Goal: Task Accomplishment & Management: Manage account settings

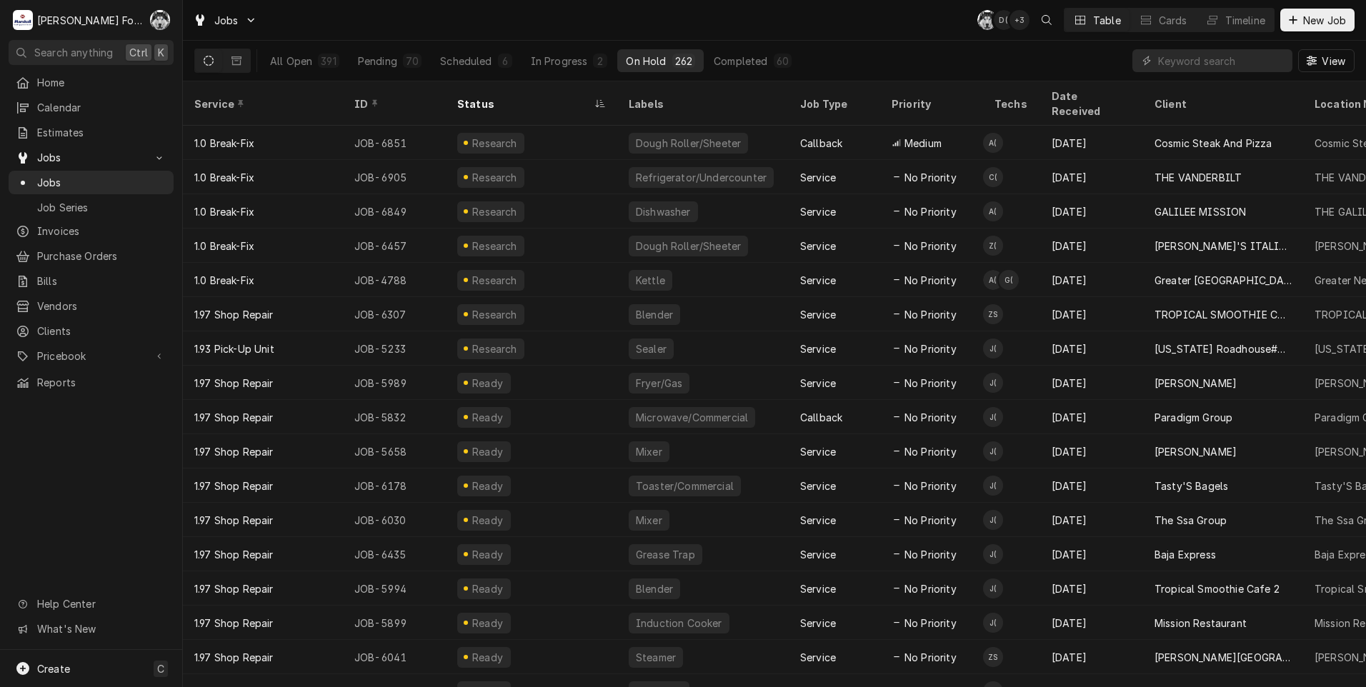
click at [1220, 69] on input "Dynamic Content Wrapper" at bounding box center [1221, 60] width 127 height 23
type input "6626"
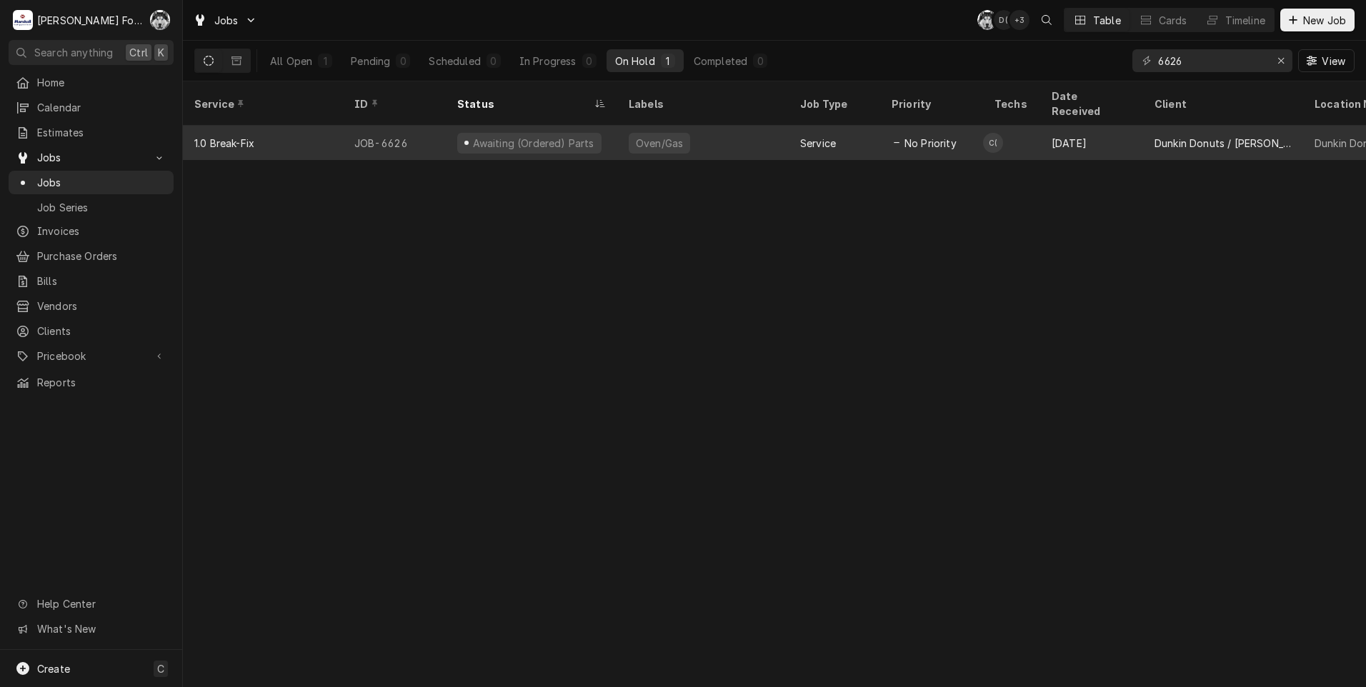
click at [672, 136] on div "Oven/Gas" at bounding box center [660, 143] width 50 height 15
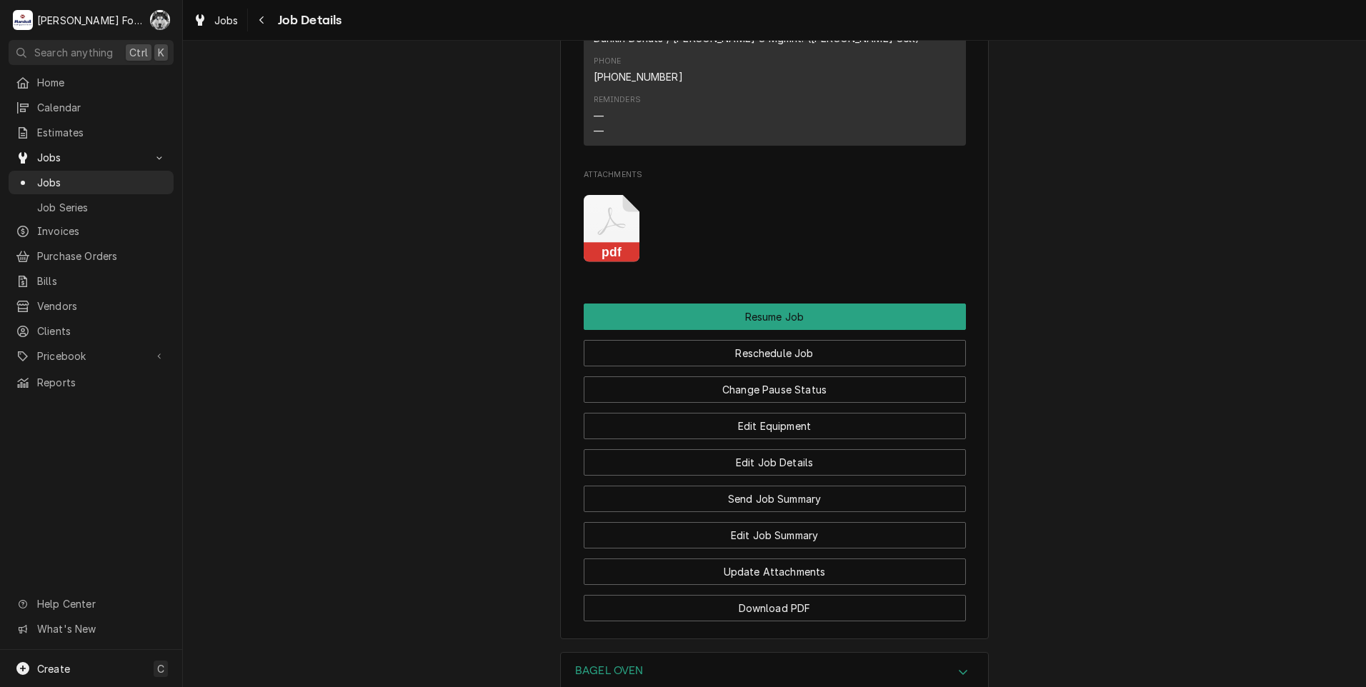
scroll to position [1969, 0]
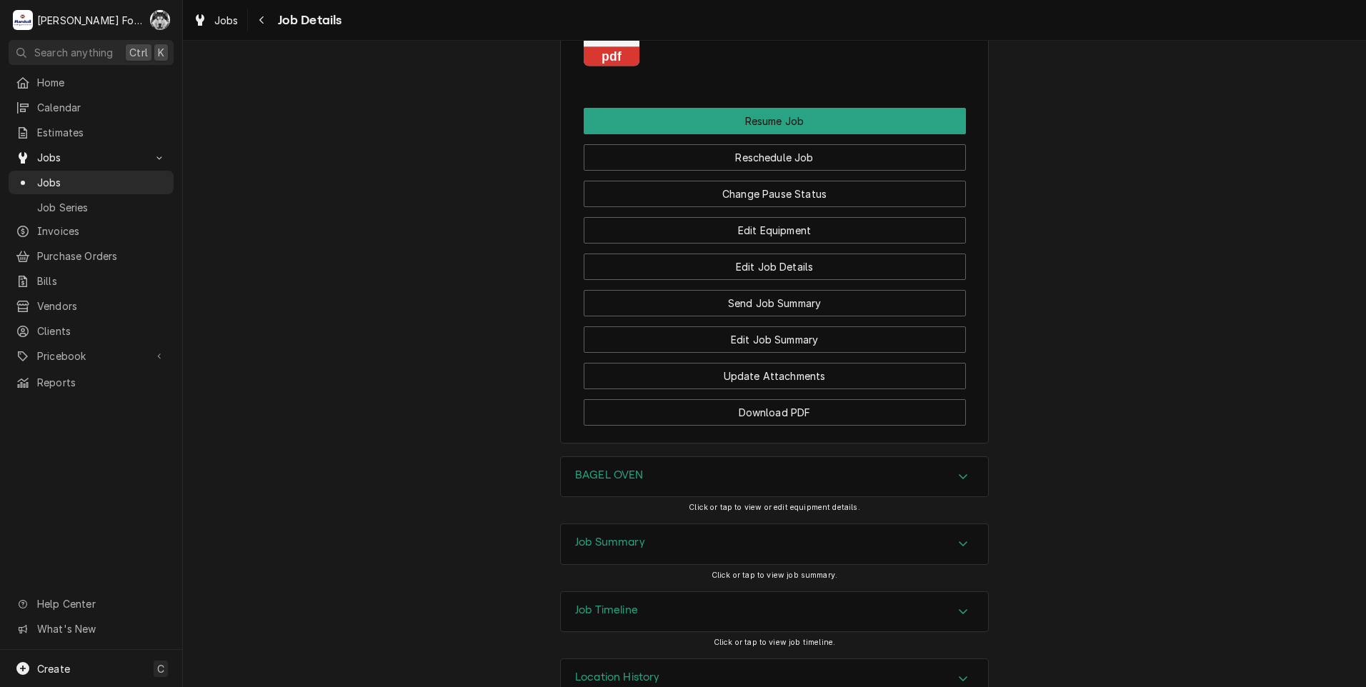
click at [677, 457] on div "BAGEL OVEN" at bounding box center [774, 477] width 427 height 40
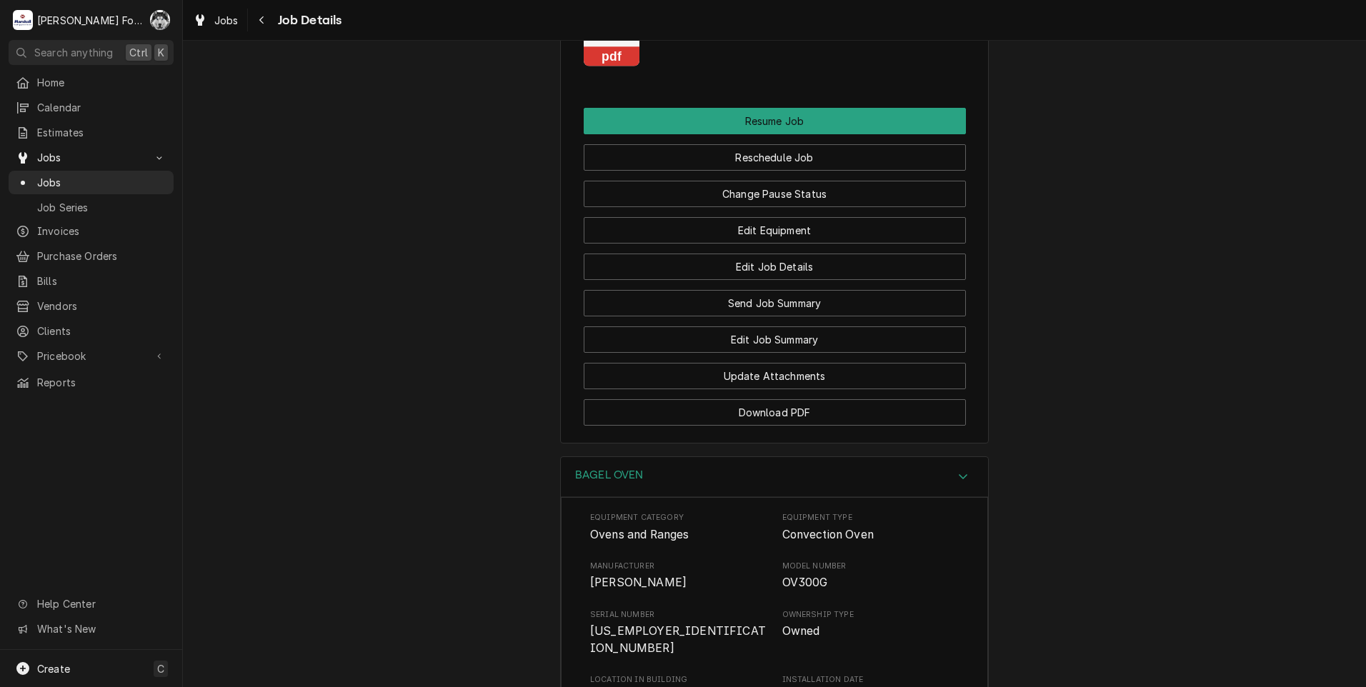
scroll to position [2379, 0]
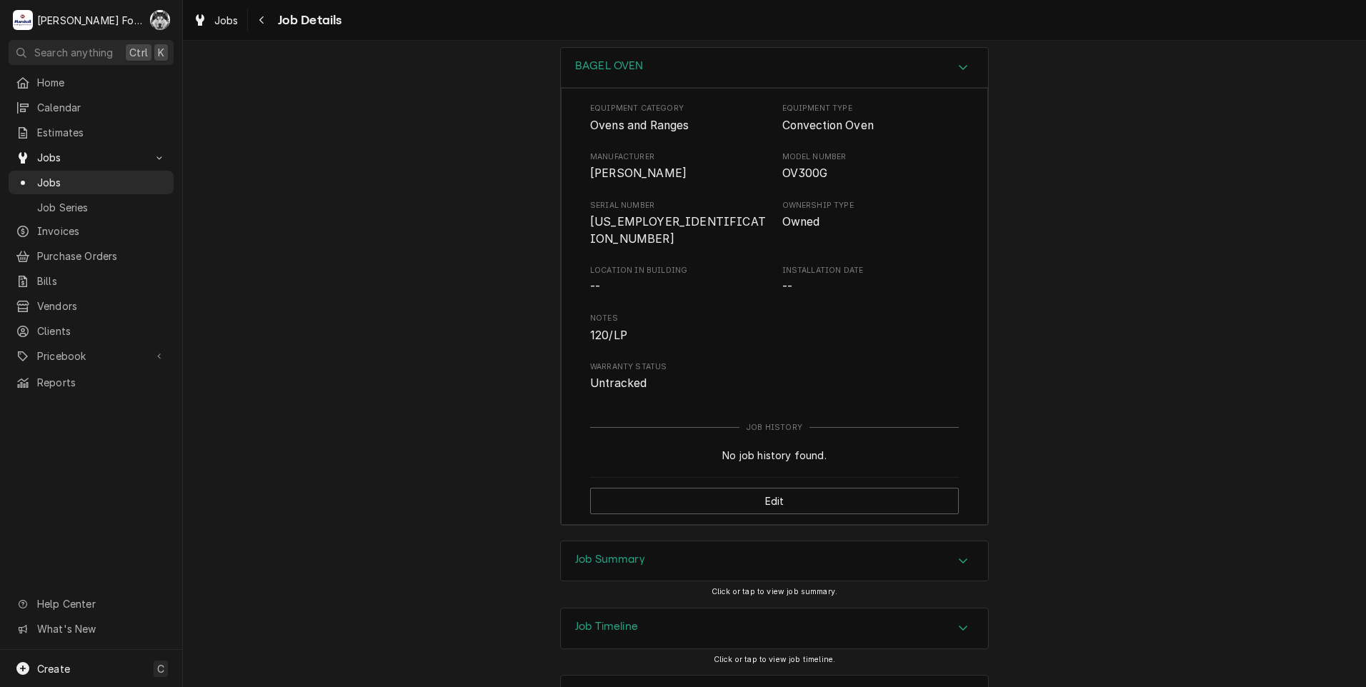
click at [652, 542] on div "Job Summary" at bounding box center [774, 562] width 427 height 40
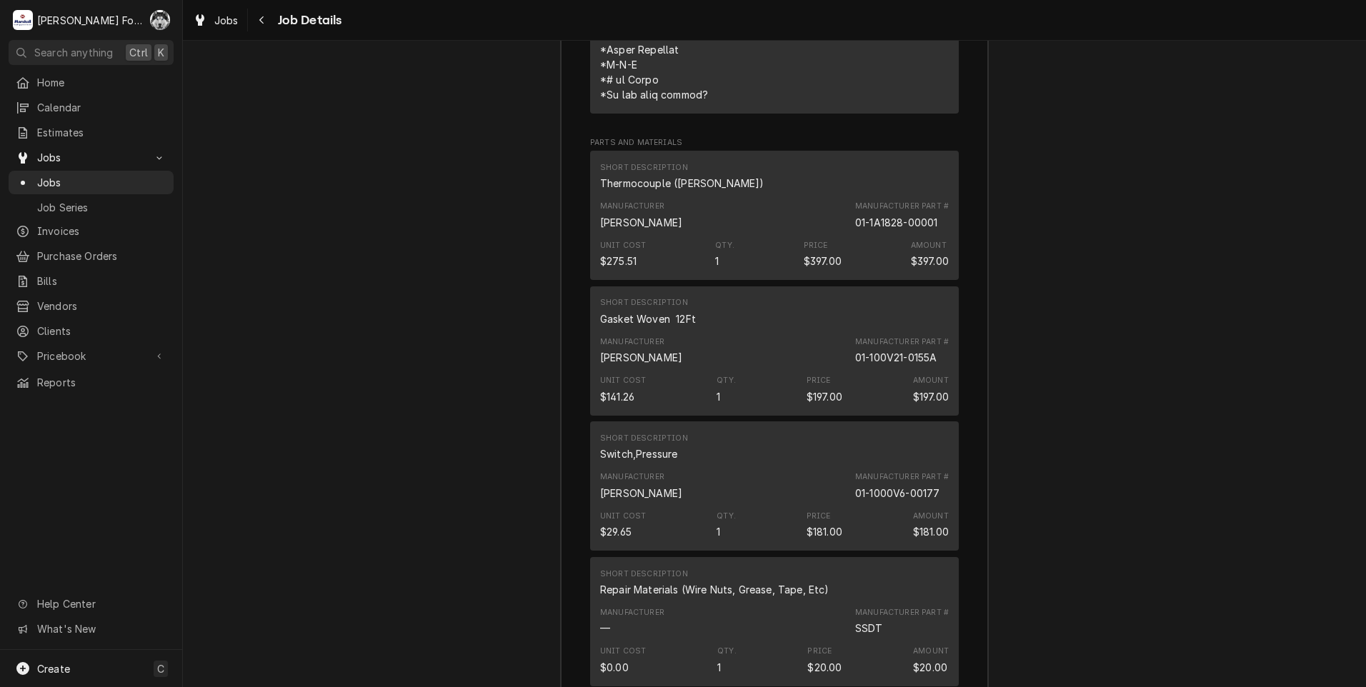
scroll to position [3665, 0]
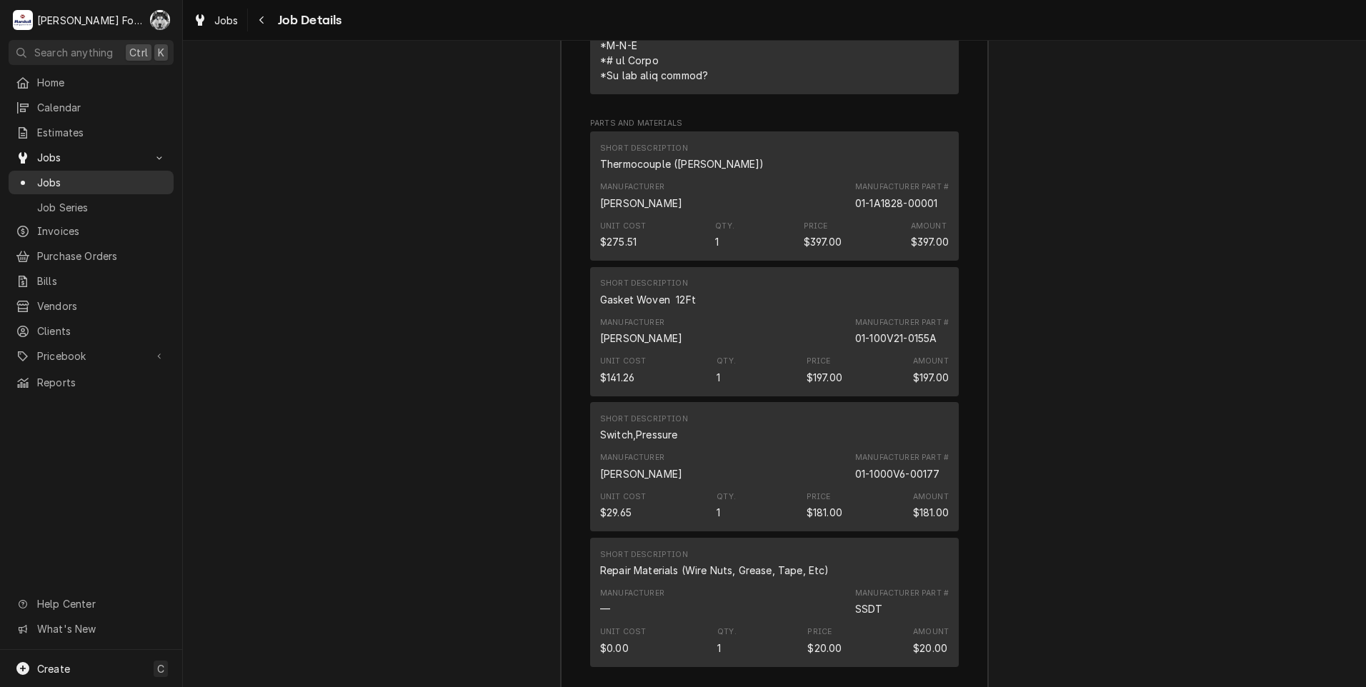
click at [49, 182] on span "Jobs" at bounding box center [101, 182] width 129 height 15
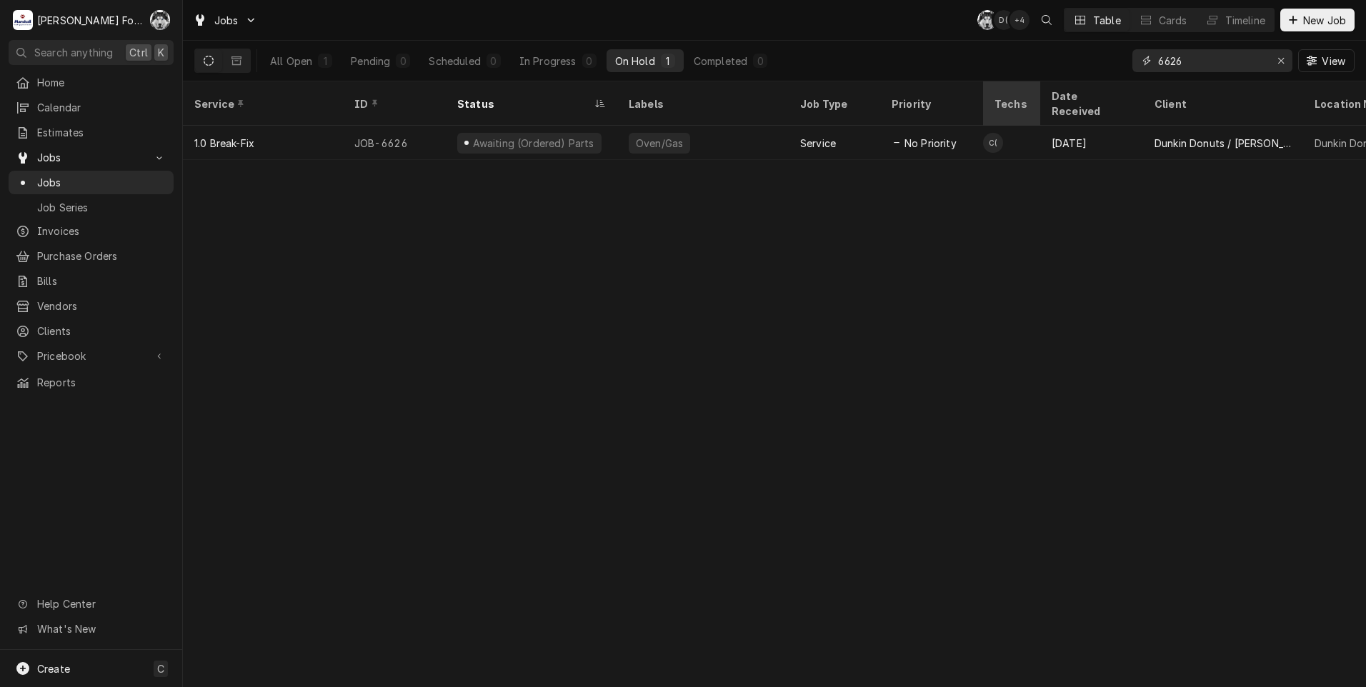
drag, startPoint x: 1208, startPoint y: 58, endPoint x: 987, endPoint y: 82, distance: 222.8
click at [987, 82] on div "Jobs C( D( + 4 Table Cards Timeline New Job All Open 1 Pending 0 Scheduled 0 In…" at bounding box center [774, 343] width 1183 height 687
type input "6899"
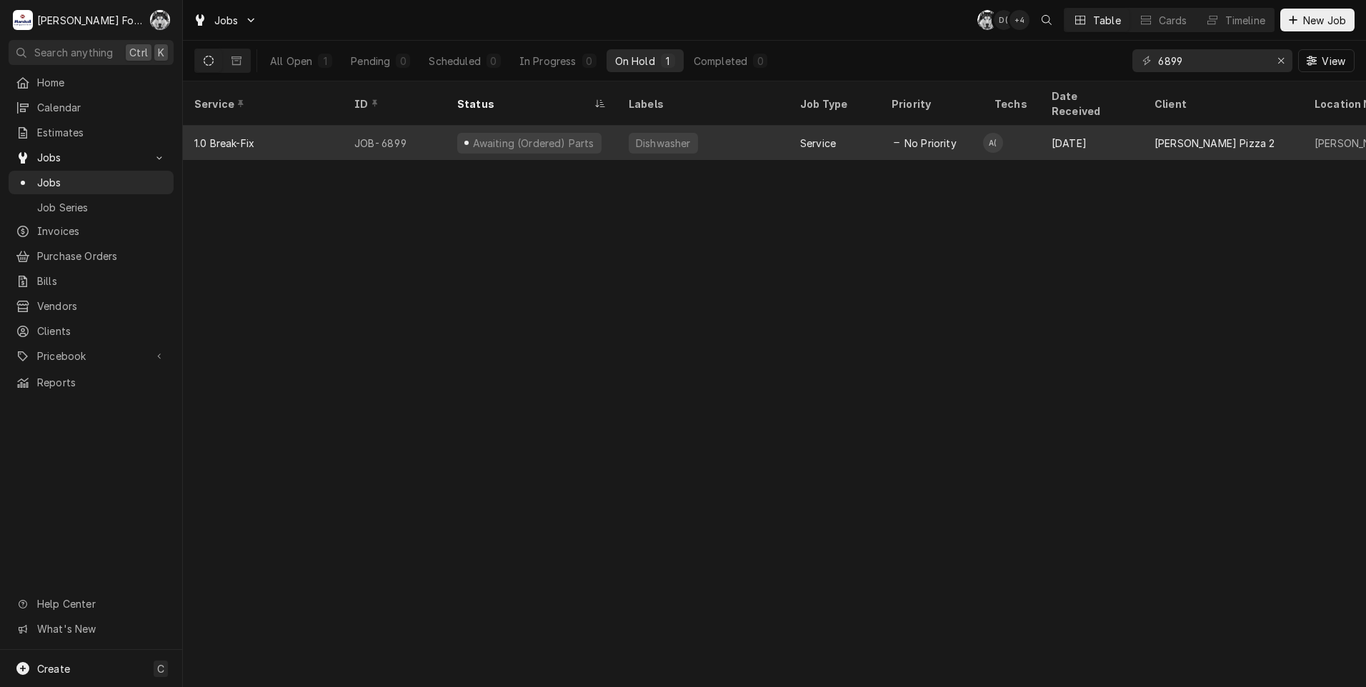
click at [925, 134] on div "No Priority" at bounding box center [931, 143] width 103 height 34
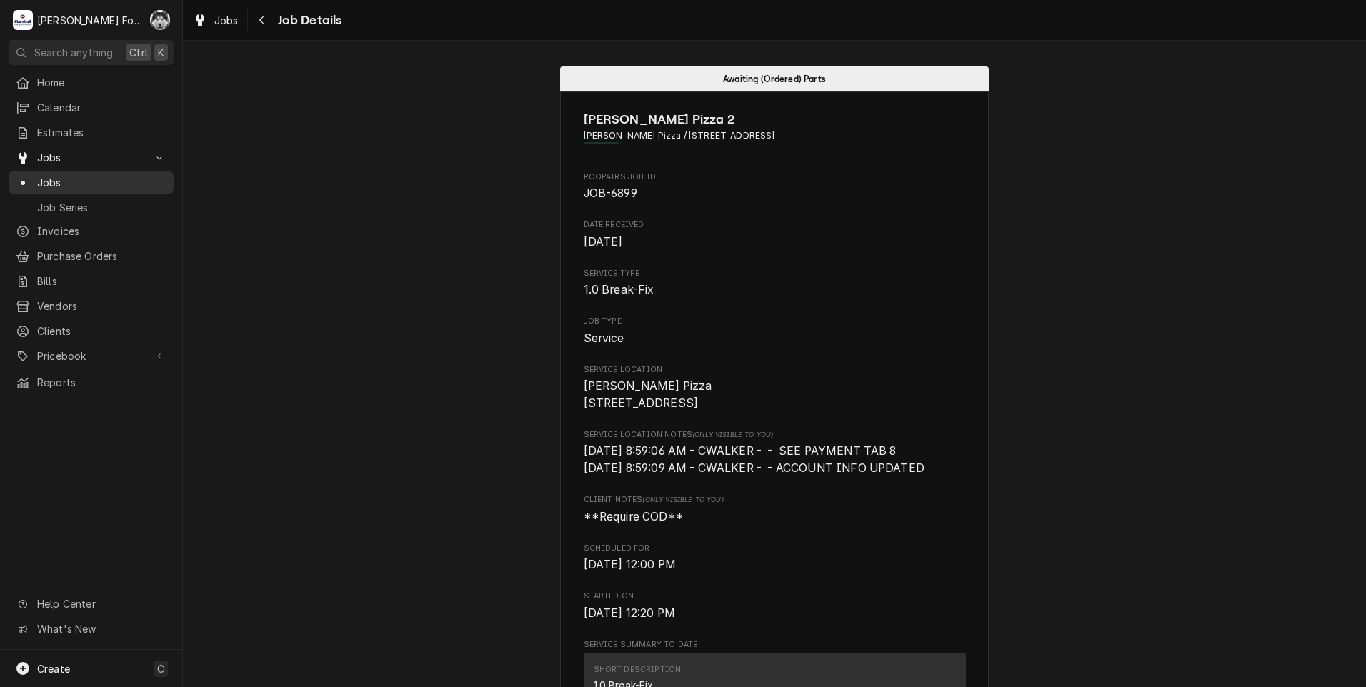
click at [58, 176] on span "Jobs" at bounding box center [101, 182] width 129 height 15
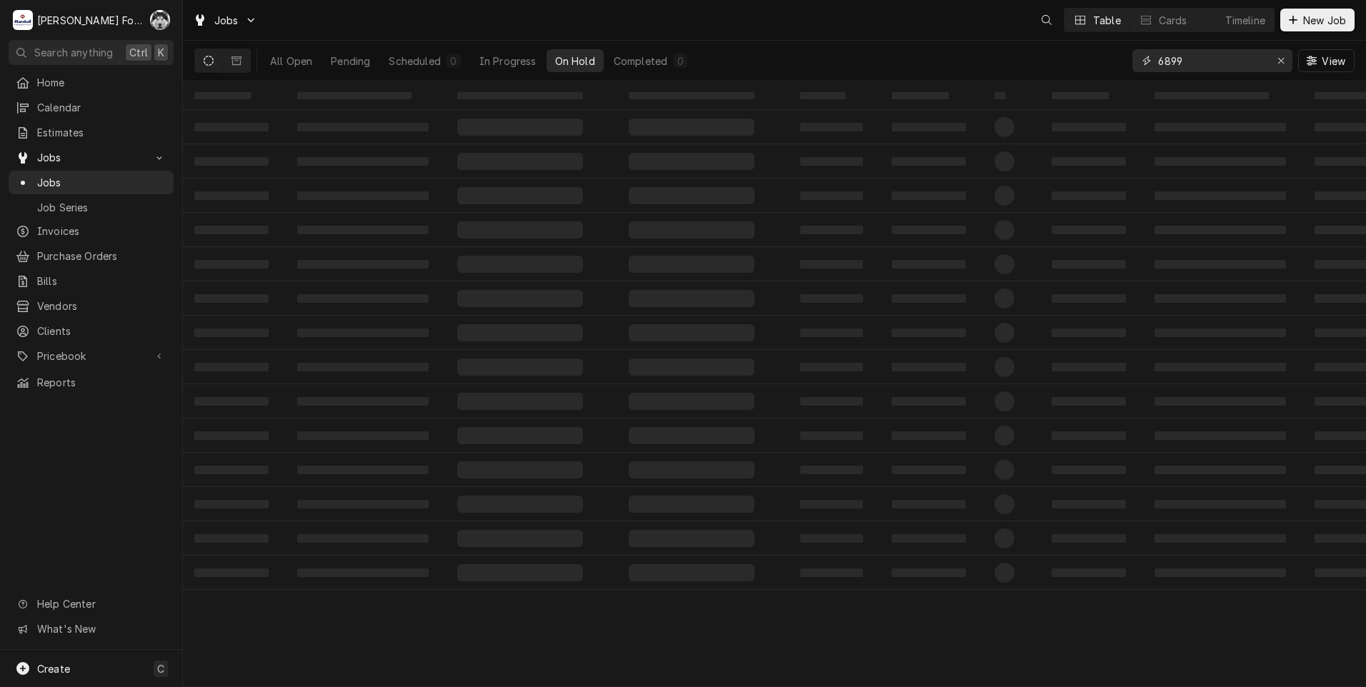
drag, startPoint x: 1154, startPoint y: 66, endPoint x: 1073, endPoint y: 69, distance: 80.8
click at [1074, 69] on div "All Open Pending Scheduled 0 In Progress On Hold Completed 0 6899 View" at bounding box center [774, 61] width 1160 height 40
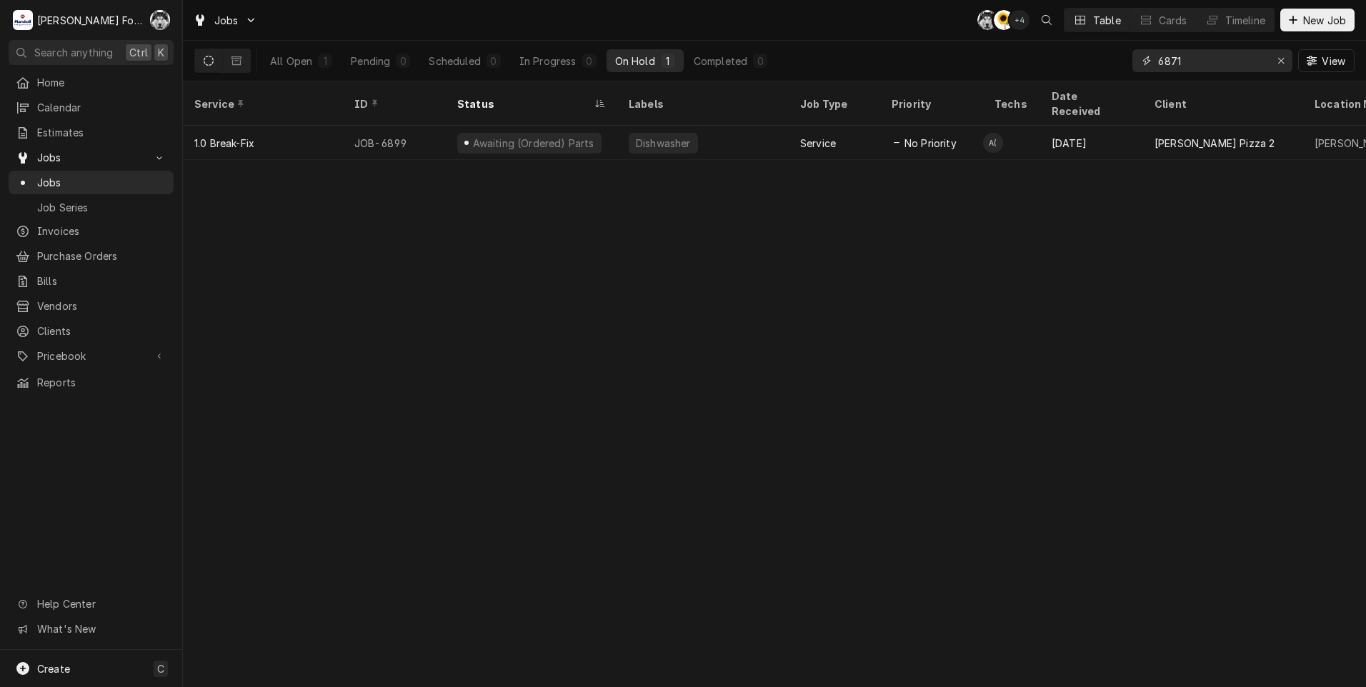
type input "6871"
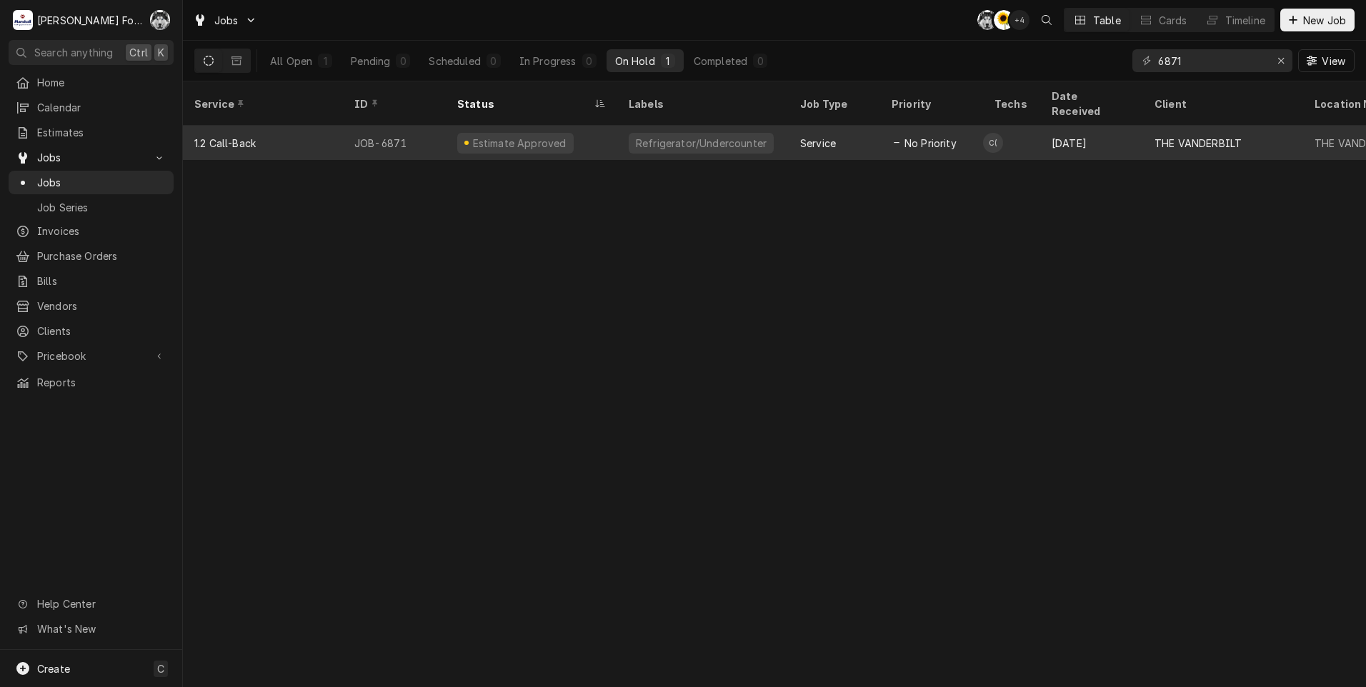
click at [522, 133] on div "Estimate Approved" at bounding box center [515, 143] width 116 height 21
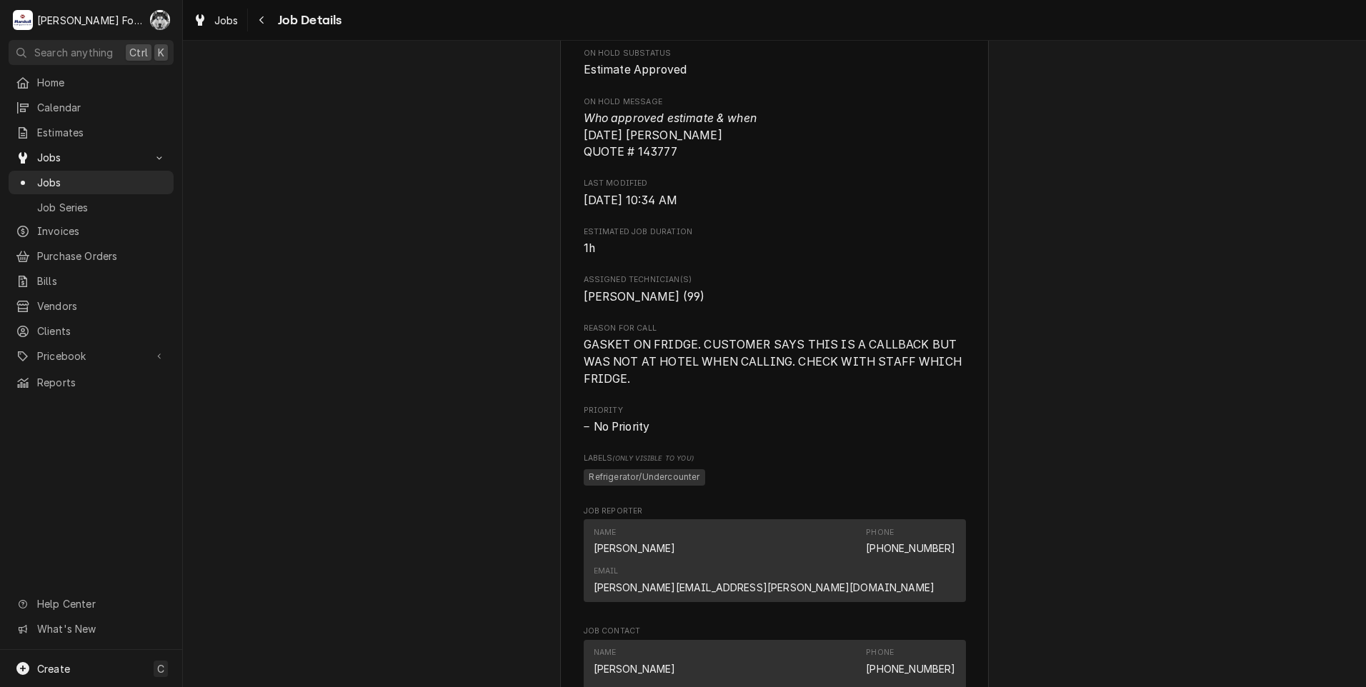
scroll to position [1929, 0]
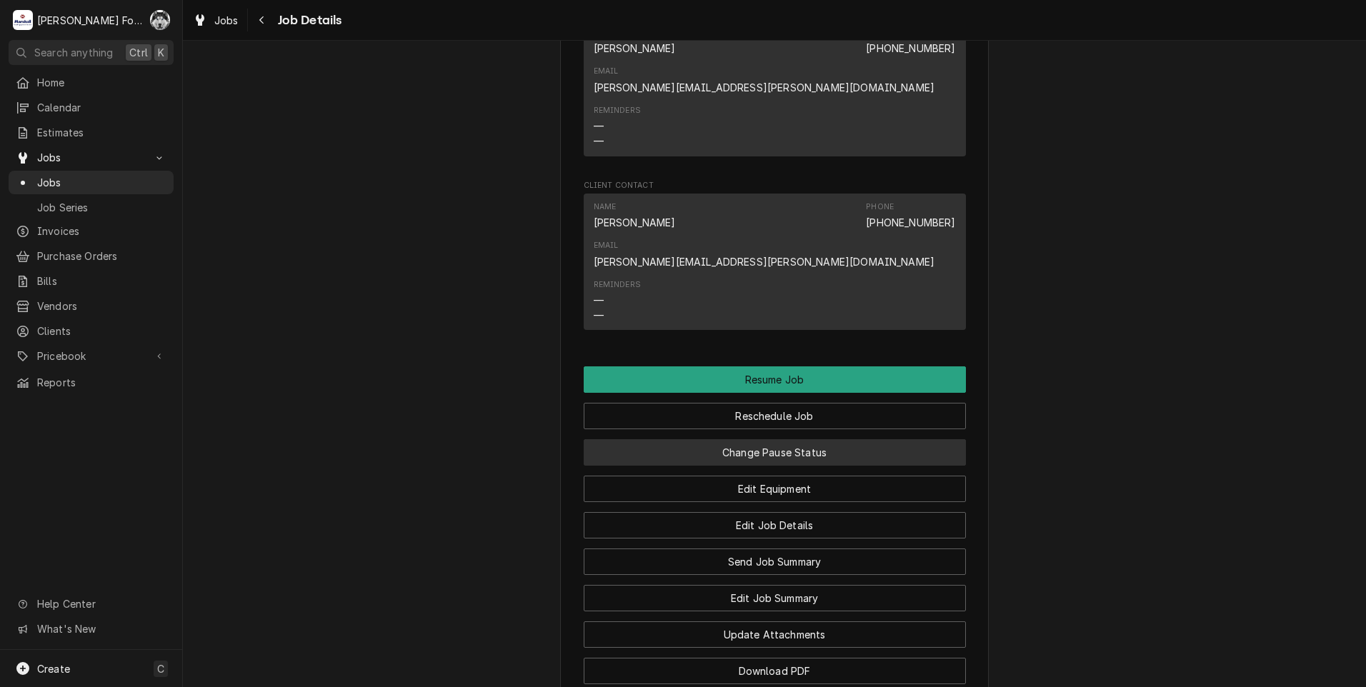
click at [785, 439] on button "Change Pause Status" at bounding box center [775, 452] width 382 height 26
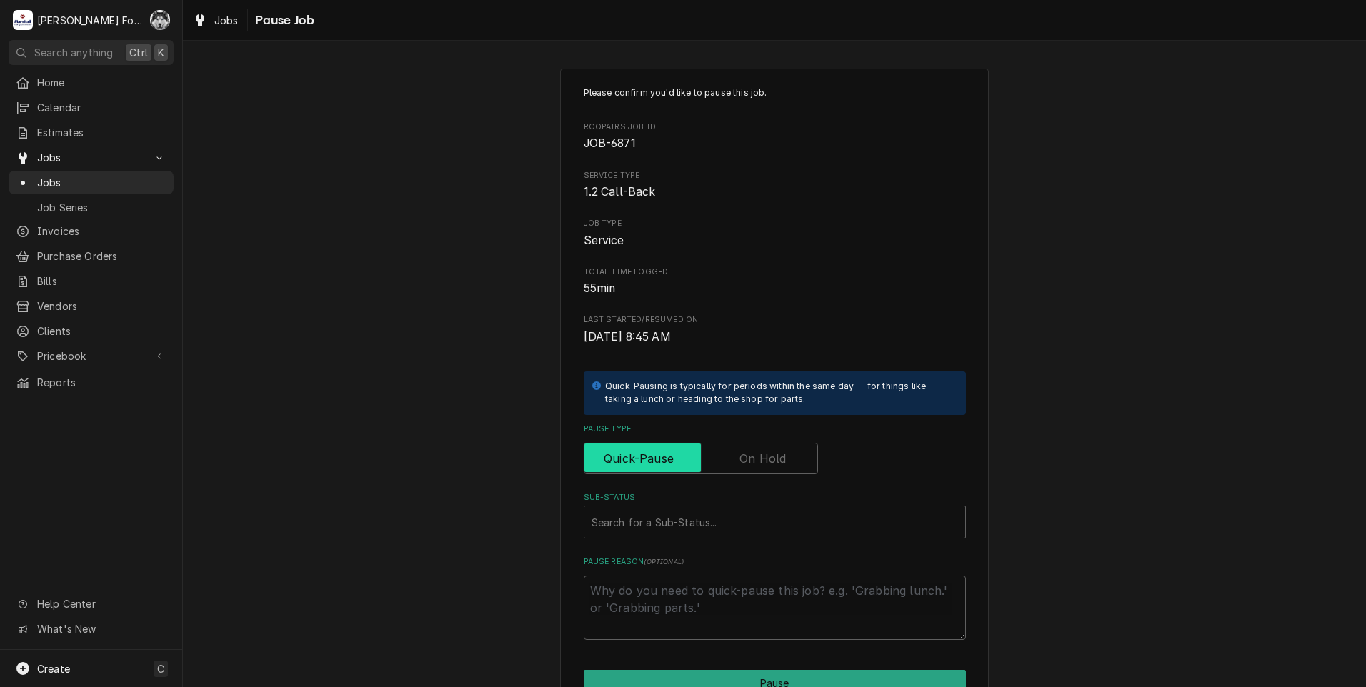
click at [732, 469] on input "Pause Type" at bounding box center [701, 458] width 222 height 31
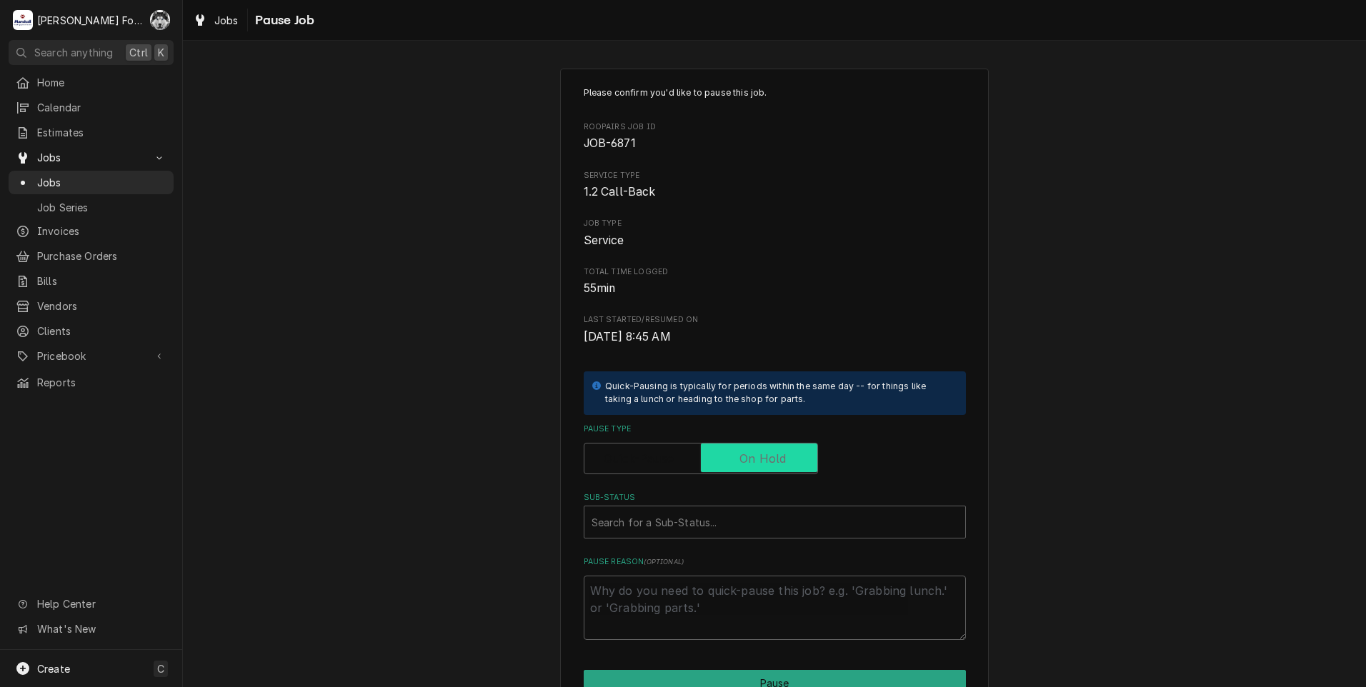
checkbox input "true"
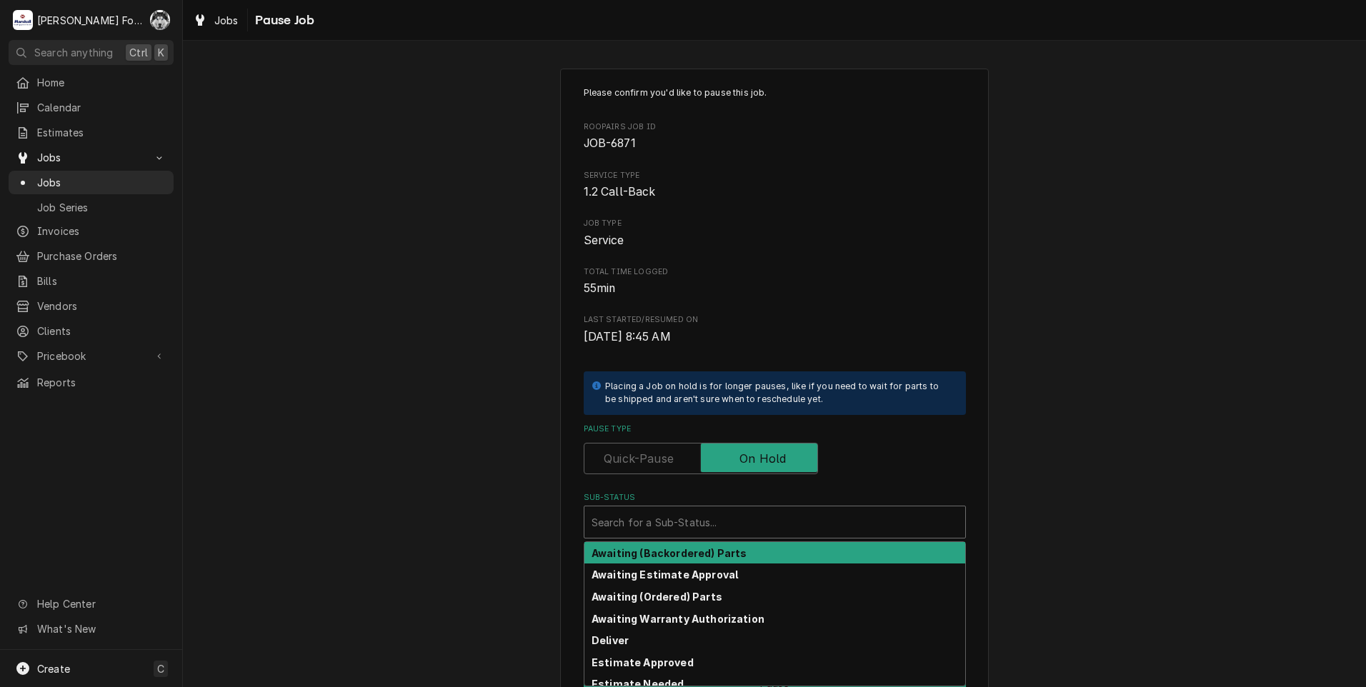
drag, startPoint x: 722, startPoint y: 509, endPoint x: 697, endPoint y: 554, distance: 51.8
click at [720, 510] on div "Search for a Sub-Status..." at bounding box center [774, 522] width 381 height 31
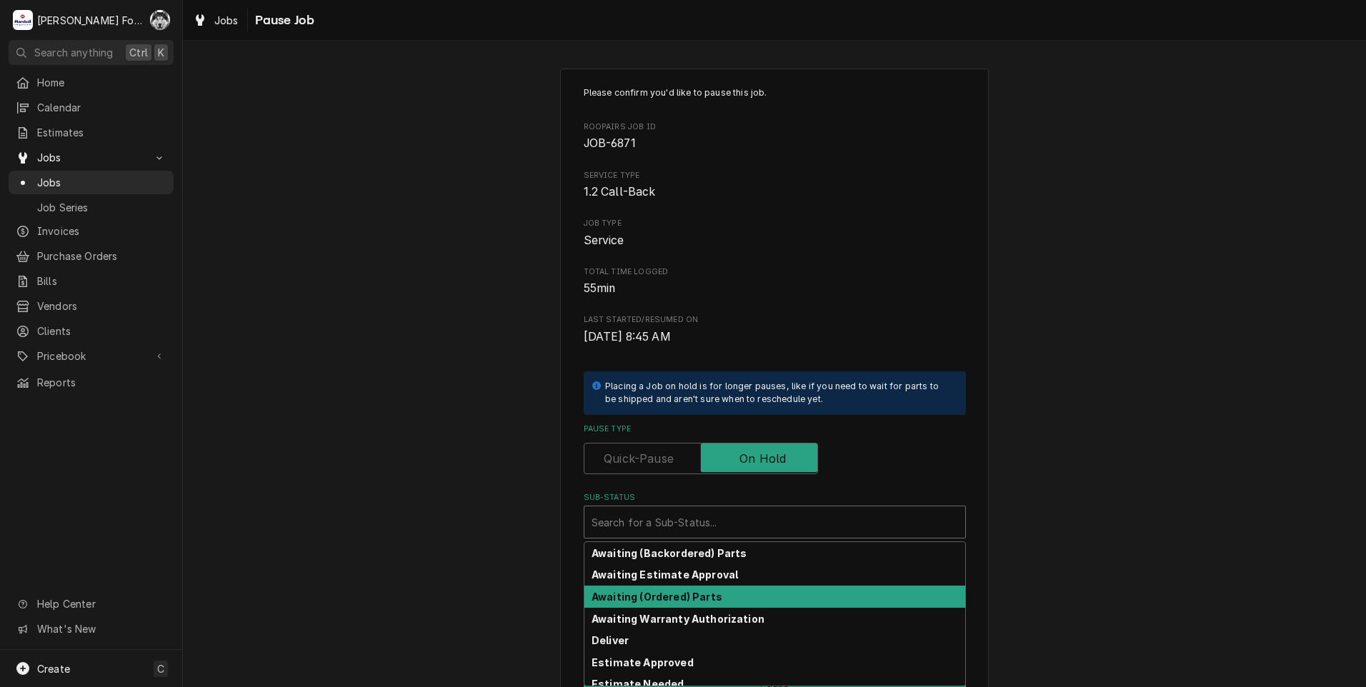
click at [682, 603] on div "Awaiting (Ordered) Parts" at bounding box center [774, 597] width 381 height 22
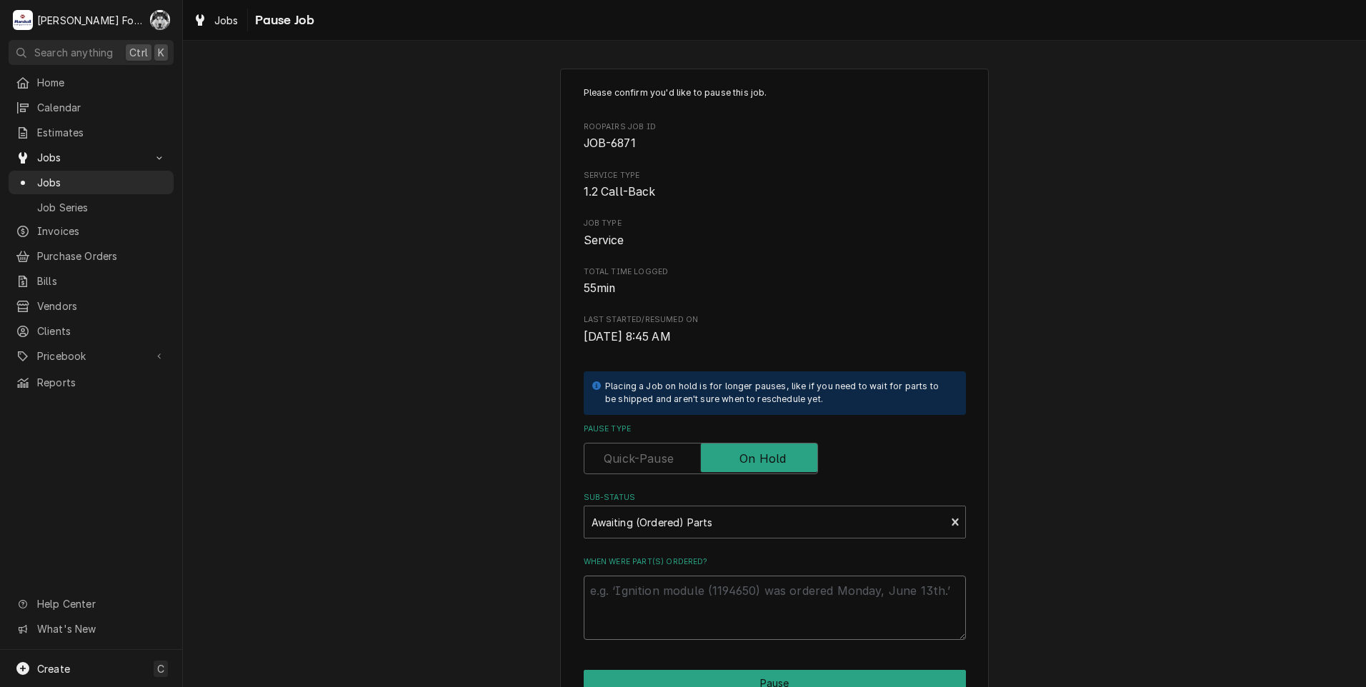
click at [660, 595] on textarea "When were part(s) ordered?" at bounding box center [775, 608] width 382 height 64
type textarea "x"
type textarea "8"
type textarea "x"
type textarea "8/"
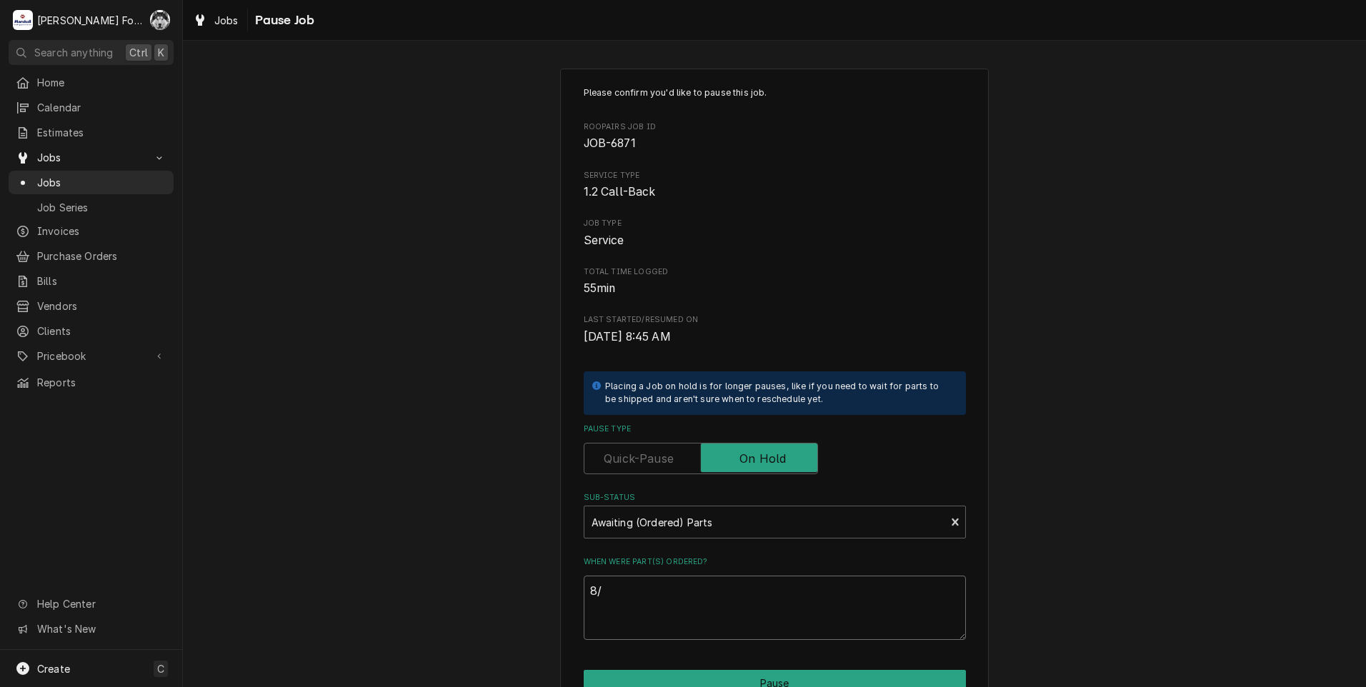
type textarea "x"
type textarea "8/1"
type textarea "x"
type textarea "8/18"
type textarea "x"
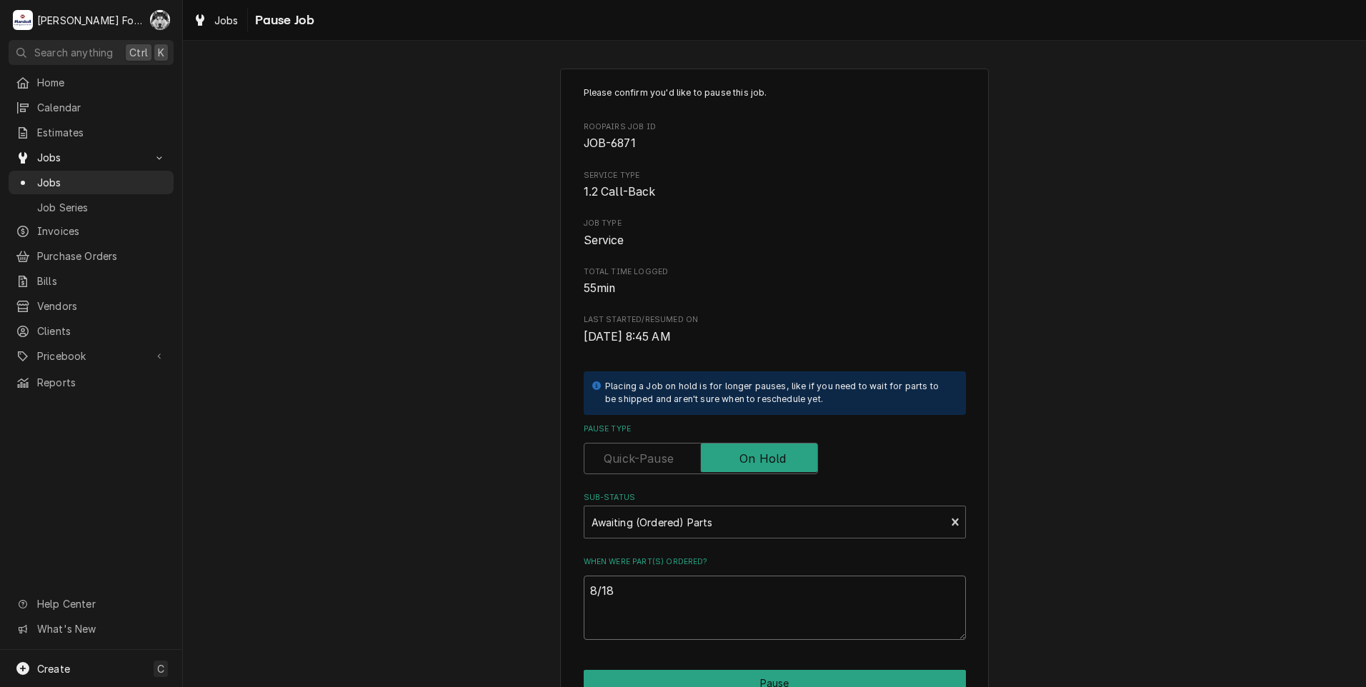
type textarea "8/18/"
type textarea "x"
type textarea "8/18/2"
type textarea "x"
type textarea "8/18/20"
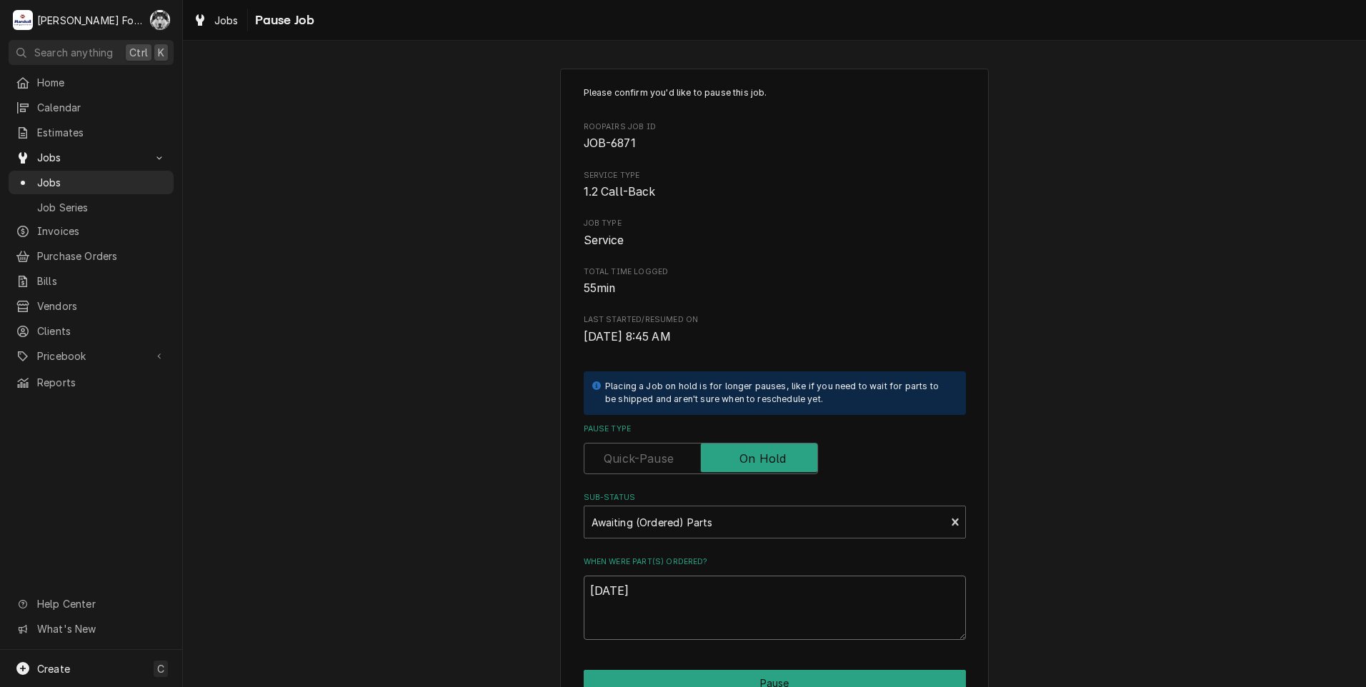
type textarea "x"
type textarea "8/18/202"
type textarea "x"
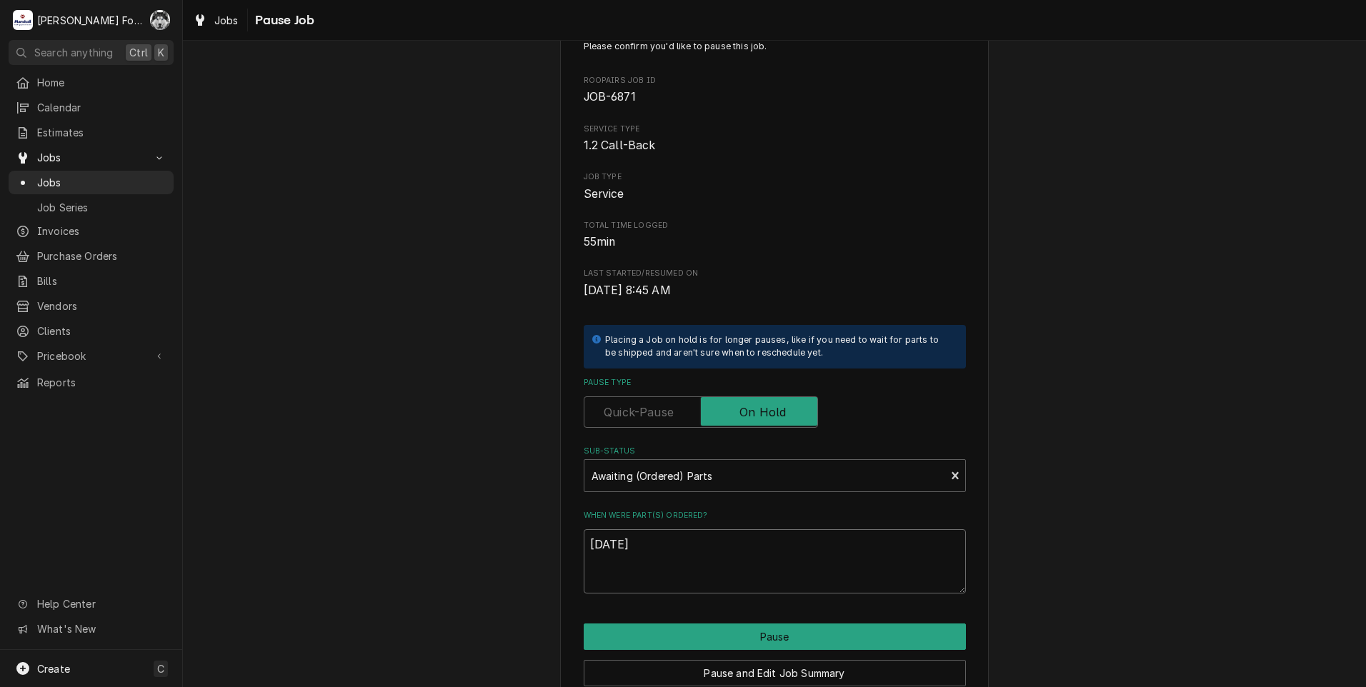
scroll to position [71, 0]
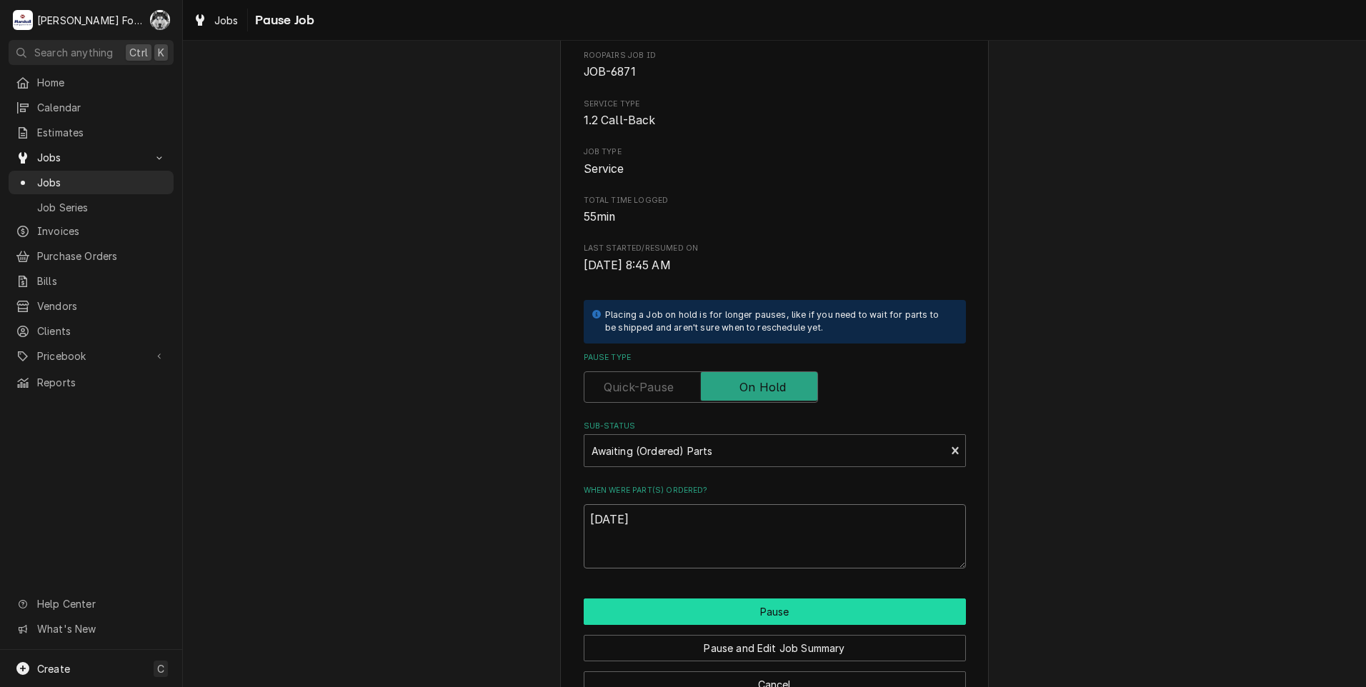
type textarea "[DATE]"
click at [687, 607] on button "Pause" at bounding box center [775, 612] width 382 height 26
type textarea "x"
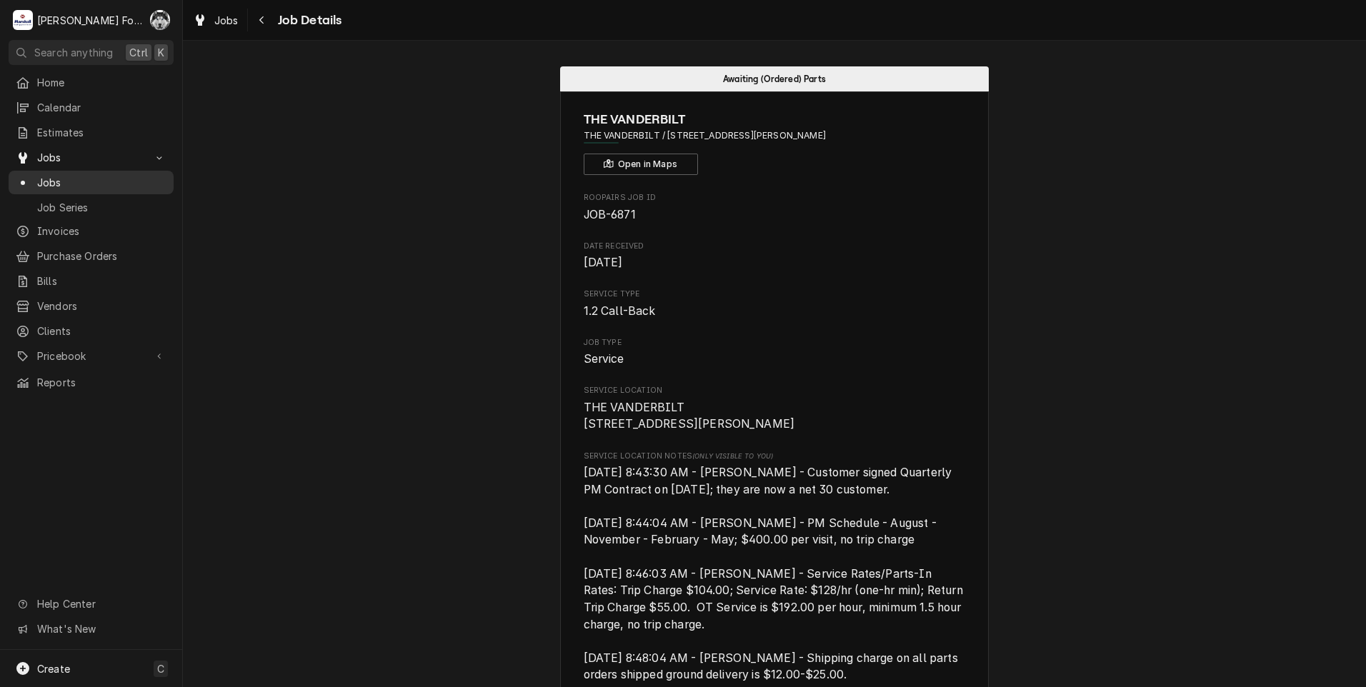
click at [40, 174] on div "Jobs" at bounding box center [90, 183] width 159 height 18
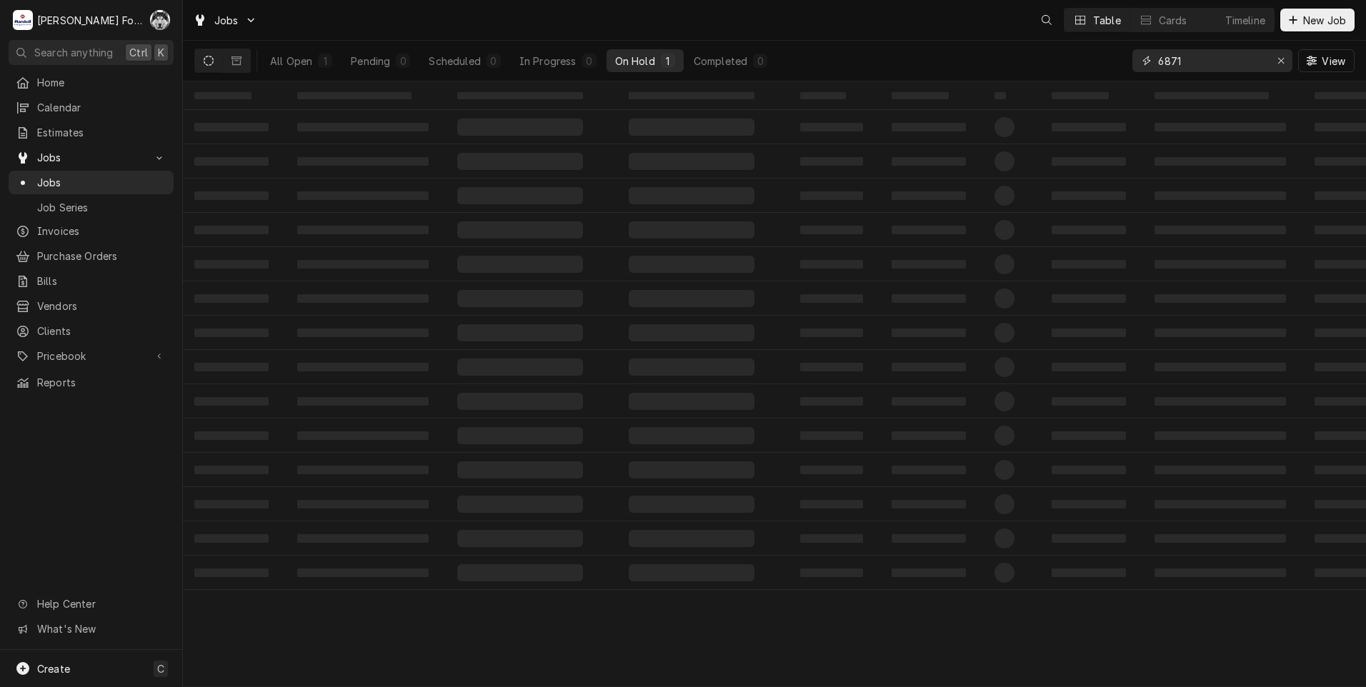
drag, startPoint x: 1192, startPoint y: 61, endPoint x: 950, endPoint y: 106, distance: 245.8
click at [950, 106] on div "Jobs Table Cards Timeline New Job All Open 1 Pending 0 Scheduled 0 In Progress …" at bounding box center [774, 343] width 1183 height 687
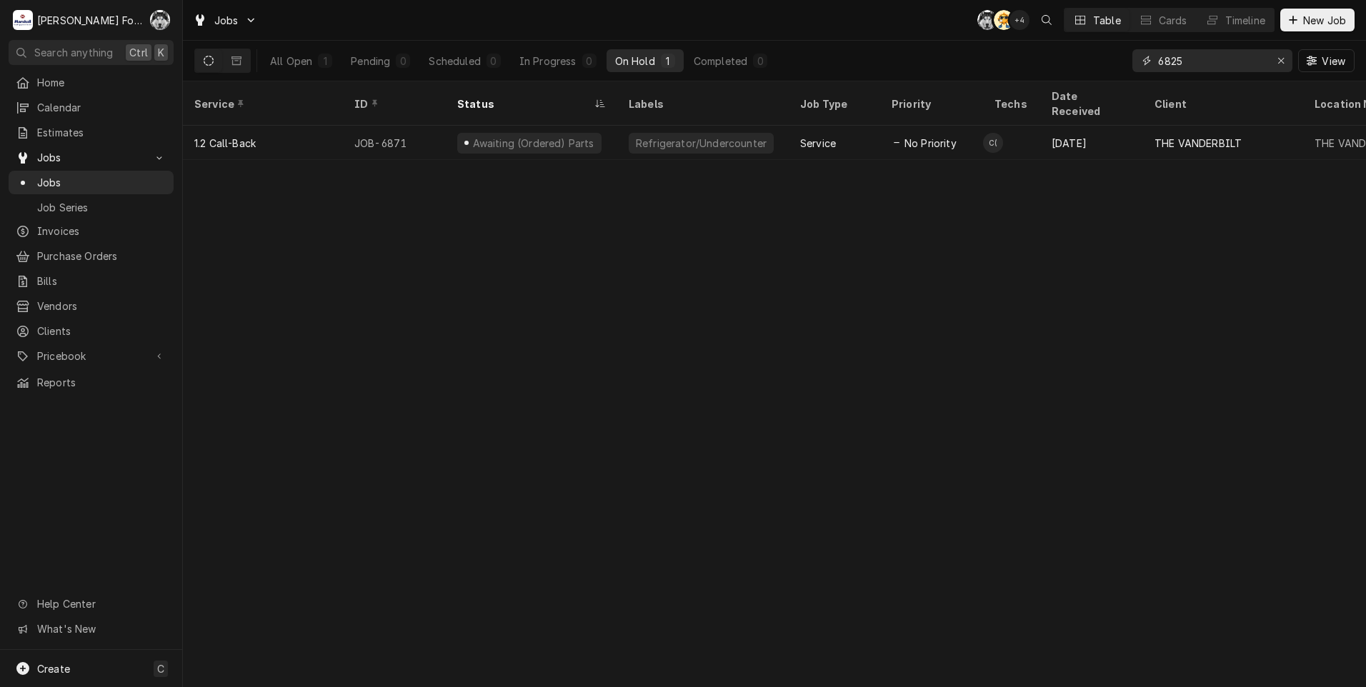
type input "6825"
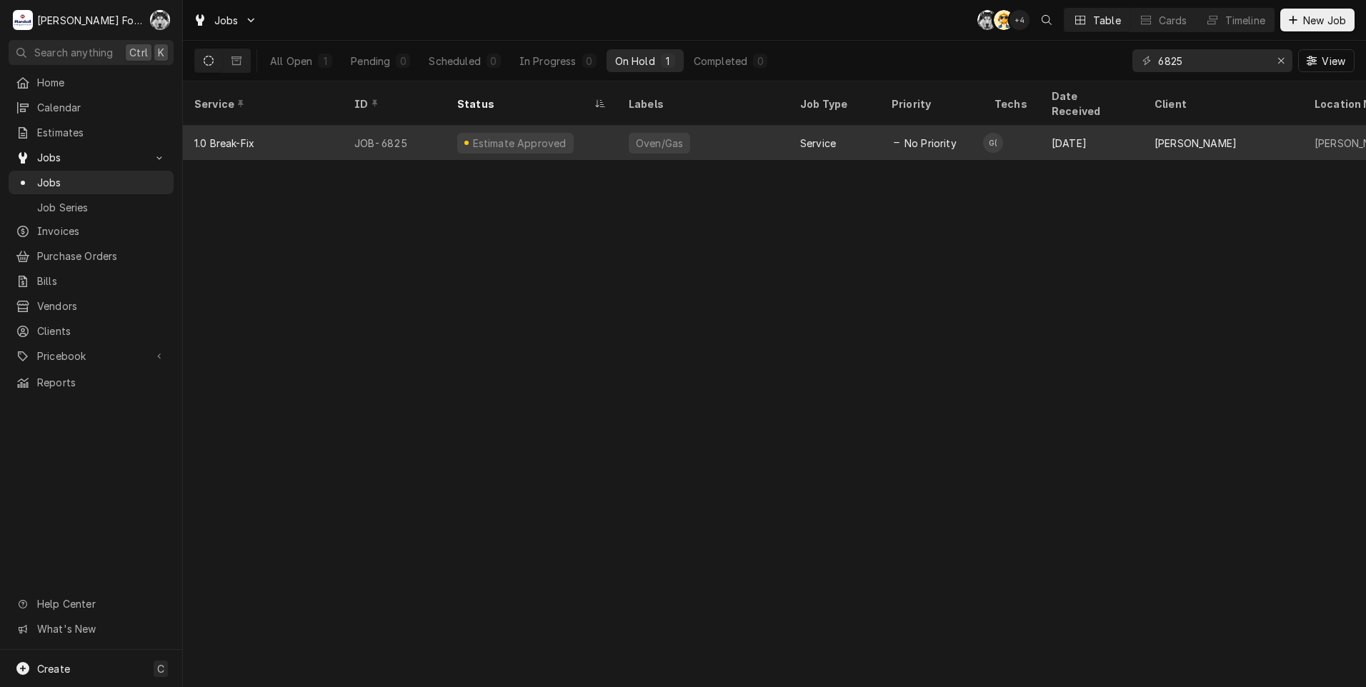
click at [563, 129] on div "Estimate Approved" at bounding box center [531, 143] width 171 height 34
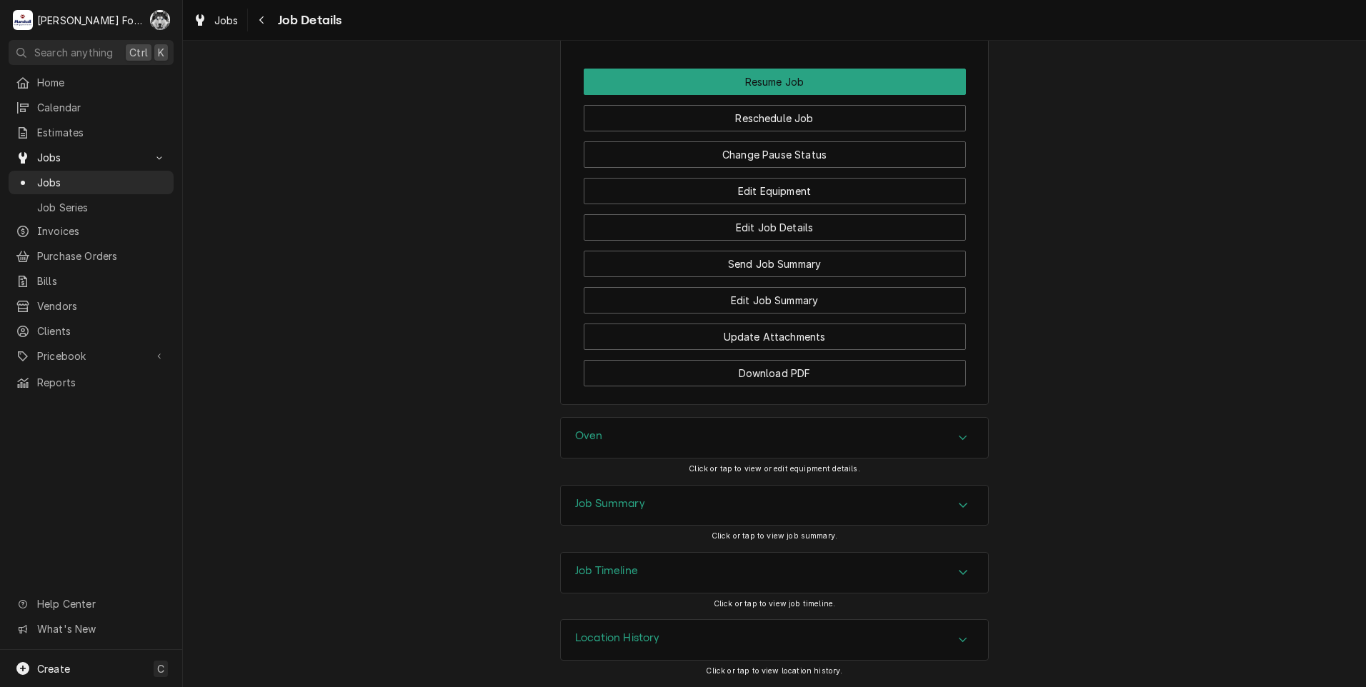
scroll to position [1580, 0]
click at [726, 149] on button "Change Pause Status" at bounding box center [775, 154] width 382 height 26
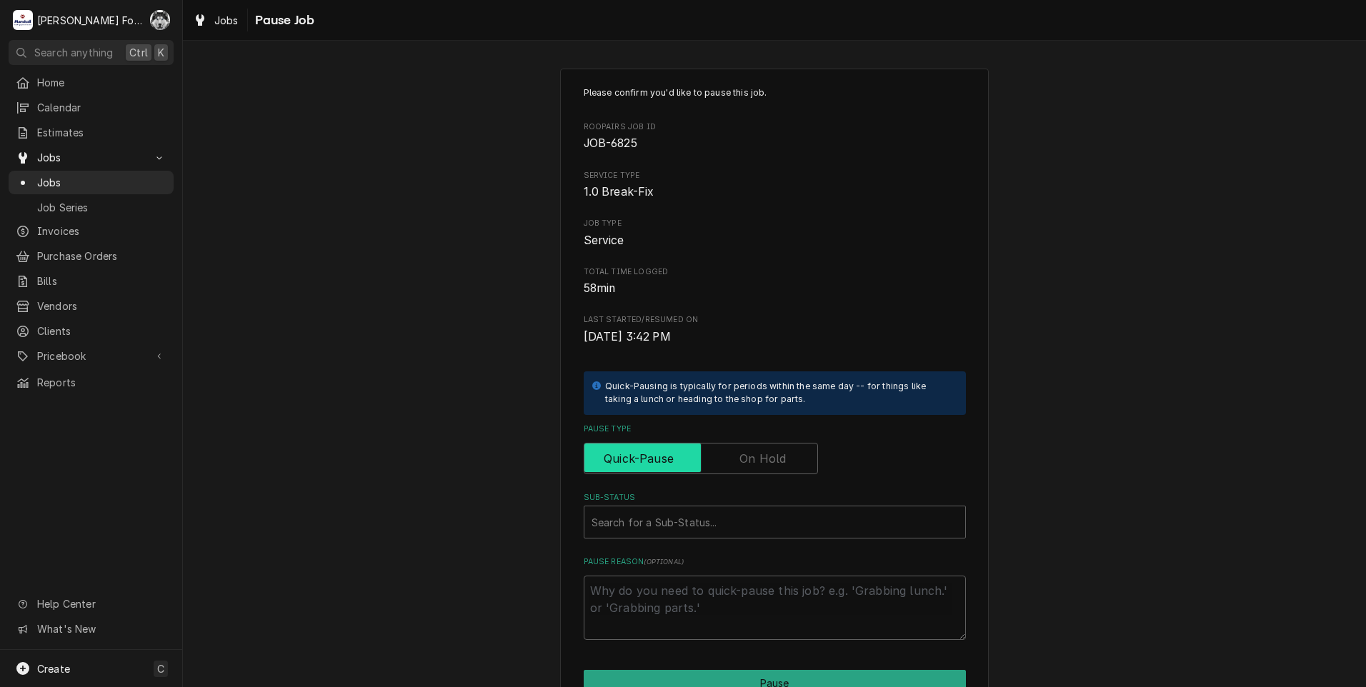
click at [719, 461] on input "Pause Type" at bounding box center [701, 458] width 222 height 31
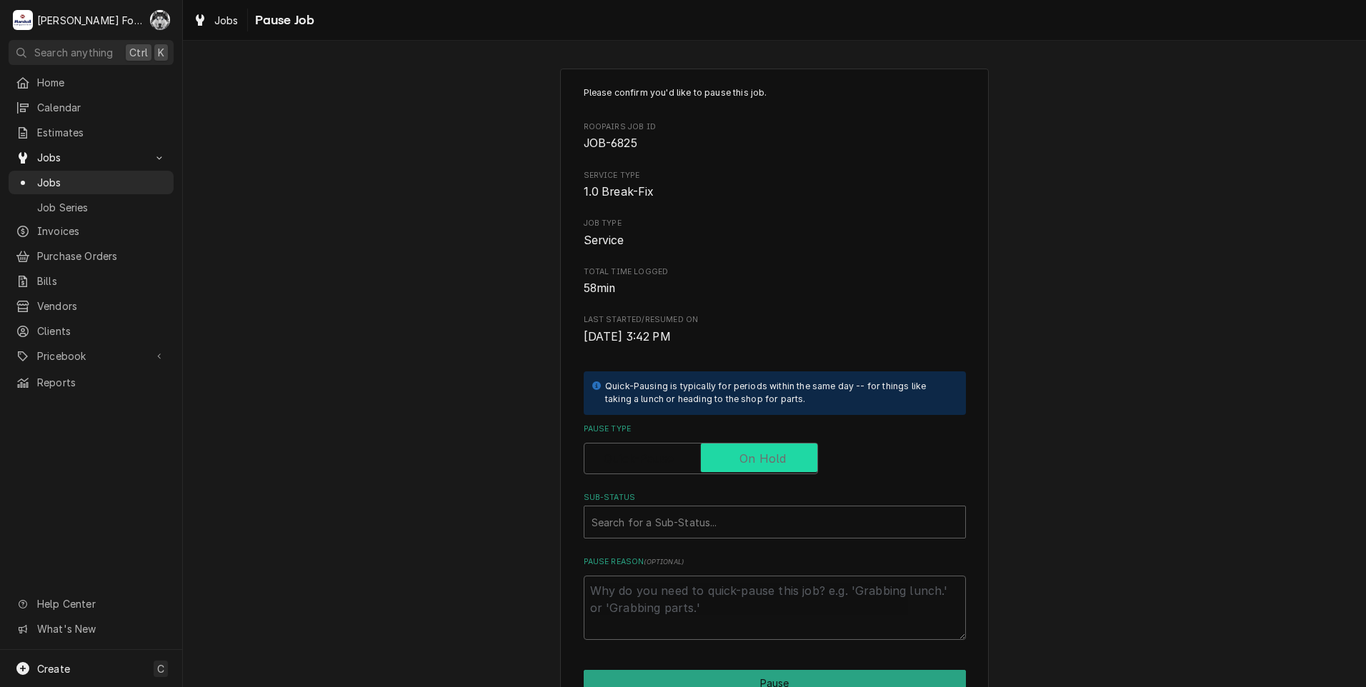
checkbox input "true"
click at [718, 531] on div "Sub-Status" at bounding box center [775, 522] width 367 height 26
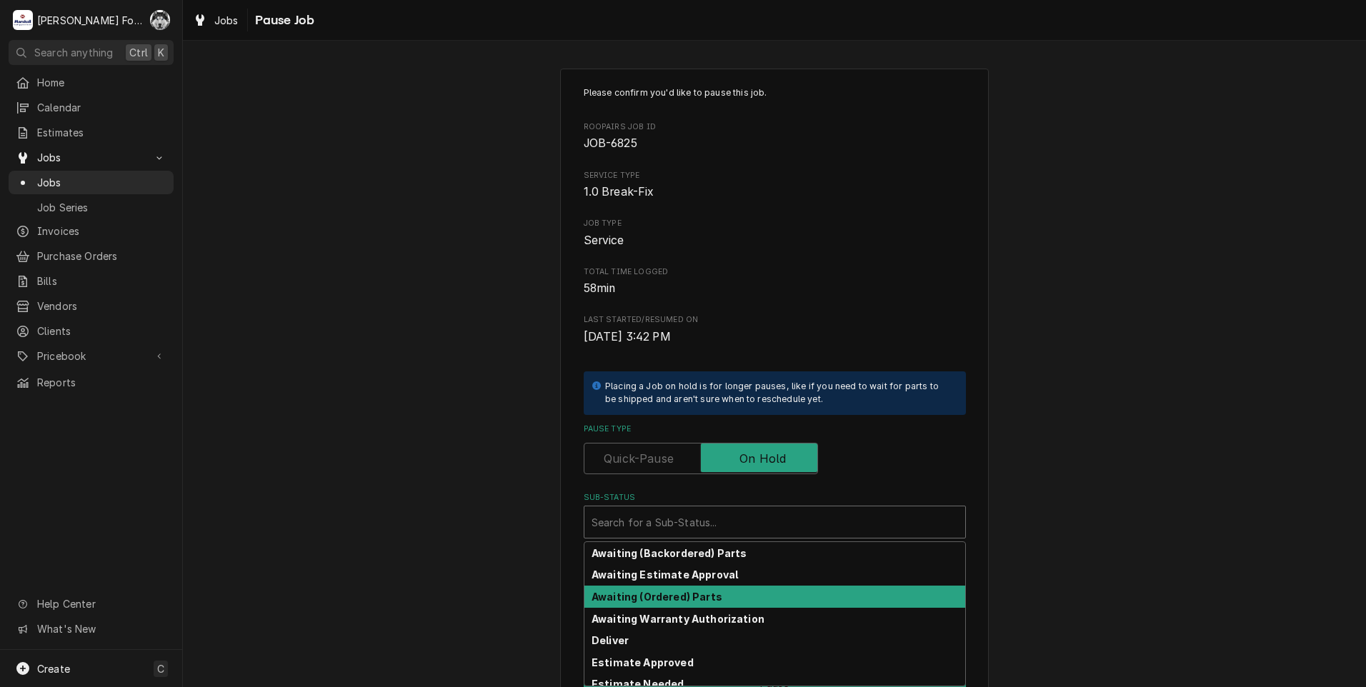
click at [682, 606] on div "Awaiting (Ordered) Parts" at bounding box center [774, 597] width 381 height 22
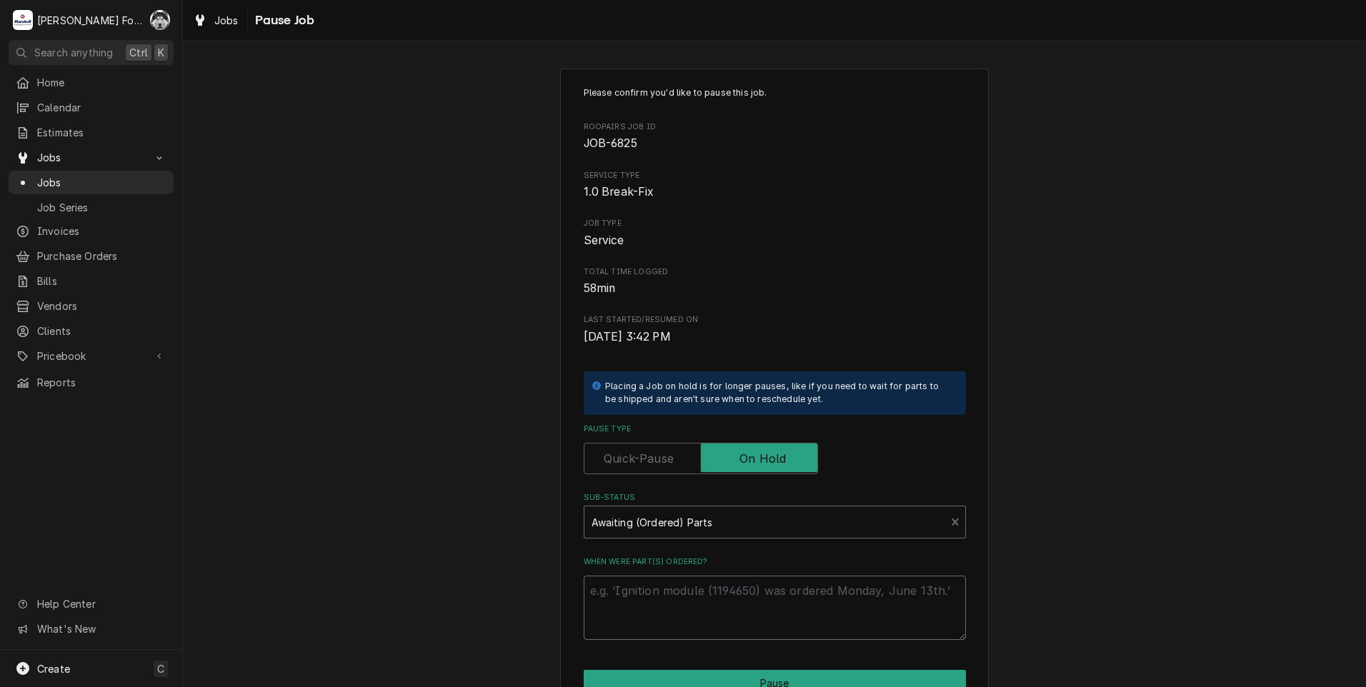
click at [664, 596] on textarea "When were part(s) ordered?" at bounding box center [775, 608] width 382 height 64
type textarea "x"
type textarea "8"
type textarea "x"
type textarea "81"
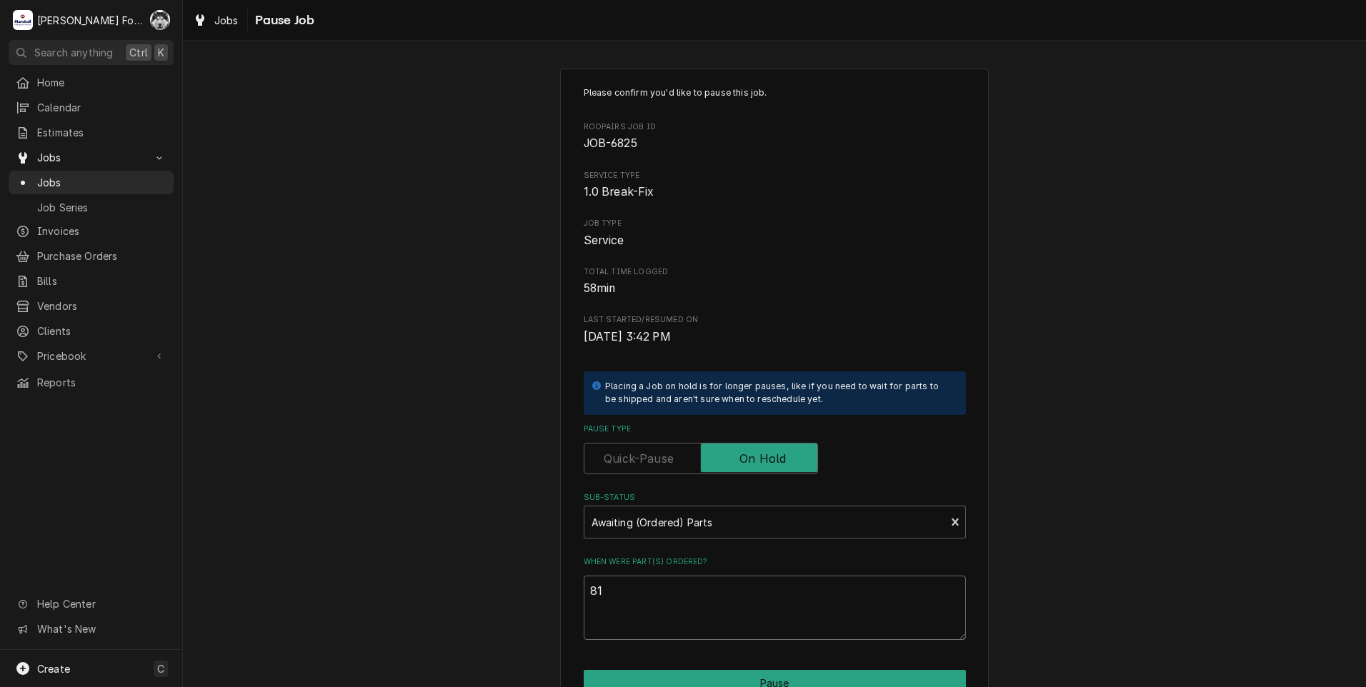
type textarea "x"
type textarea "8"
type textarea "x"
type textarea "8/"
type textarea "x"
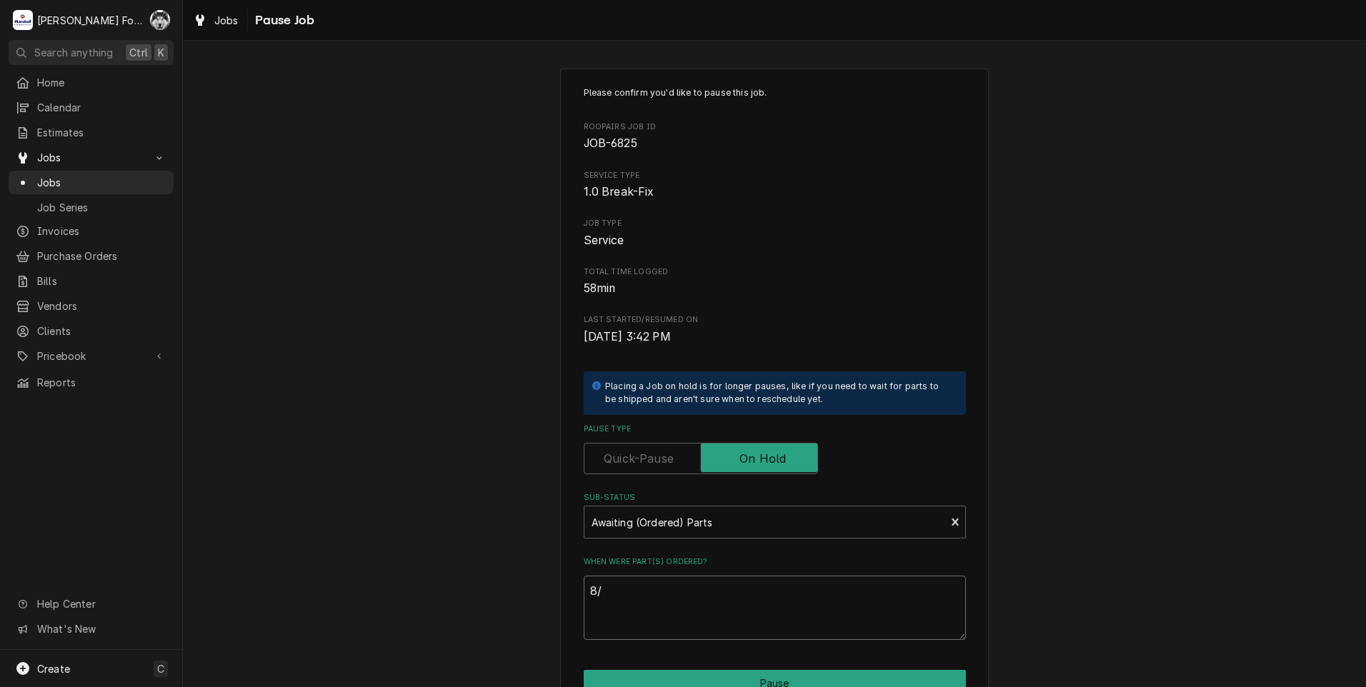
type textarea "8/1"
type textarea "x"
type textarea "8/18"
type textarea "x"
type textarea "8/18/"
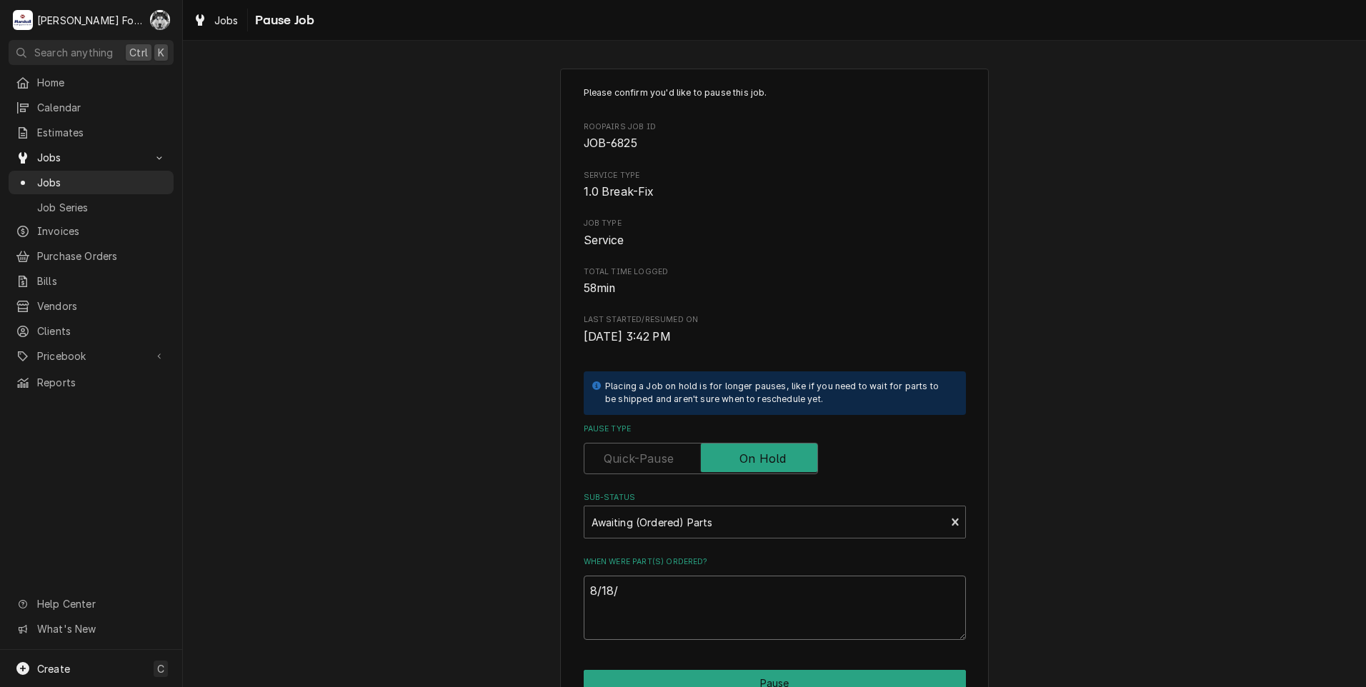
type textarea "x"
type textarea "8/18/2"
type textarea "x"
type textarea "[DATE]"
type textarea "x"
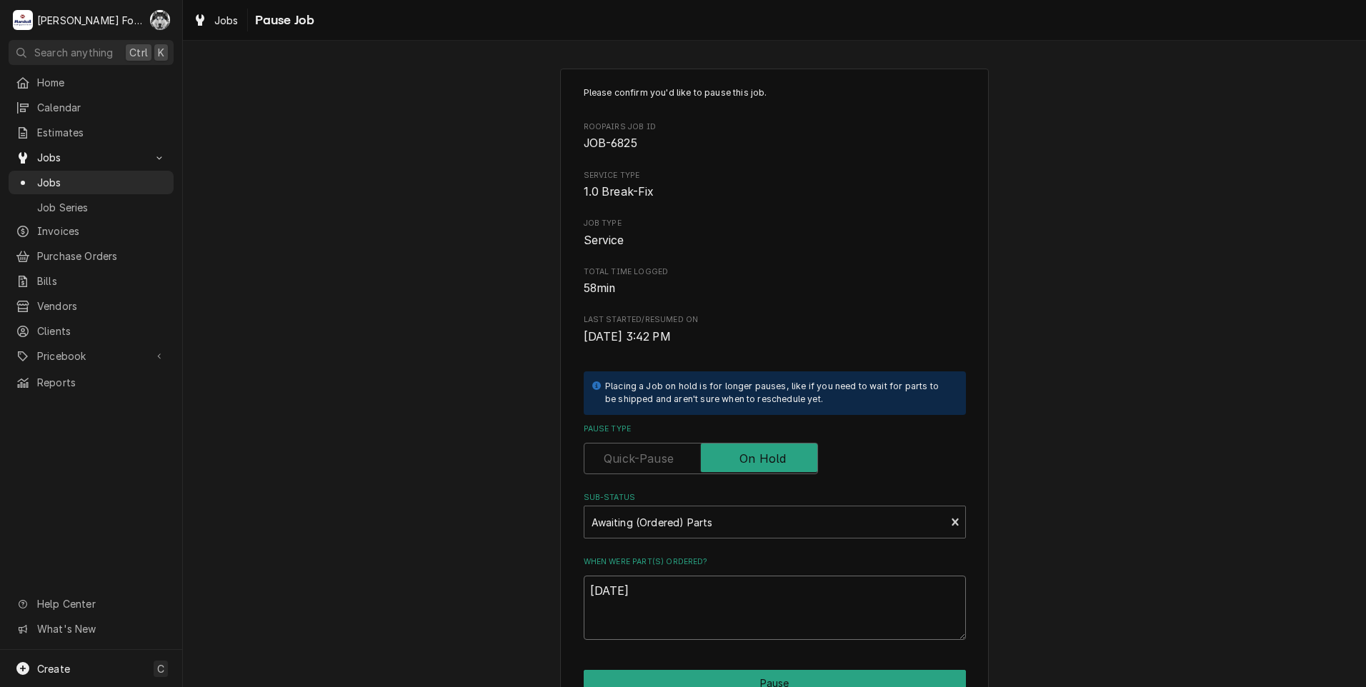
type textarea "8/18/202"
type textarea "x"
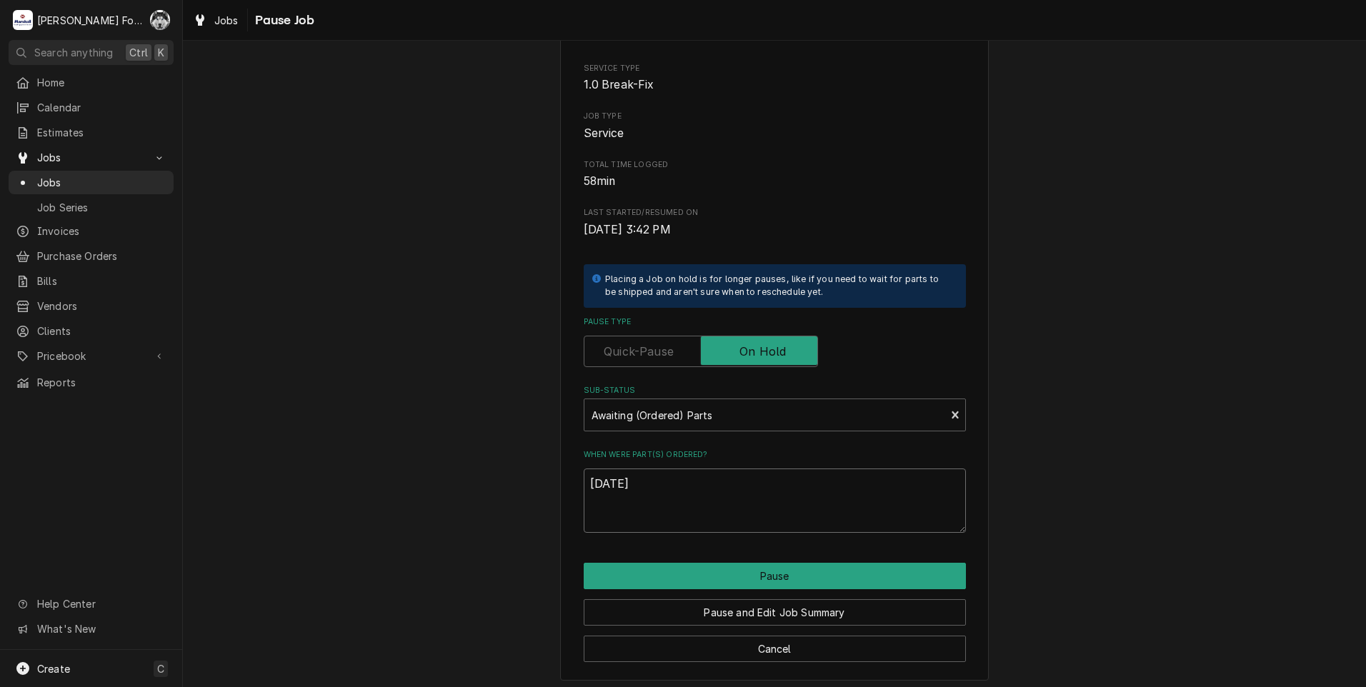
scroll to position [113, 0]
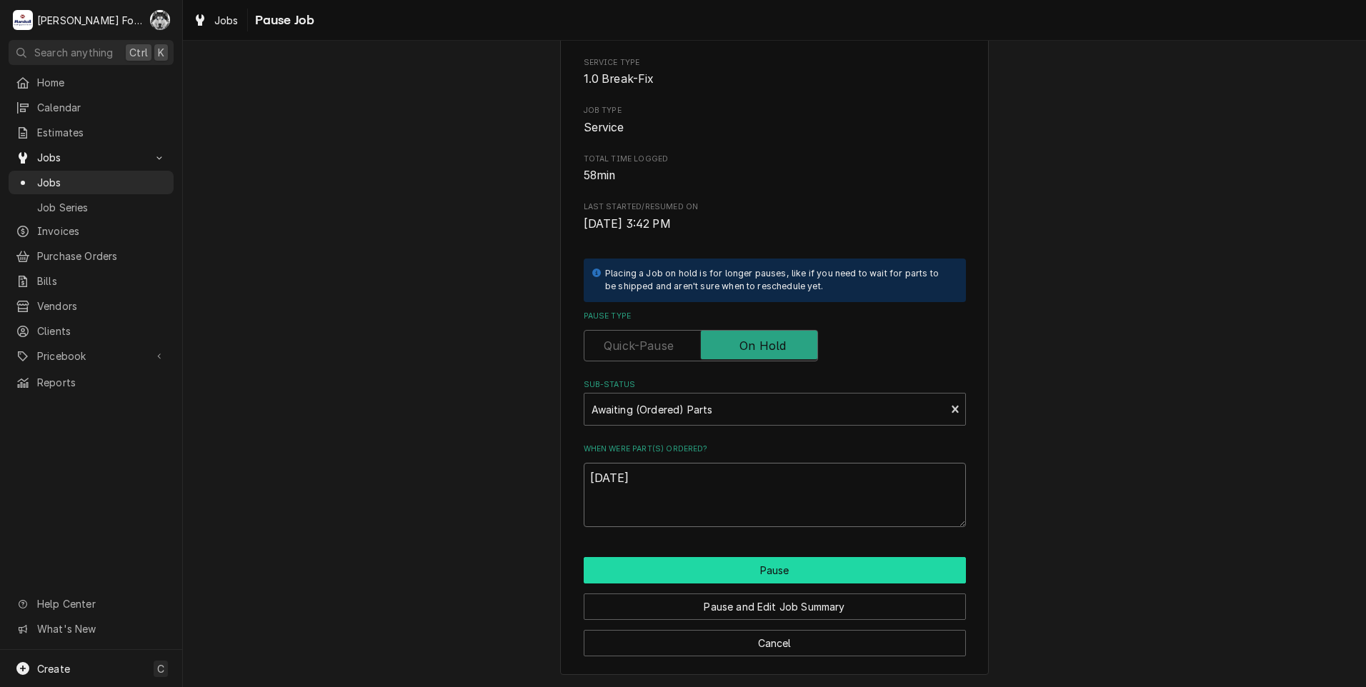
type textarea "[DATE]"
click at [709, 579] on button "Pause" at bounding box center [775, 570] width 382 height 26
type textarea "x"
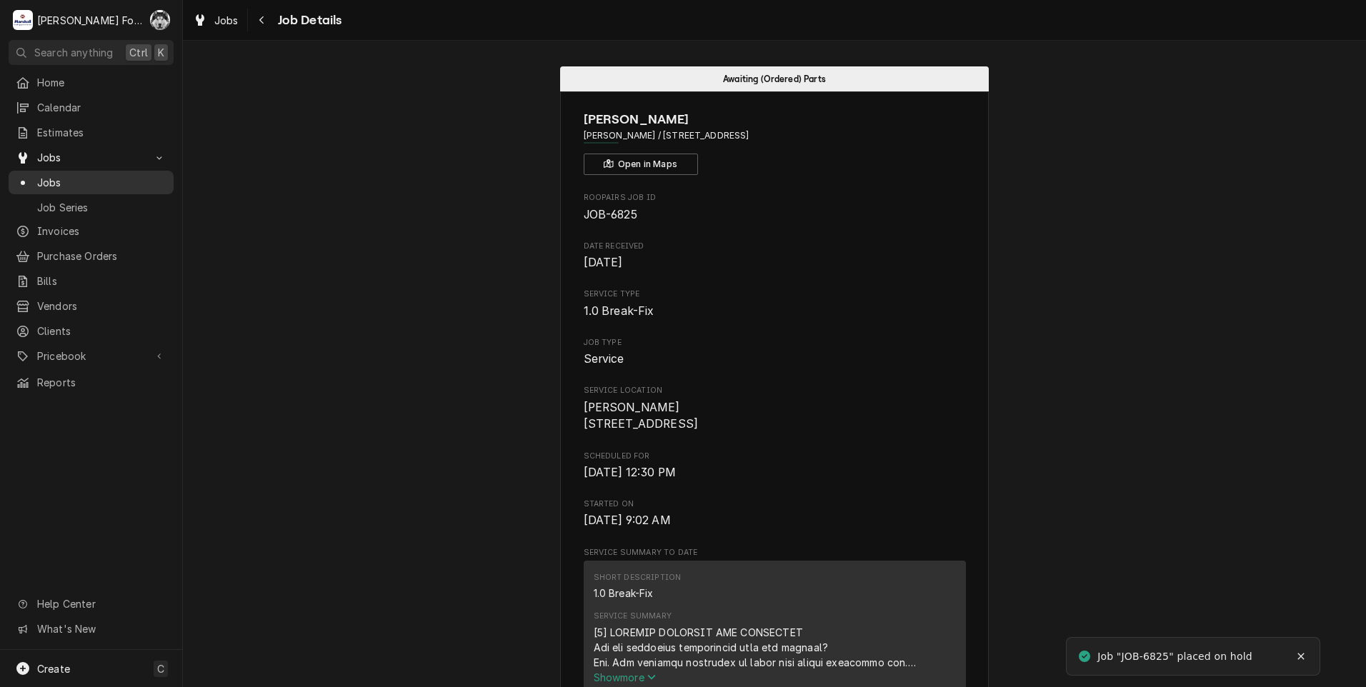
click at [43, 175] on span "Jobs" at bounding box center [101, 182] width 129 height 15
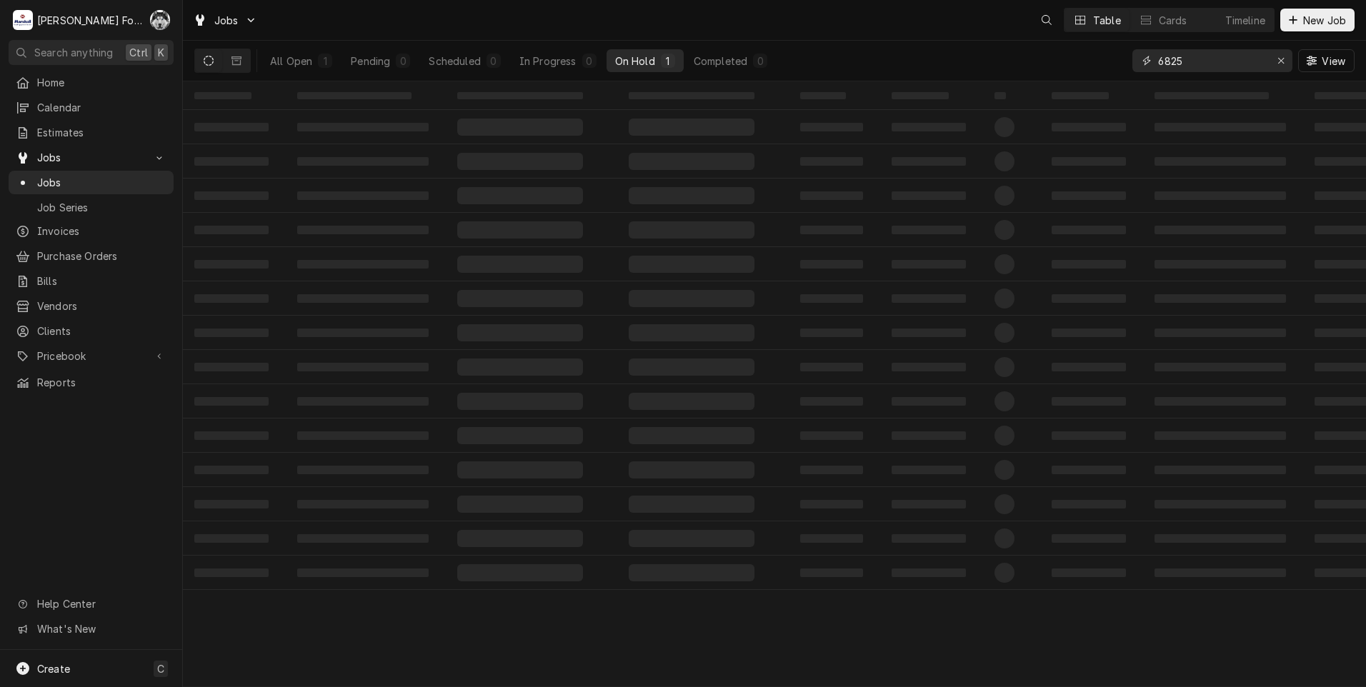
drag, startPoint x: 1115, startPoint y: 81, endPoint x: 1046, endPoint y: 91, distance: 70.0
click at [1050, 92] on div "Jobs Table Cards Timeline New Job All Open 1 Pending 0 Scheduled 0 In Progress …" at bounding box center [774, 343] width 1183 height 687
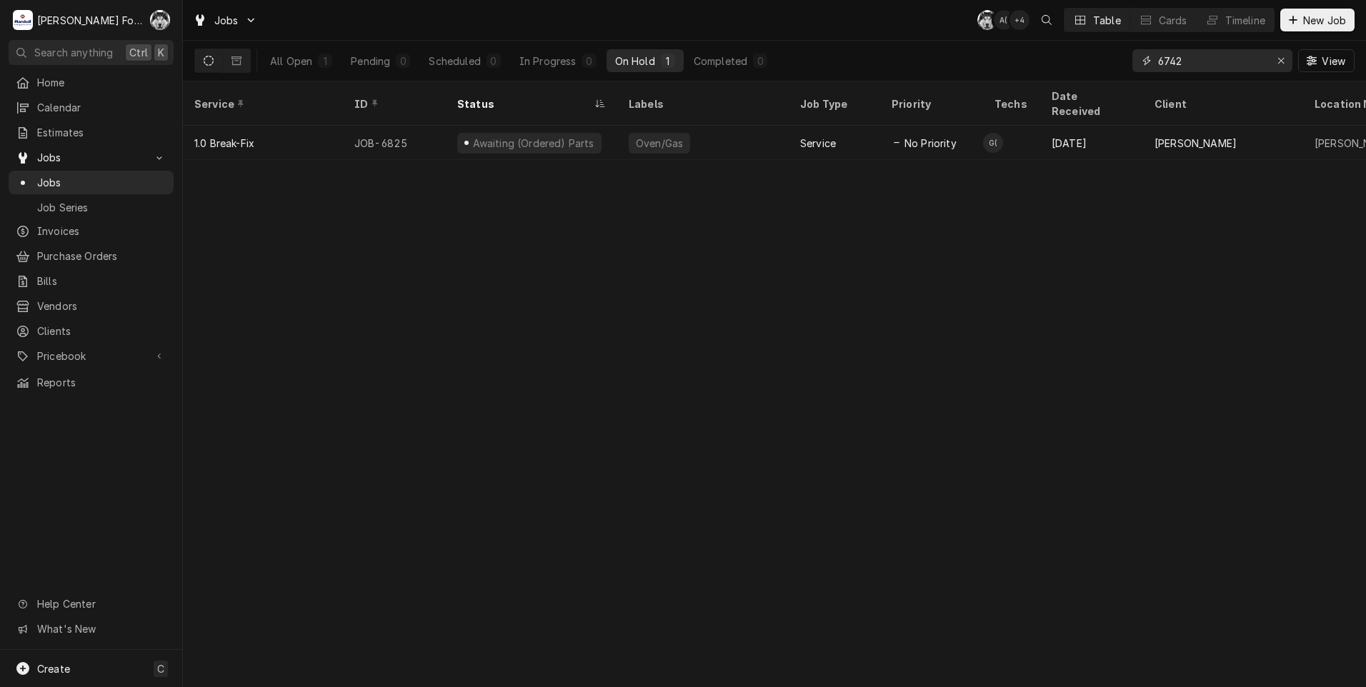
type input "6742"
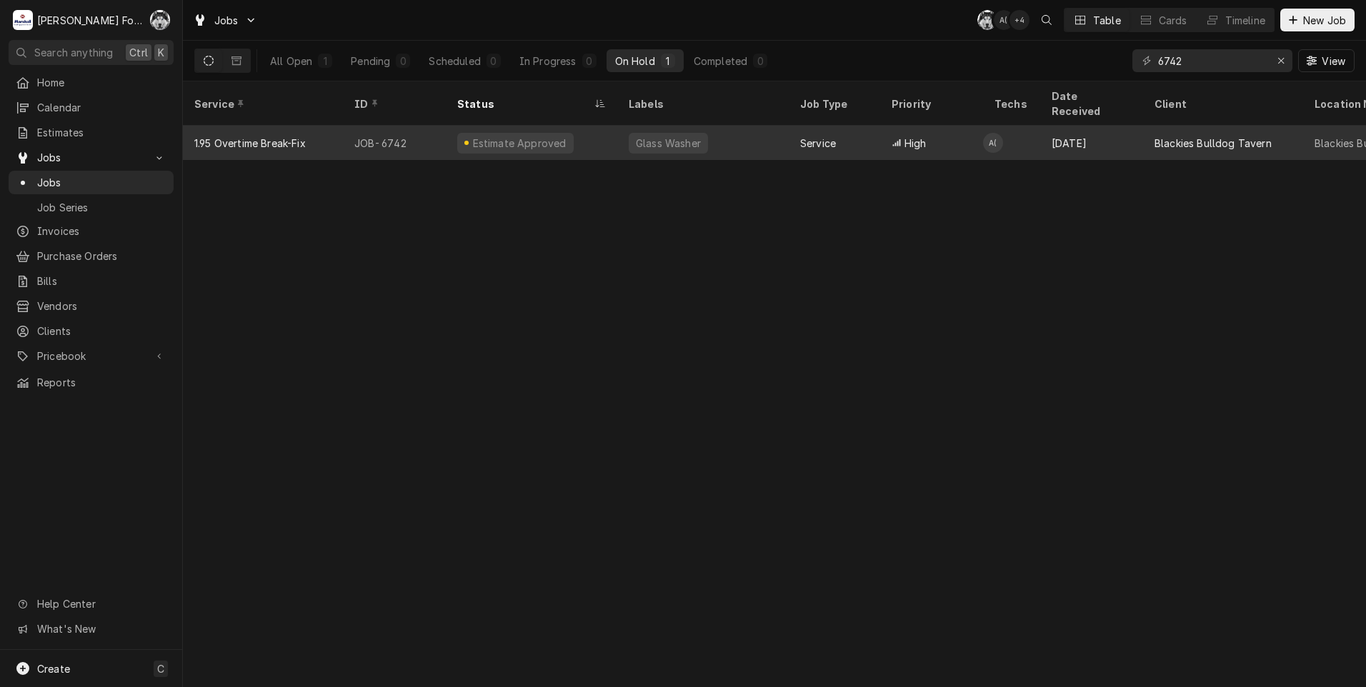
click at [650, 136] on div "Glass Washer" at bounding box center [669, 143] width 68 height 15
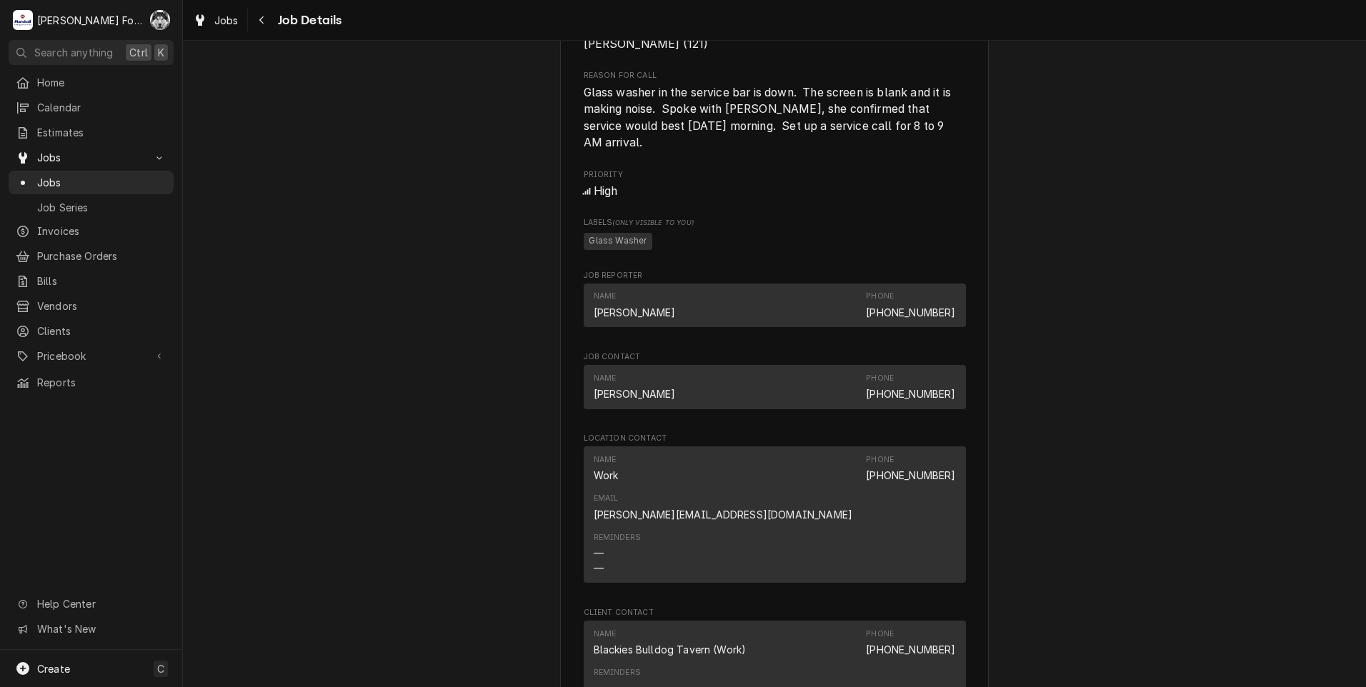
scroll to position [1648, 0]
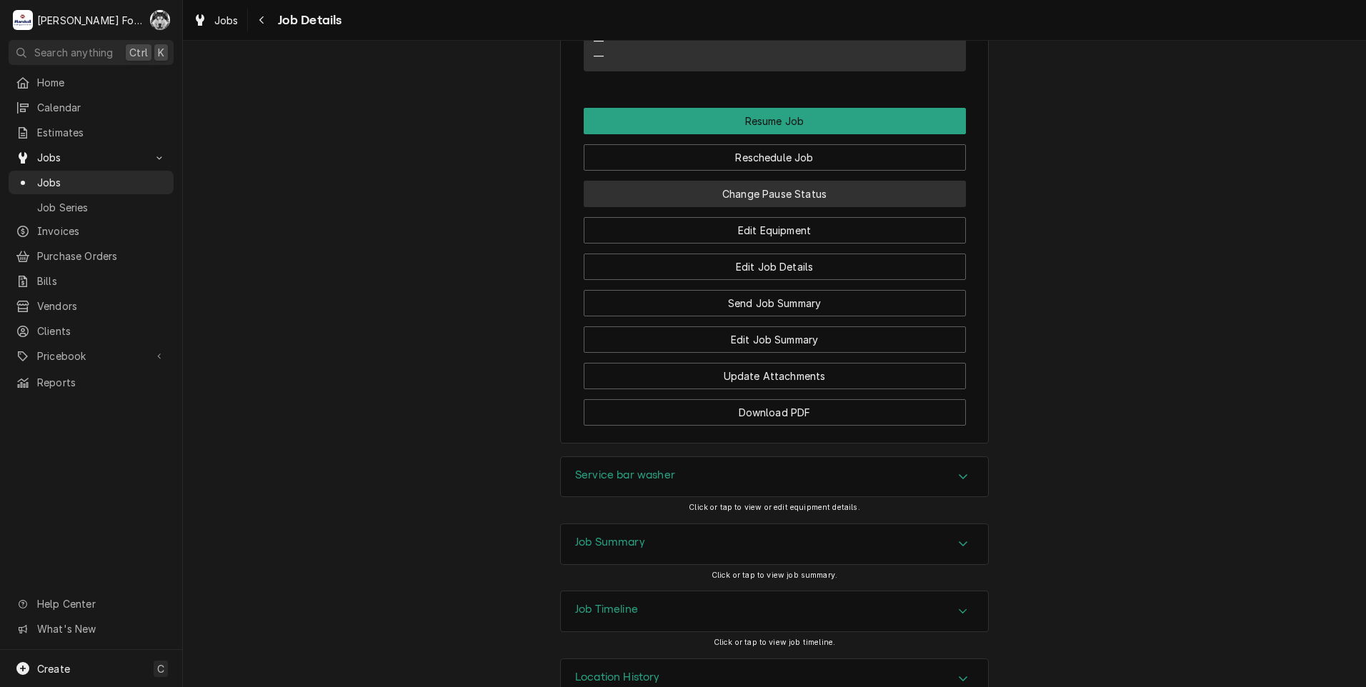
click at [744, 181] on button "Change Pause Status" at bounding box center [775, 194] width 382 height 26
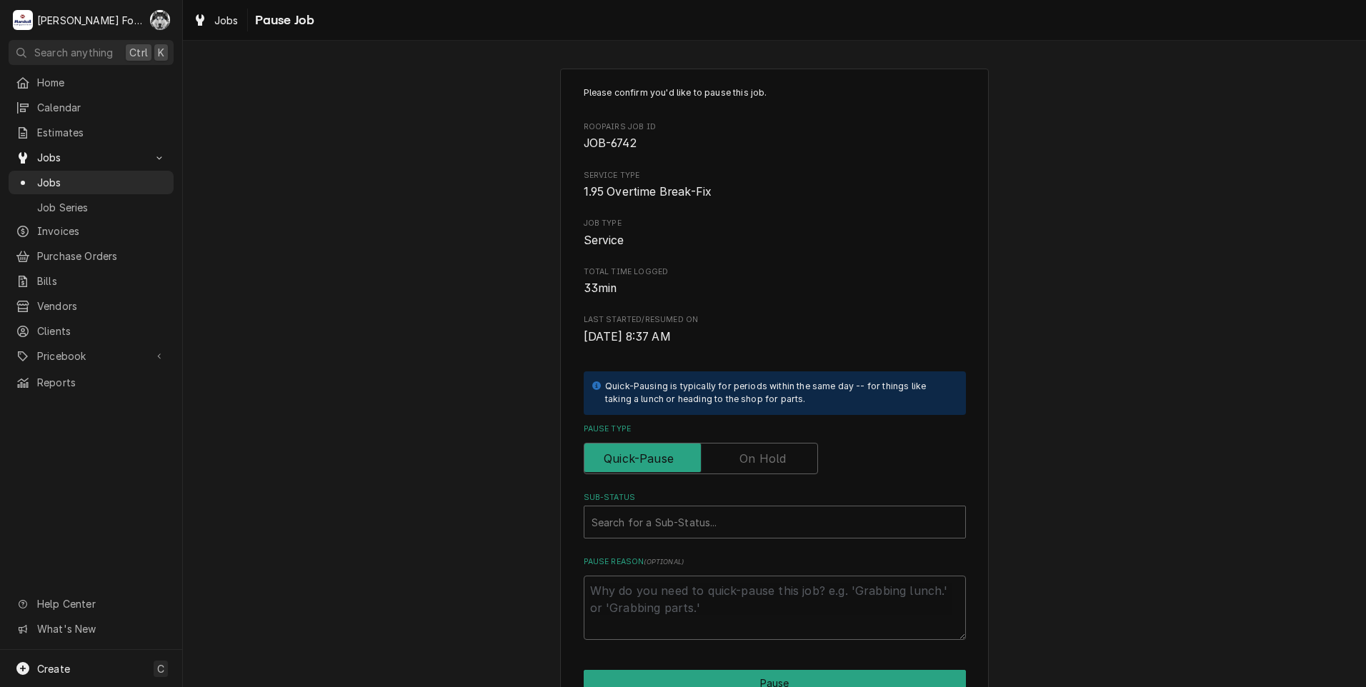
drag, startPoint x: 765, startPoint y: 450, endPoint x: 749, endPoint y: 452, distance: 16.5
click at [759, 450] on label "Pause Type" at bounding box center [701, 458] width 234 height 31
click at [759, 450] on input "Pause Type" at bounding box center [701, 458] width 222 height 31
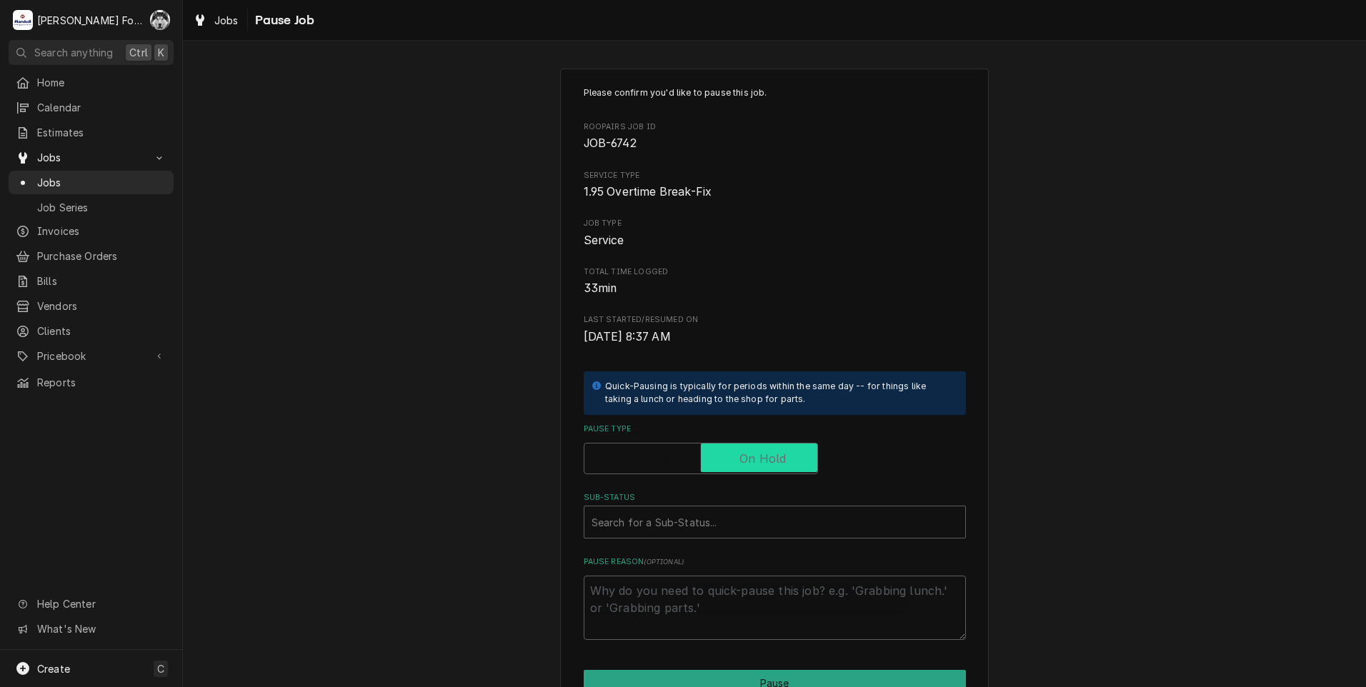
checkbox input "true"
click at [671, 533] on div "Sub-Status" at bounding box center [761, 522] width 338 height 26
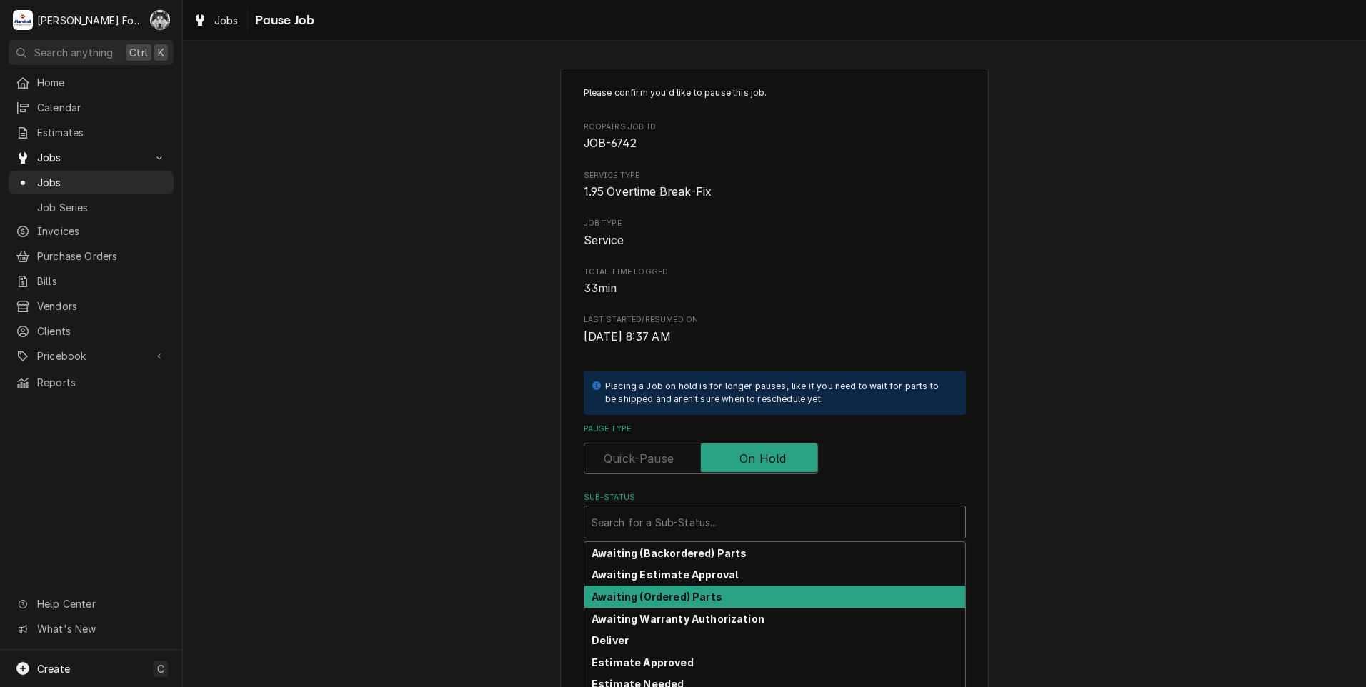
click at [680, 598] on strong "Awaiting (Ordered) Parts" at bounding box center [657, 597] width 131 height 12
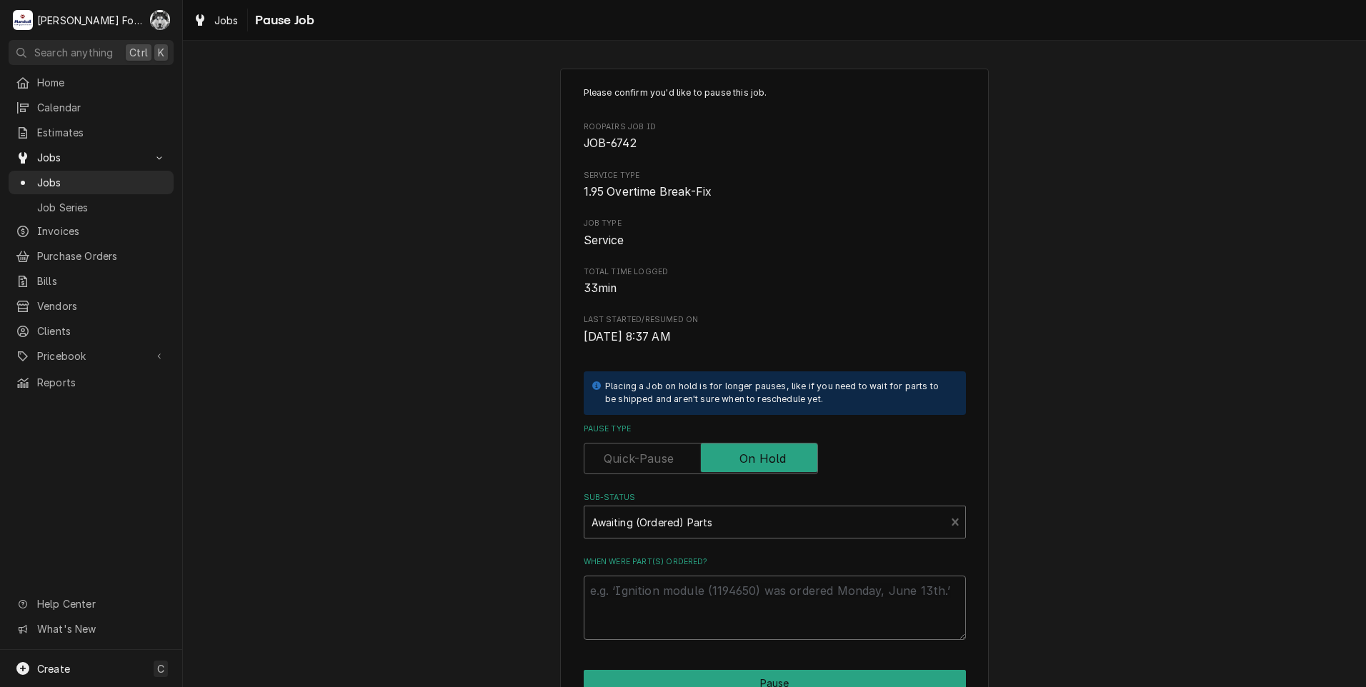
click at [675, 603] on textarea "When were part(s) ordered?" at bounding box center [775, 608] width 382 height 64
type textarea "x"
type textarea "8"
type textarea "x"
type textarea "8/"
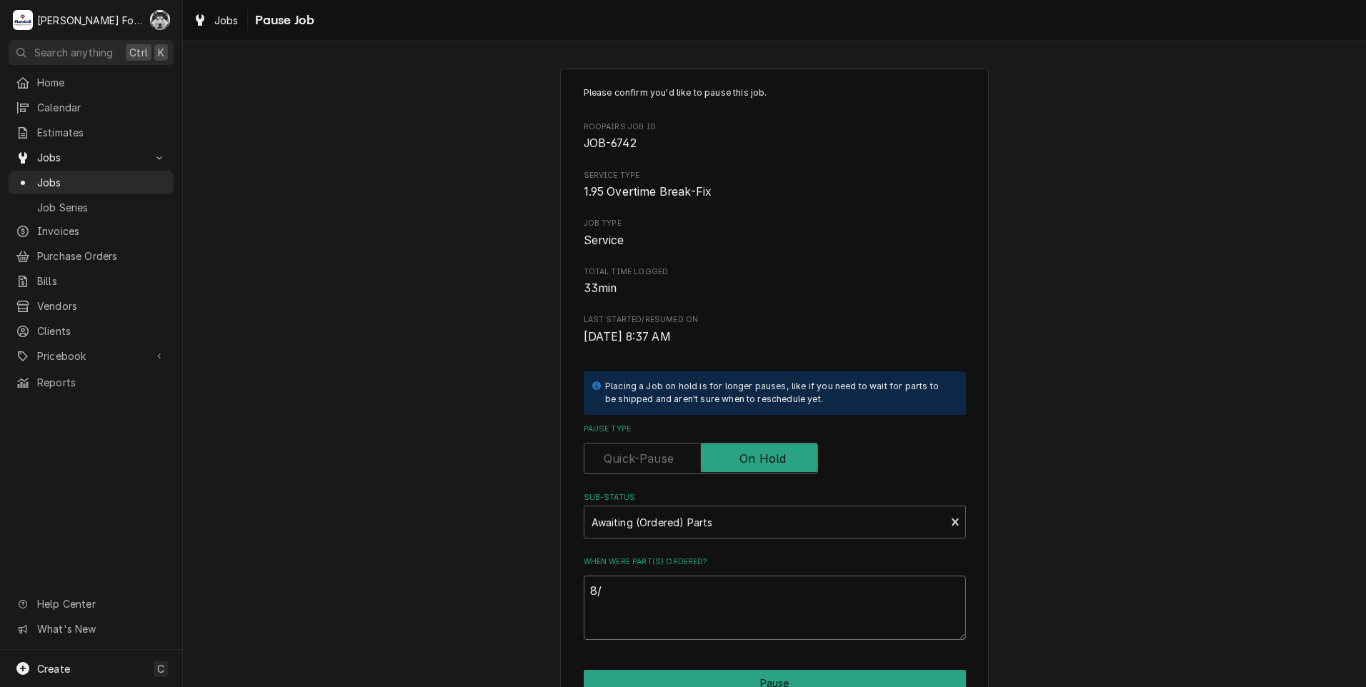
type textarea "x"
type textarea "8/1"
type textarea "x"
type textarea "8/18"
type textarea "x"
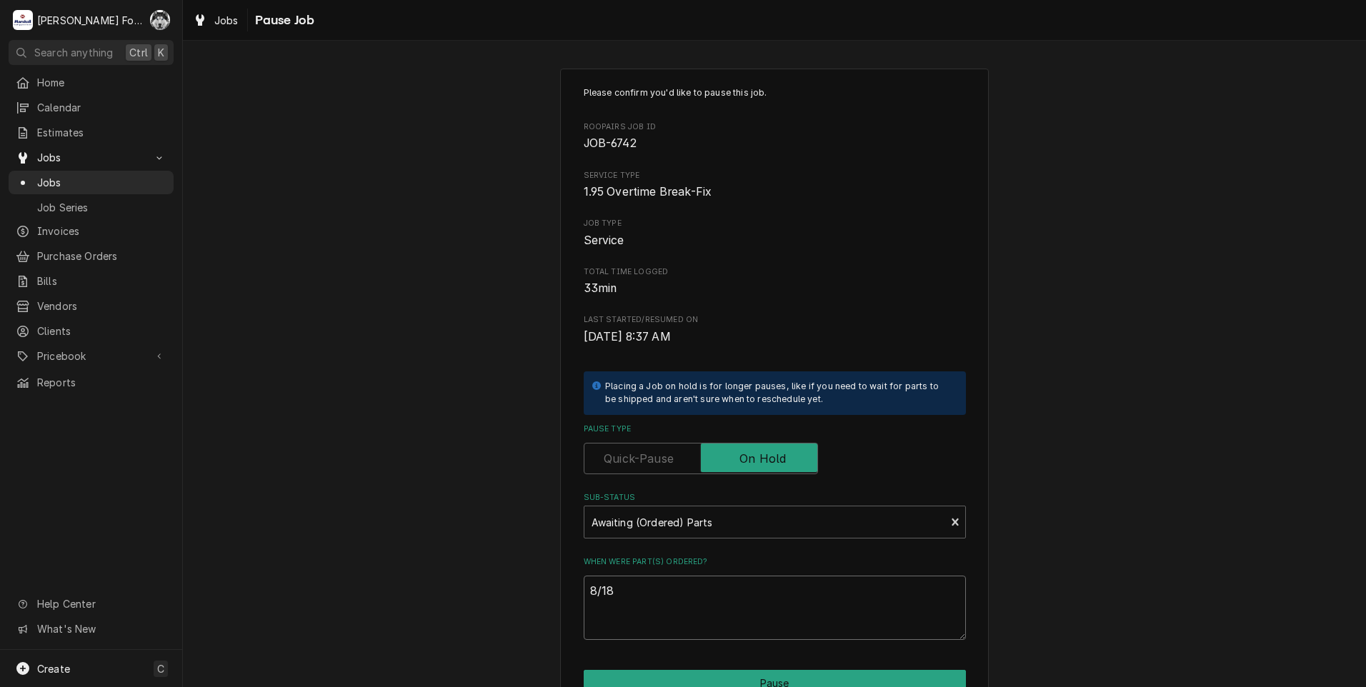
type textarea "8/18/"
type textarea "x"
type textarea "8/18/2"
type textarea "x"
type textarea "8/18/20"
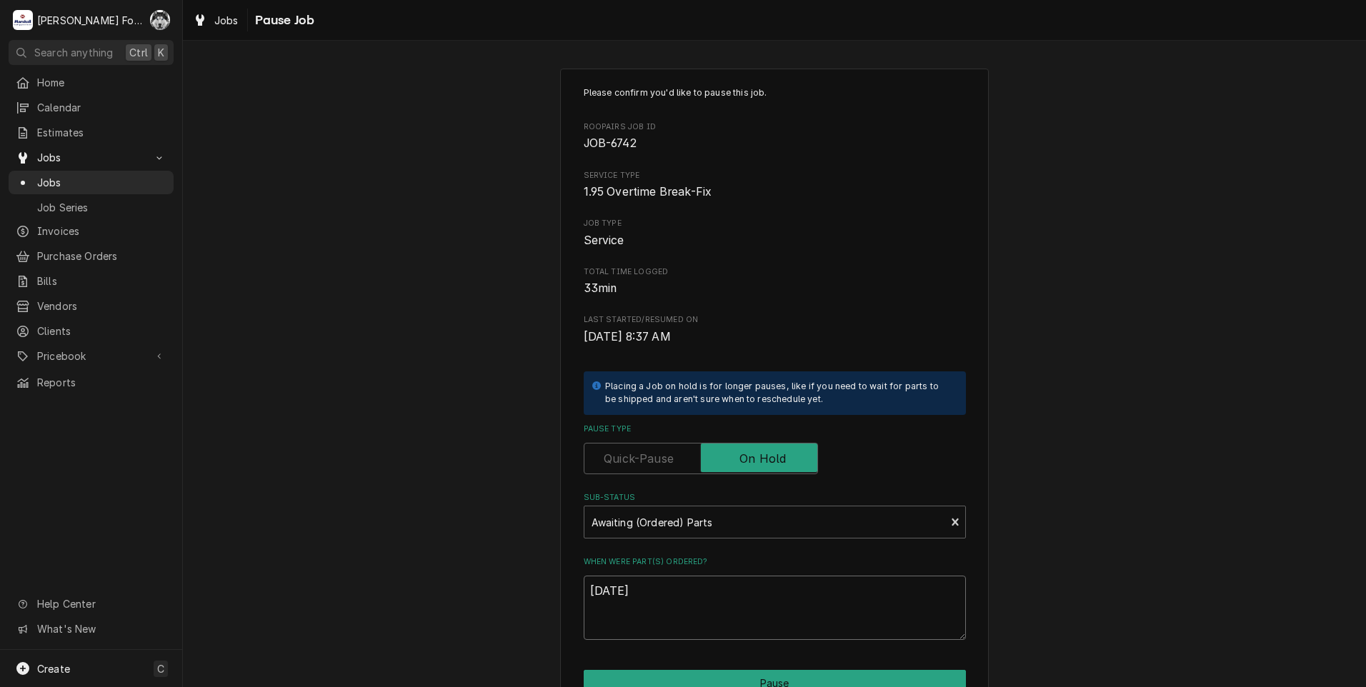
type textarea "x"
type textarea "8/18/202"
type textarea "x"
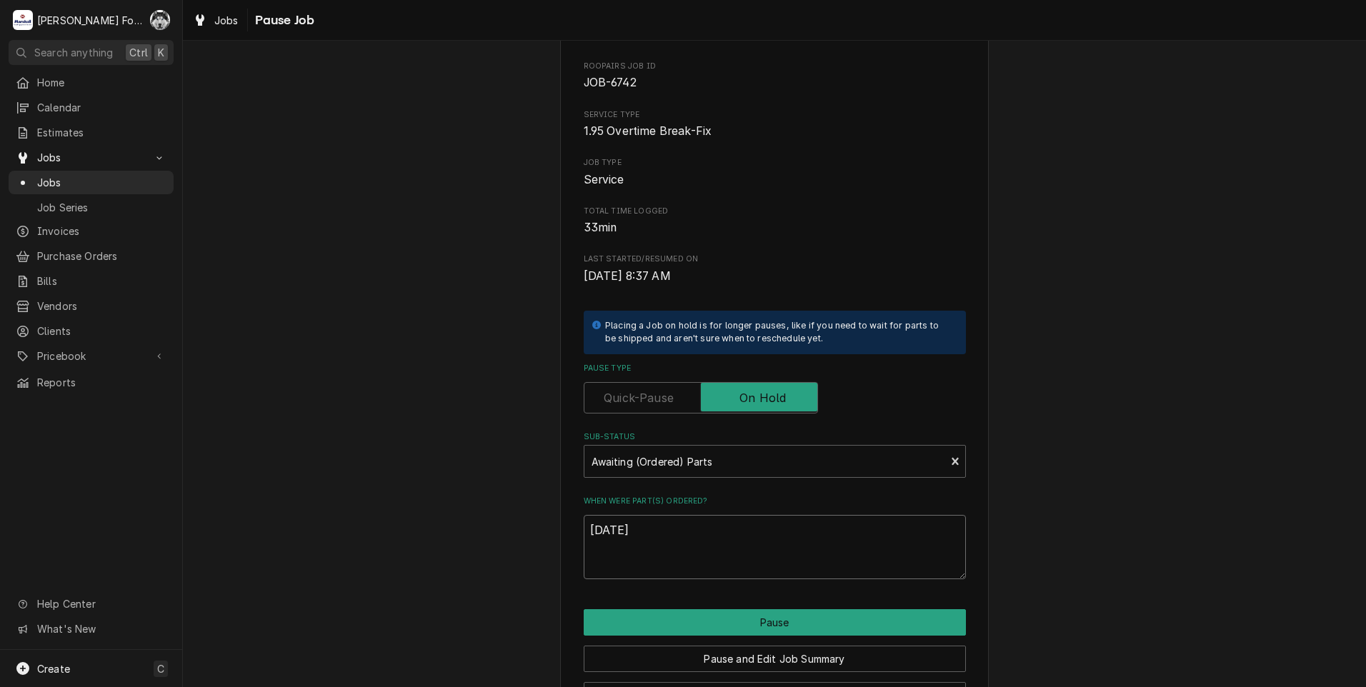
scroll to position [113, 0]
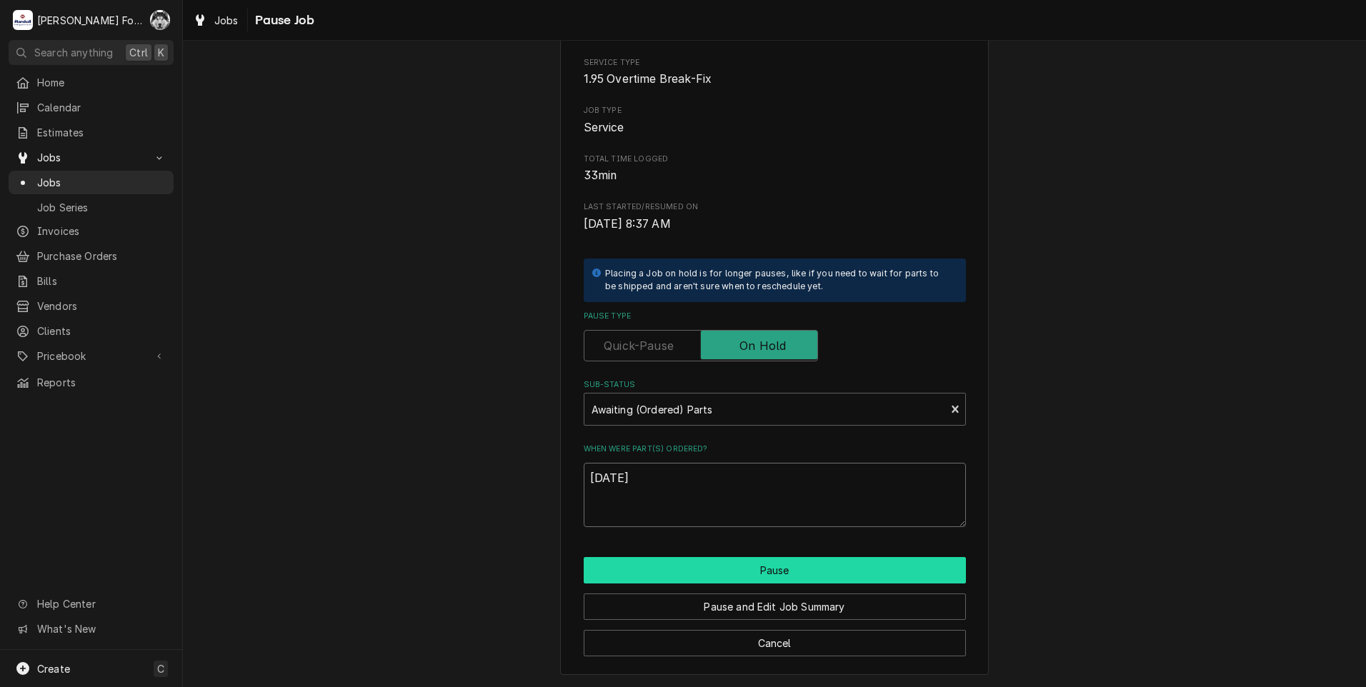
type textarea "[DATE]"
click at [752, 573] on button "Pause" at bounding box center [775, 570] width 382 height 26
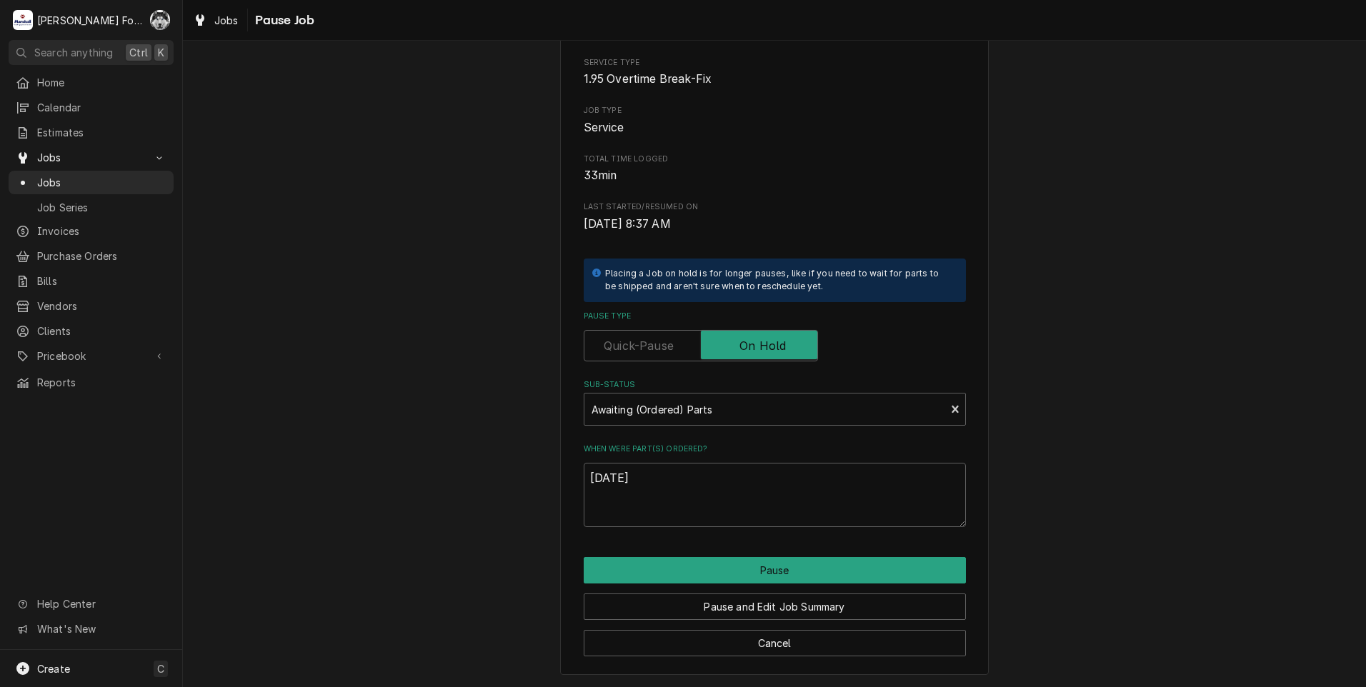
type textarea "x"
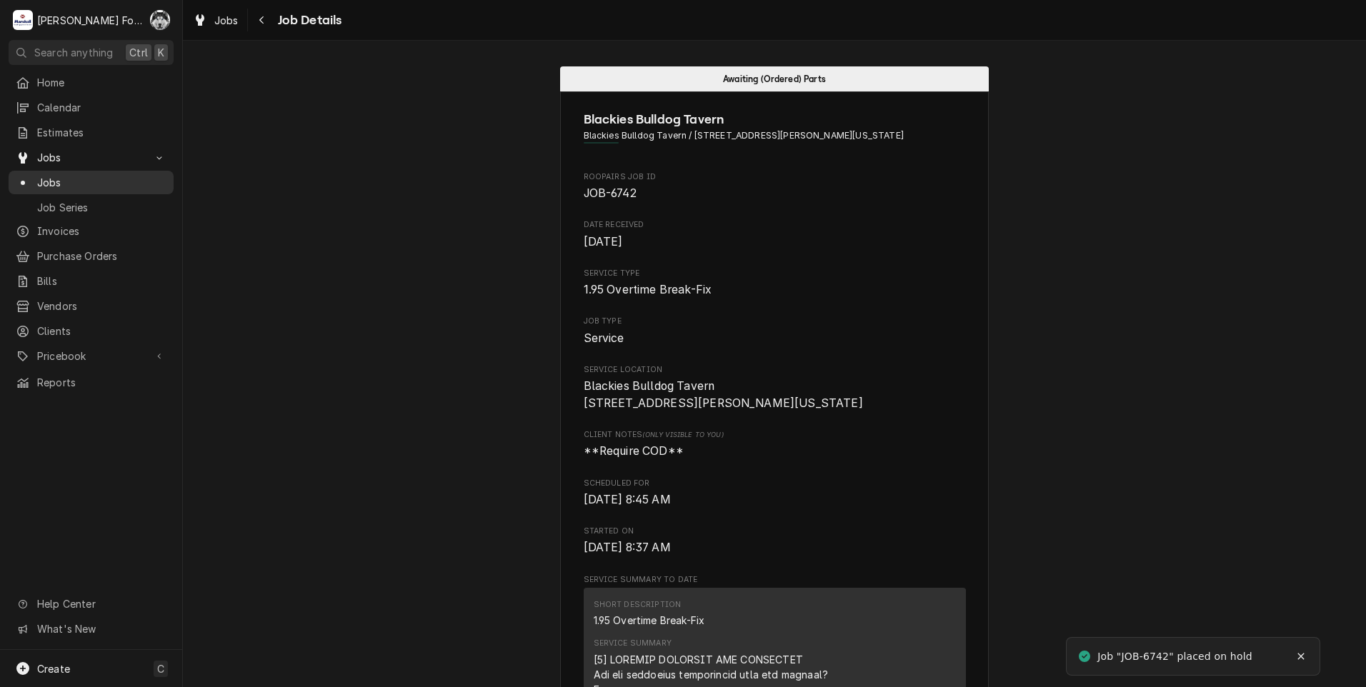
click at [59, 181] on span "Jobs" at bounding box center [101, 182] width 129 height 15
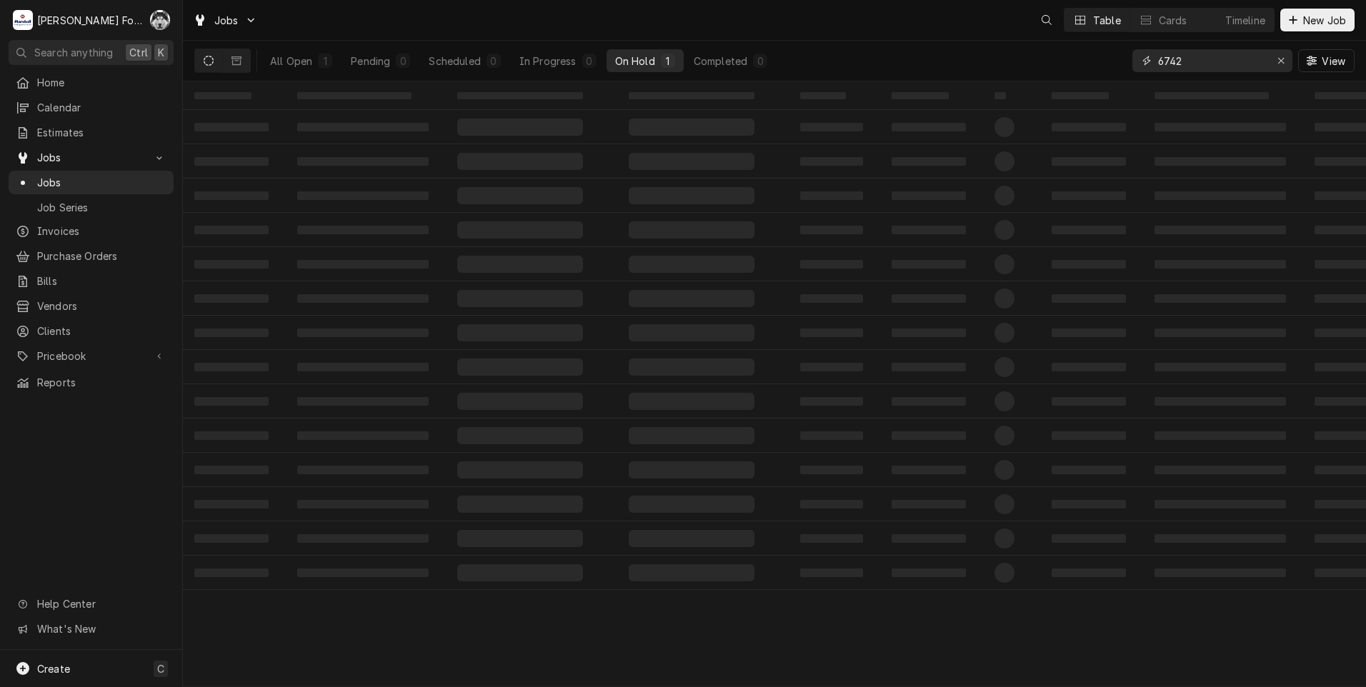
drag, startPoint x: 1189, startPoint y: 64, endPoint x: 1000, endPoint y: 85, distance: 190.5
click at [1000, 86] on div "Jobs Table Cards Timeline New Job All Open 1 Pending 0 Scheduled 0 In Progress …" at bounding box center [774, 343] width 1183 height 687
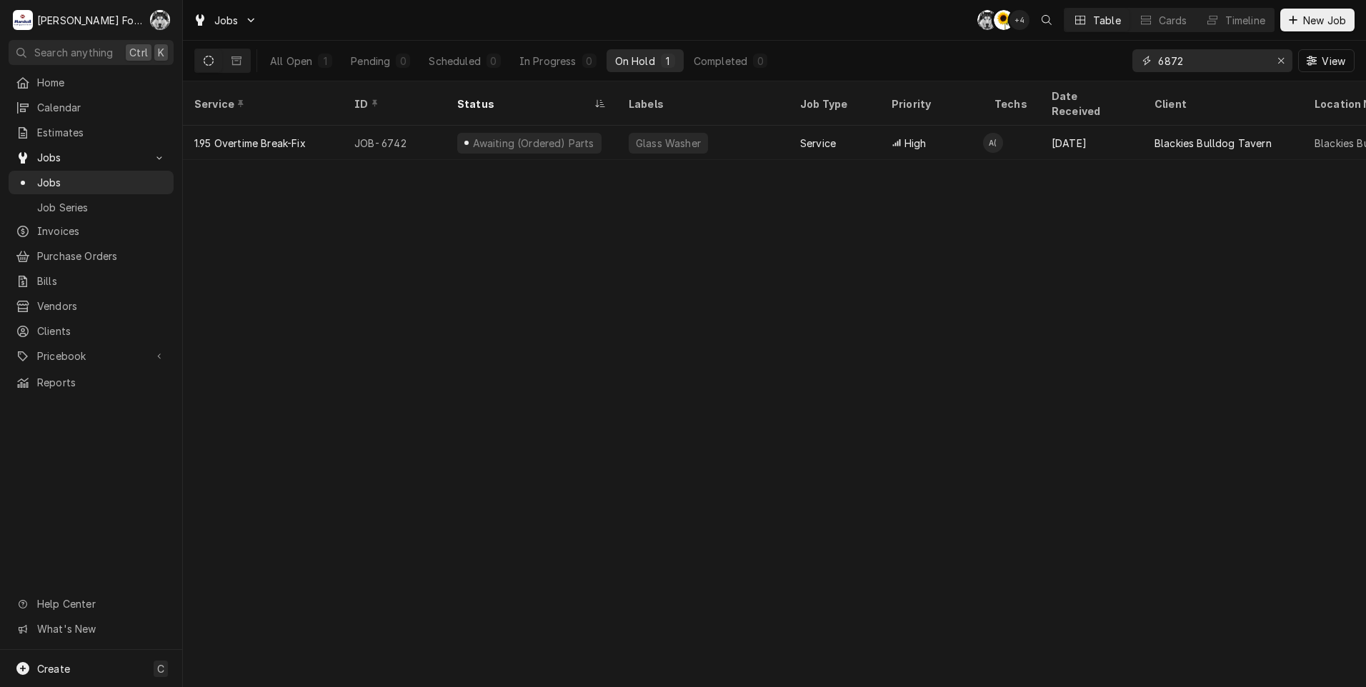
type input "6872"
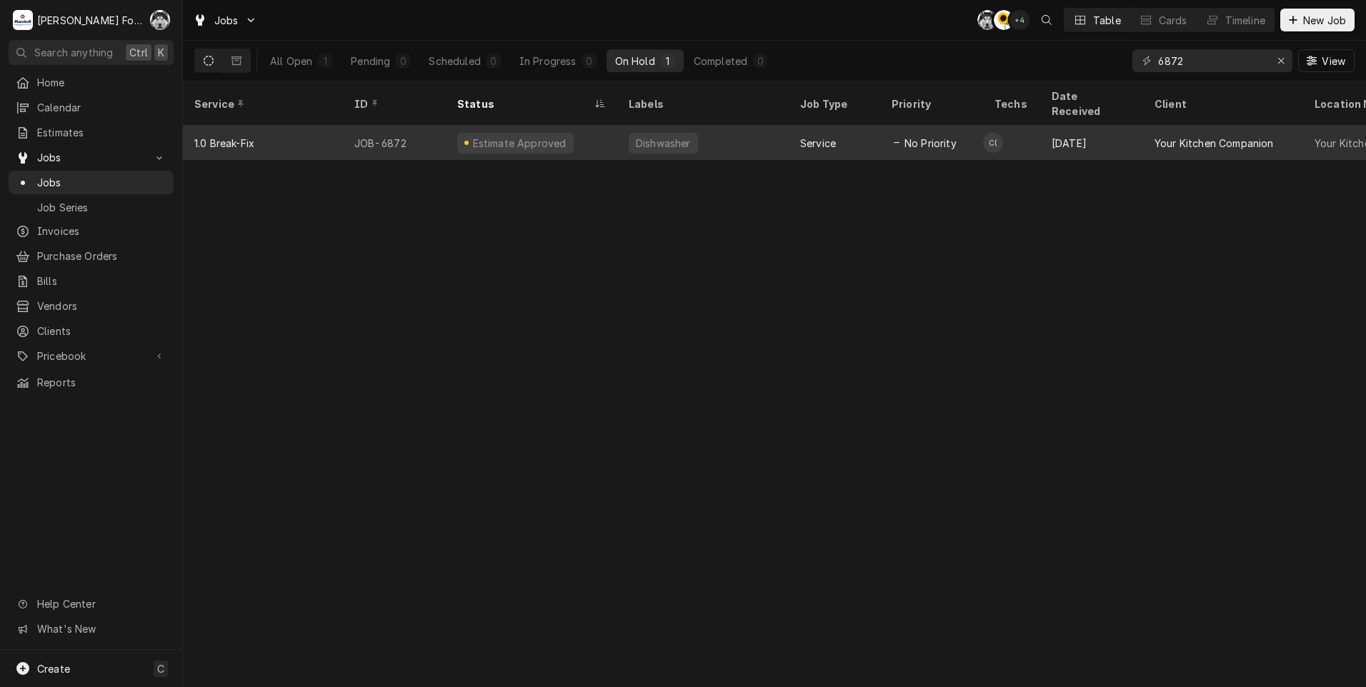
click at [619, 134] on div "Dishwasher" at bounding box center [702, 143] width 171 height 34
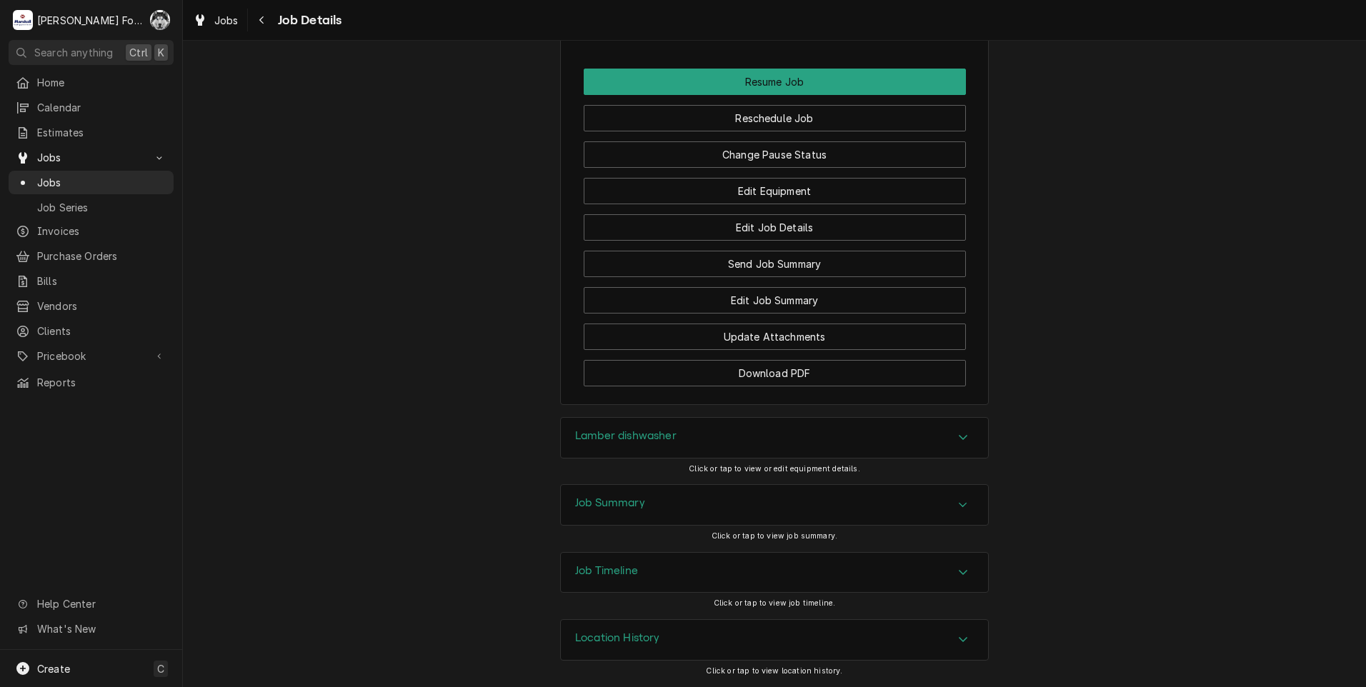
scroll to position [1770, 0]
click at [700, 154] on button "Change Pause Status" at bounding box center [775, 154] width 382 height 26
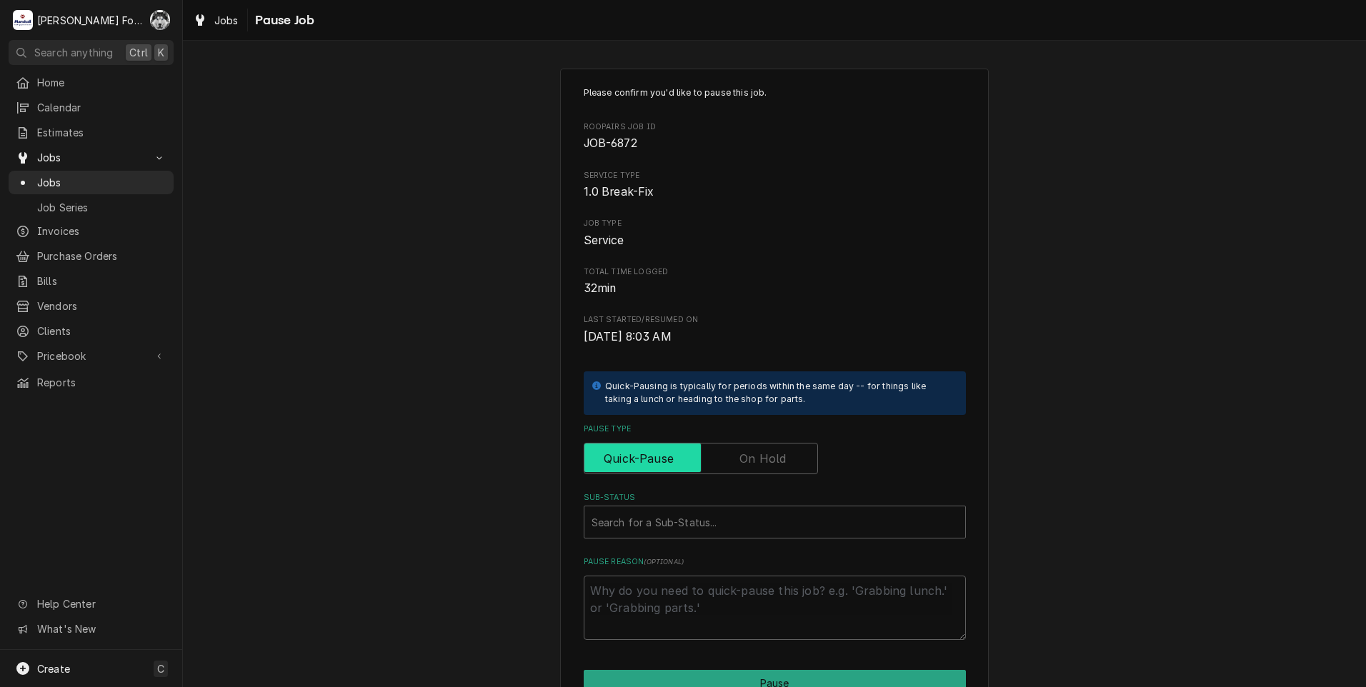
click at [730, 462] on input "Pause Type" at bounding box center [701, 458] width 222 height 31
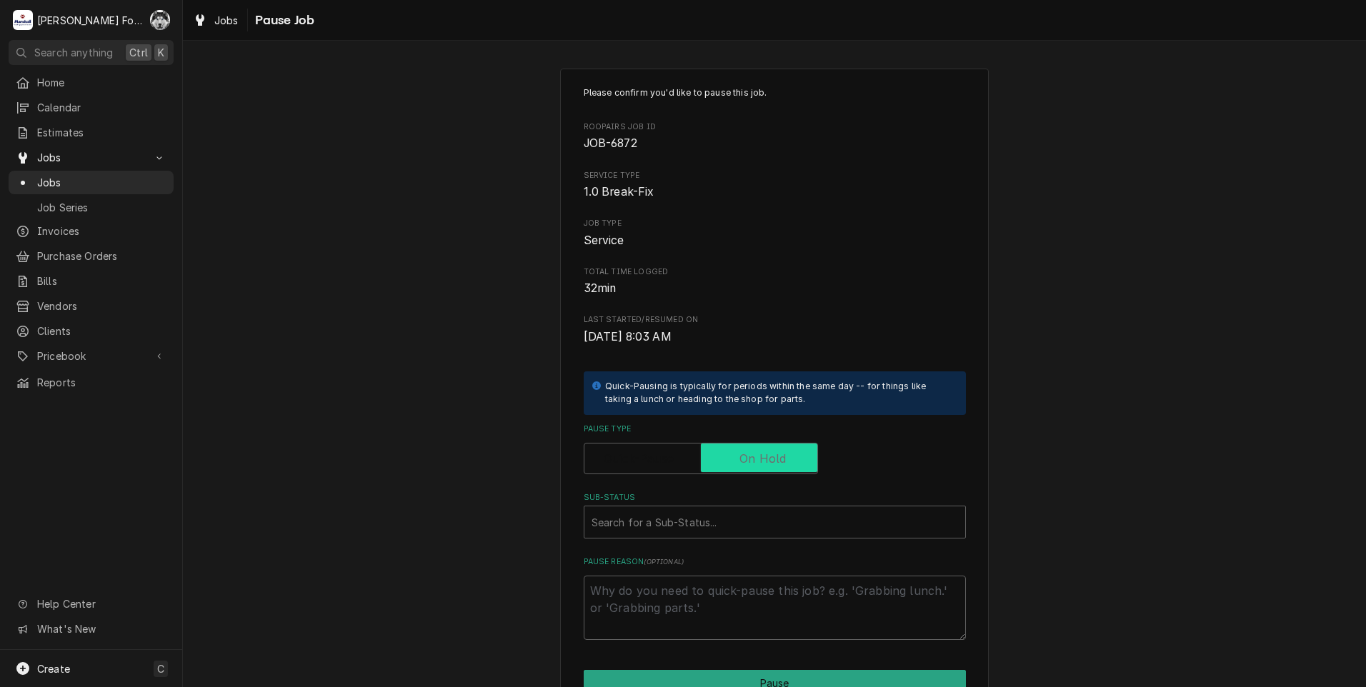
checkbox input "true"
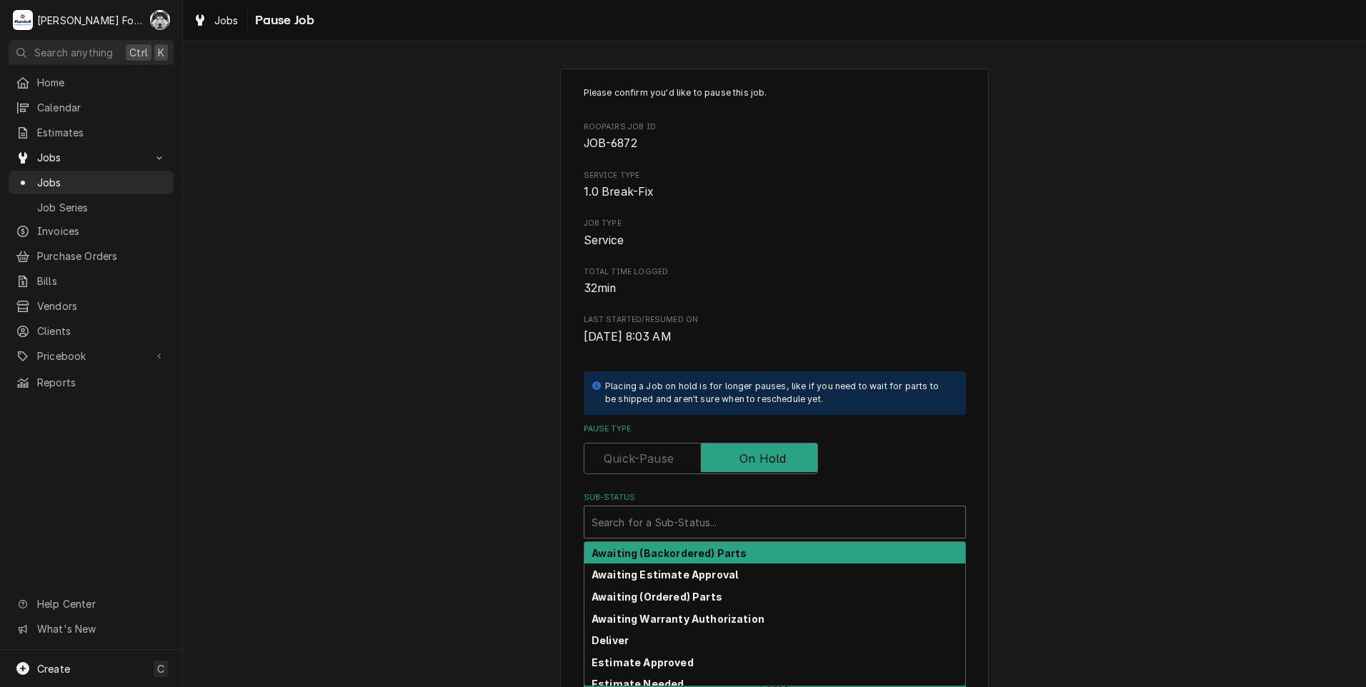
click at [720, 526] on div "Sub-Status" at bounding box center [775, 522] width 367 height 26
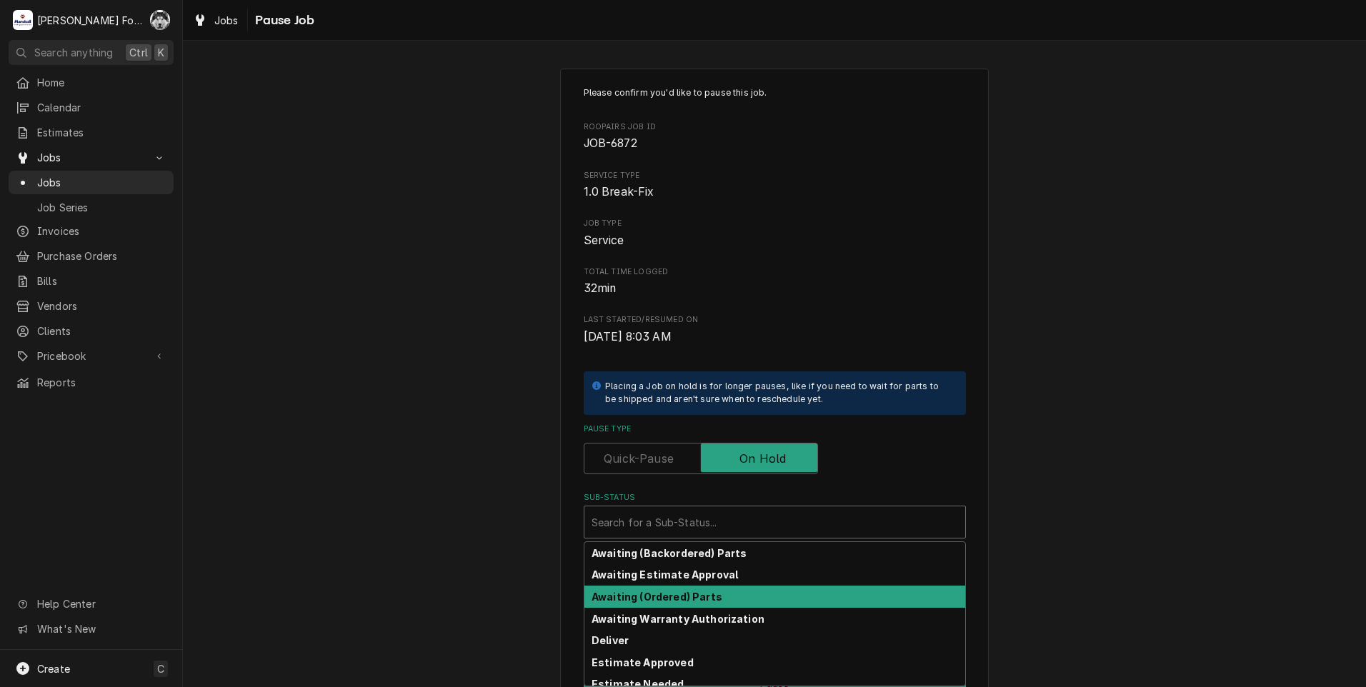
click at [652, 592] on strong "Awaiting (Ordered) Parts" at bounding box center [657, 597] width 131 height 12
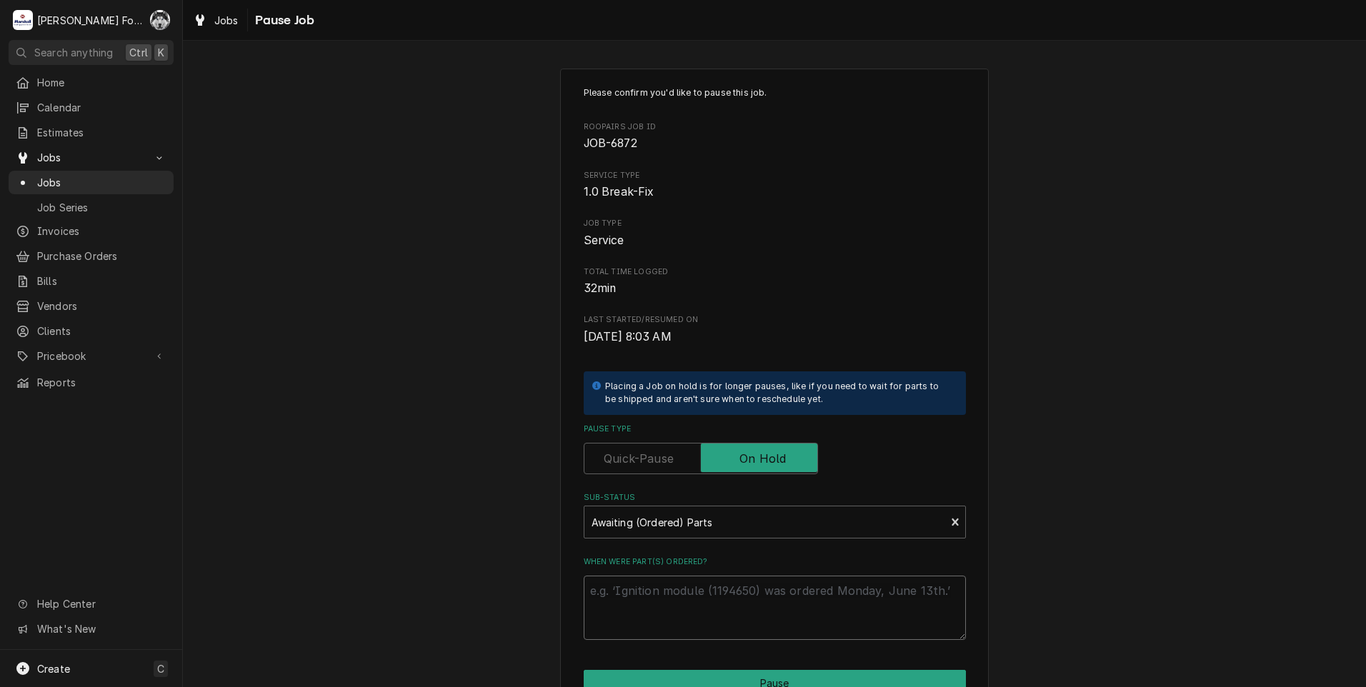
click at [648, 596] on textarea "When were part(s) ordered?" at bounding box center [775, 608] width 382 height 64
drag, startPoint x: 648, startPoint y: 596, endPoint x: 615, endPoint y: 597, distance: 32.9
click at [615, 597] on textarea "When were part(s) ordered?" at bounding box center [775, 608] width 382 height 64
type textarea "x"
type textarea "8"
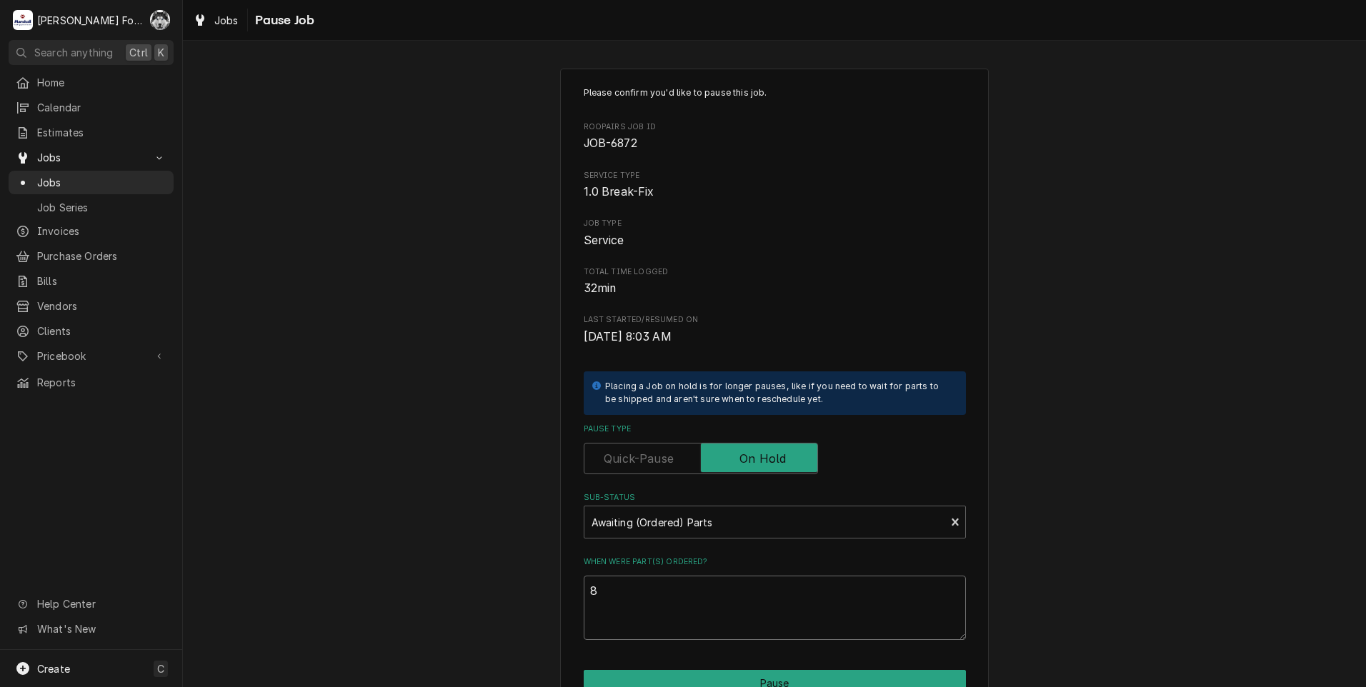
type textarea "x"
type textarea "8/"
type textarea "x"
type textarea "8/1"
type textarea "x"
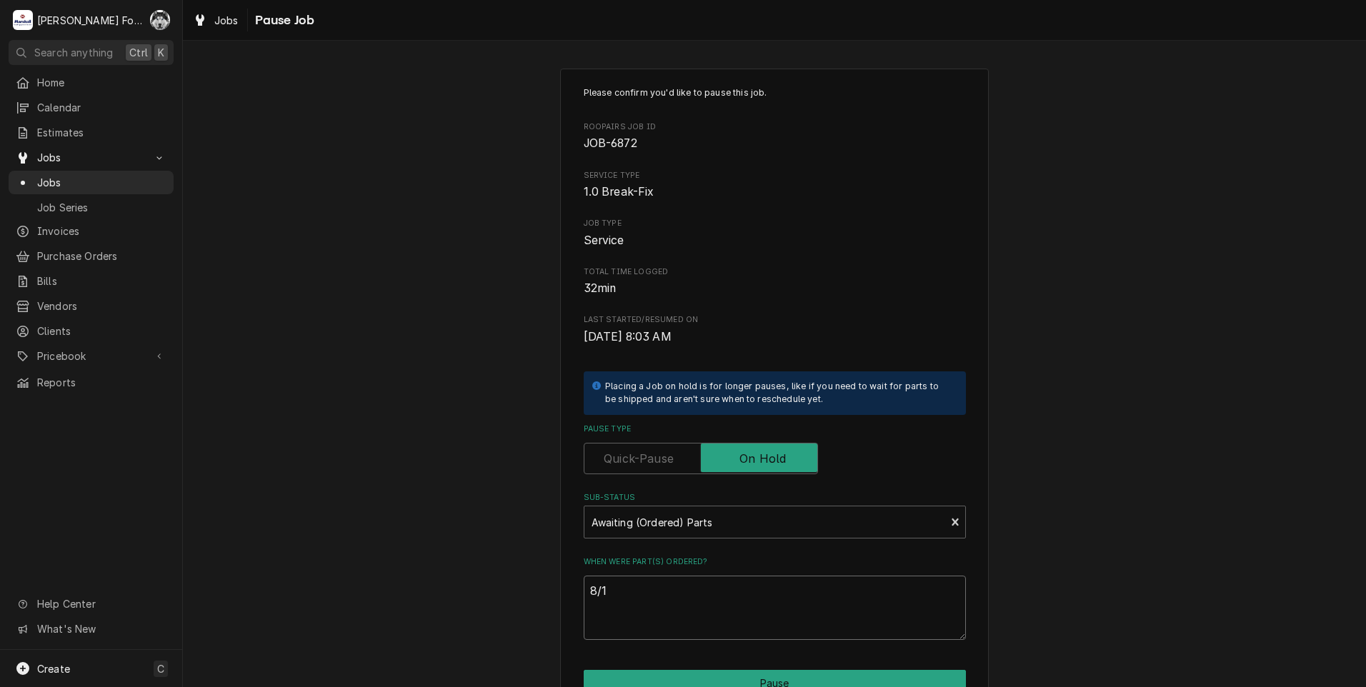
type textarea "8/18"
type textarea "x"
type textarea "8/18/"
type textarea "x"
type textarea "8/18/2"
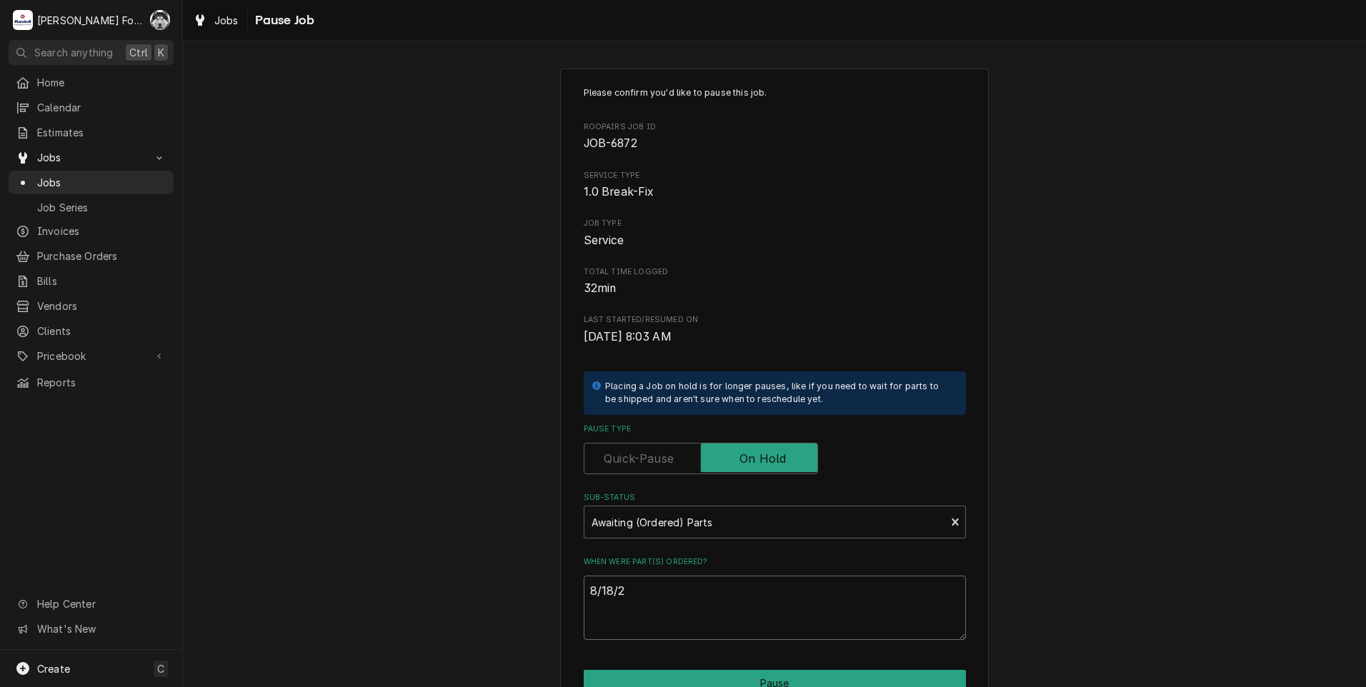
type textarea "x"
type textarea "8/18/20"
type textarea "x"
type textarea "8/18/202"
type textarea "x"
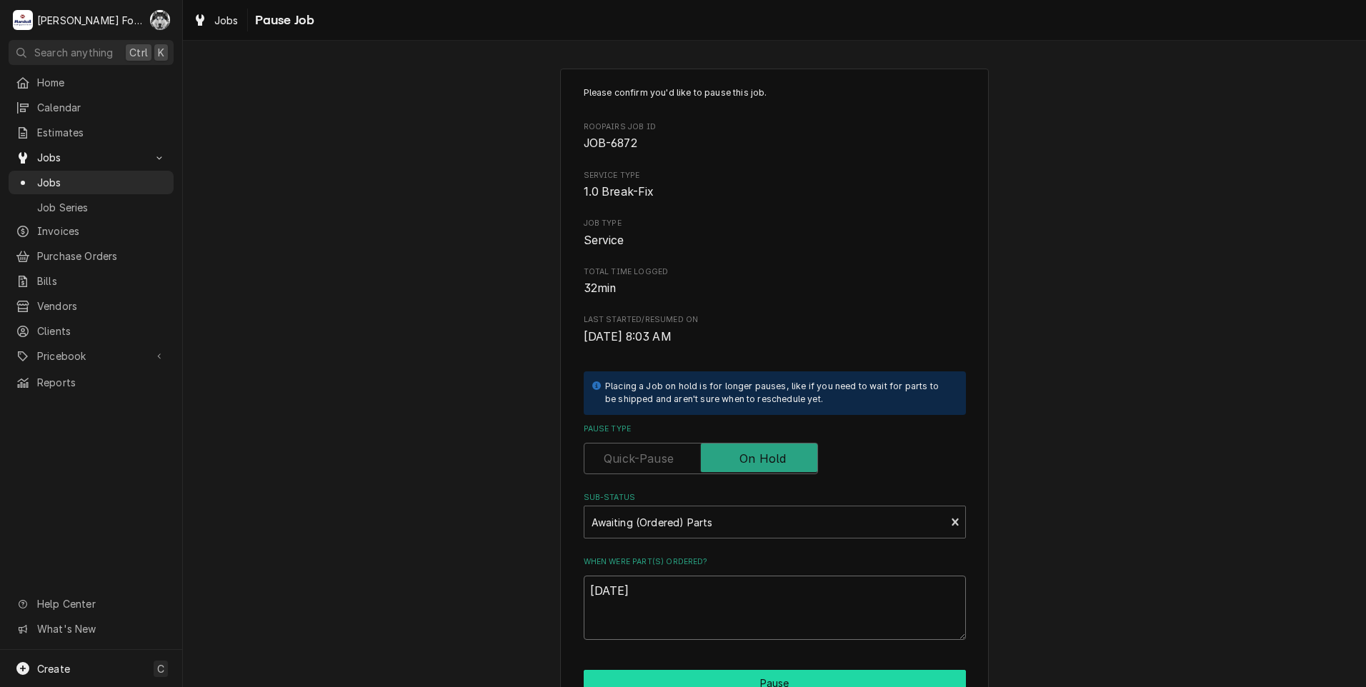
type textarea "8/18/2025"
click at [690, 677] on button "Pause" at bounding box center [775, 683] width 382 height 26
type textarea "x"
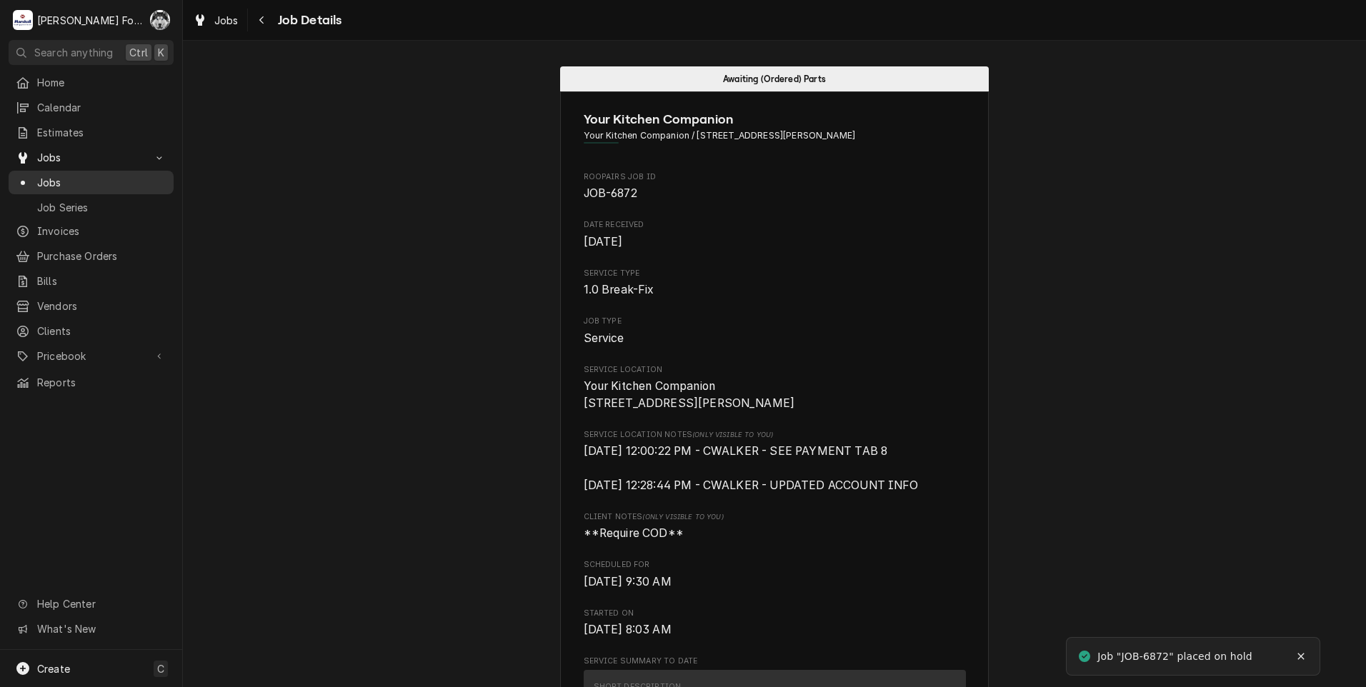
click at [46, 181] on span "Jobs" at bounding box center [101, 182] width 129 height 15
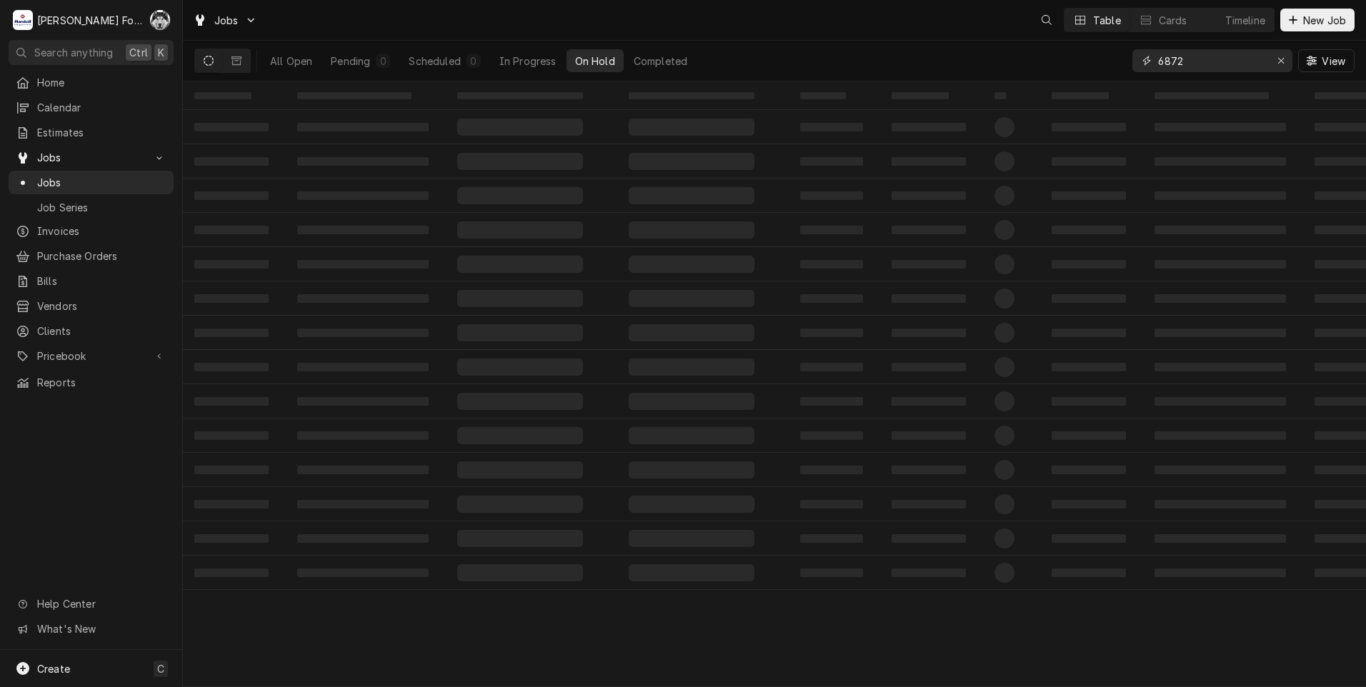
click at [967, 98] on div "Jobs Table Cards Timeline New Job All Open Pending 0 Scheduled 0 In Progress On…" at bounding box center [774, 343] width 1183 height 687
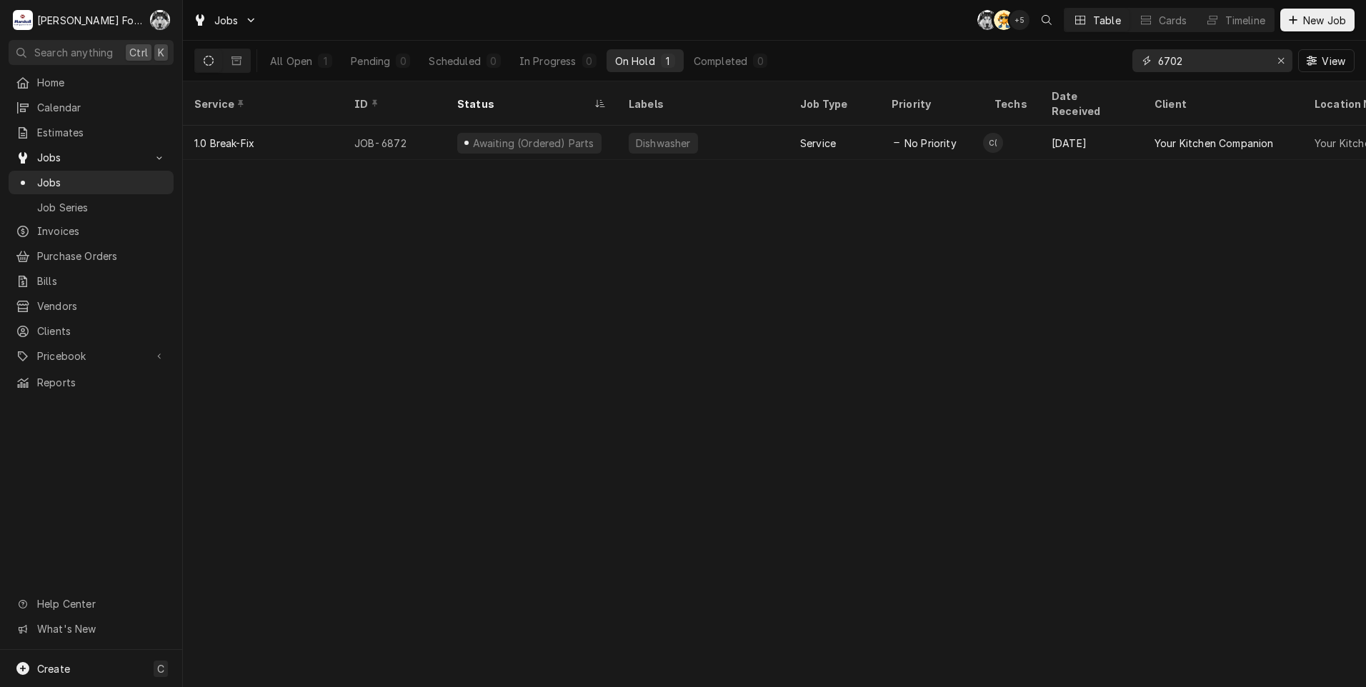
type input "6702"
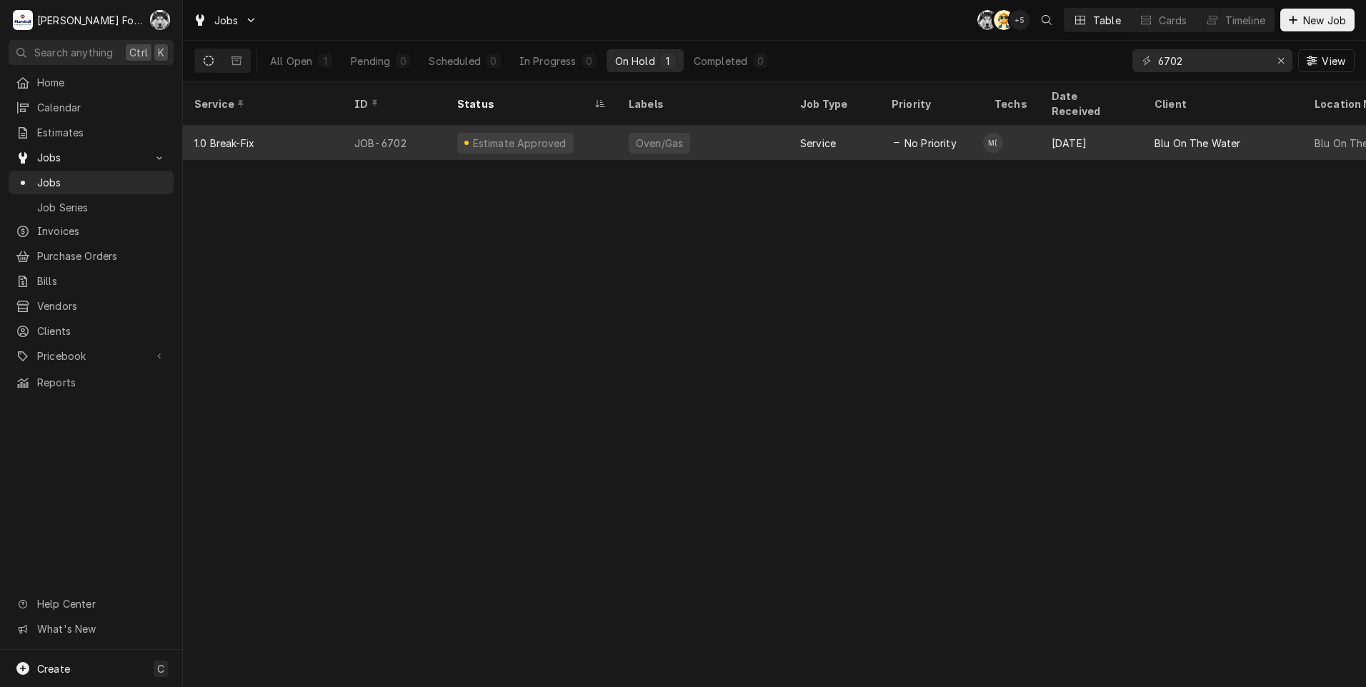
click at [657, 134] on div "Oven/Gas" at bounding box center [659, 143] width 61 height 21
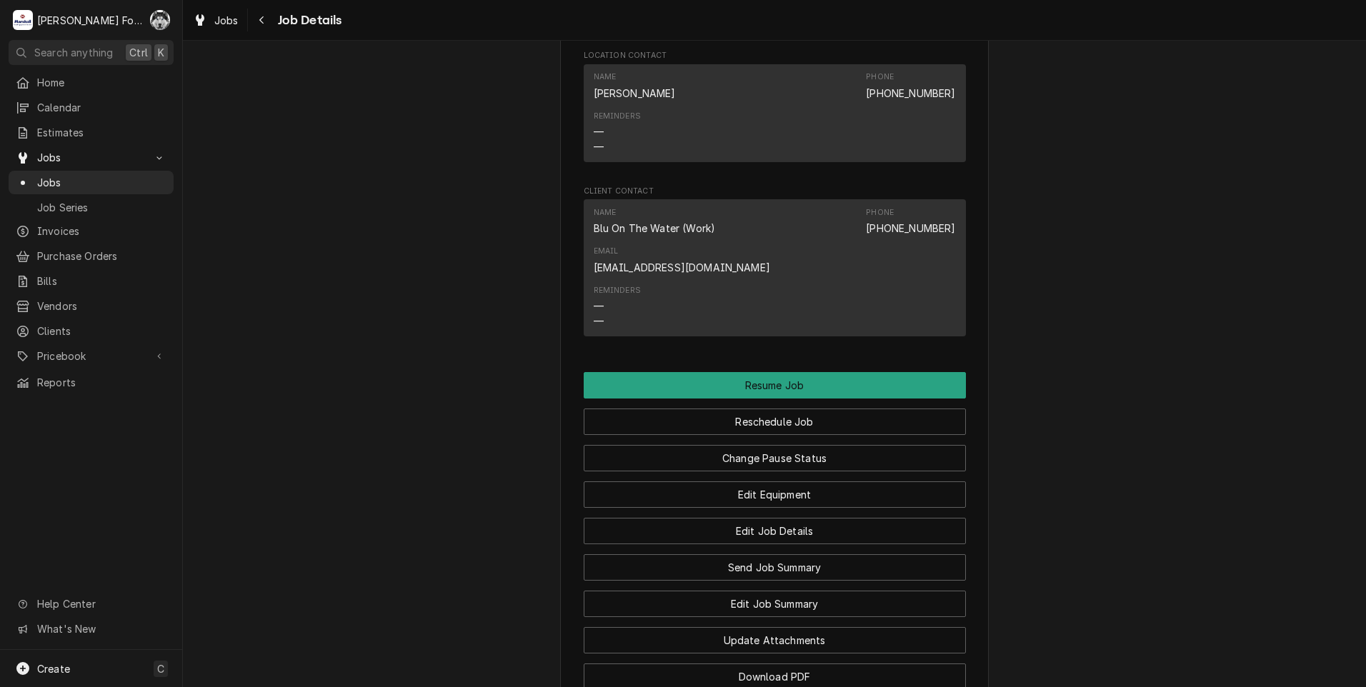
scroll to position [1713, 0]
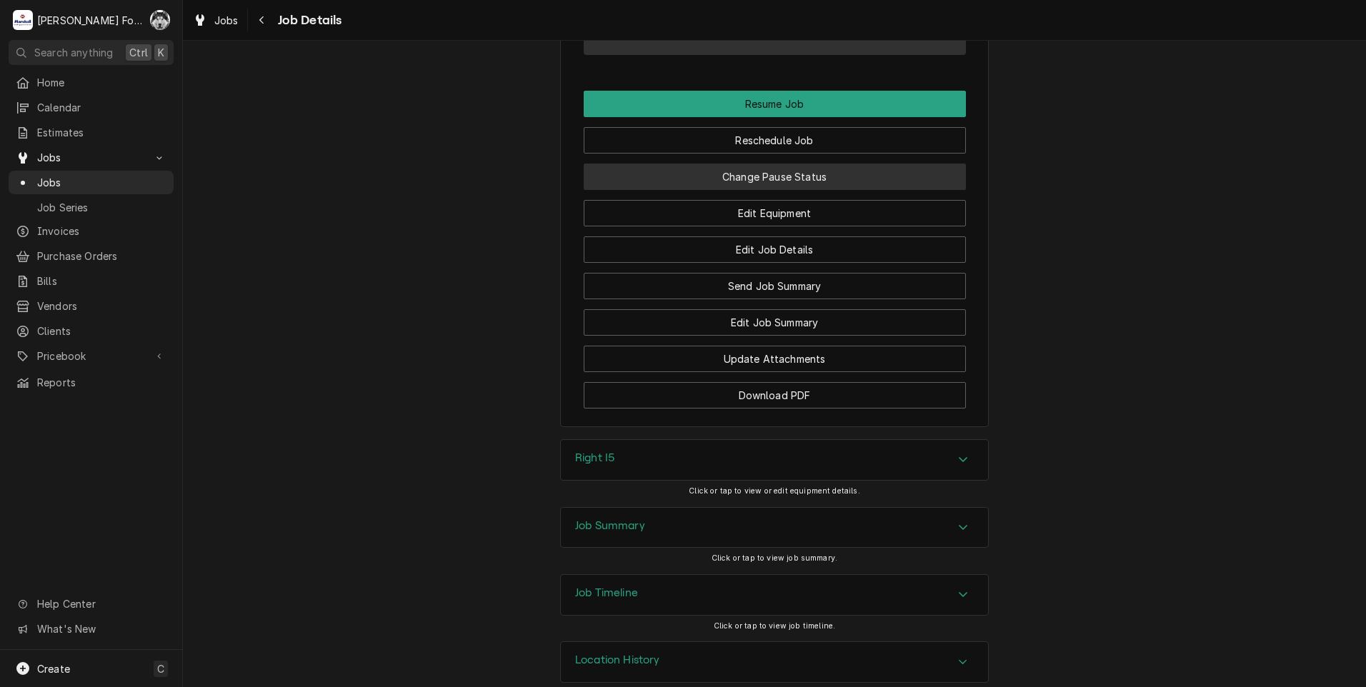
click at [744, 164] on button "Change Pause Status" at bounding box center [775, 177] width 382 height 26
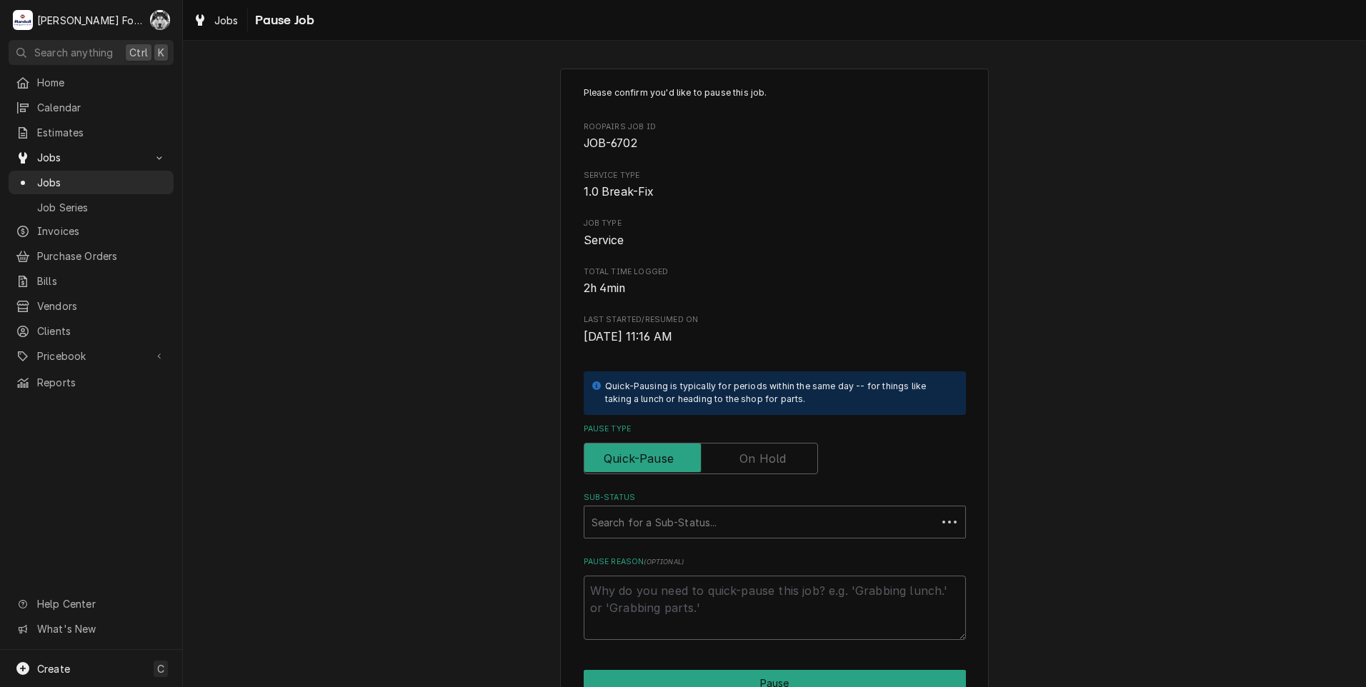
type textarea "x"
drag, startPoint x: 752, startPoint y: 450, endPoint x: 720, endPoint y: 462, distance: 34.4
click at [720, 462] on label "Pause Type" at bounding box center [701, 458] width 234 height 31
click at [801, 449] on input "Pause Type" at bounding box center [701, 458] width 222 height 31
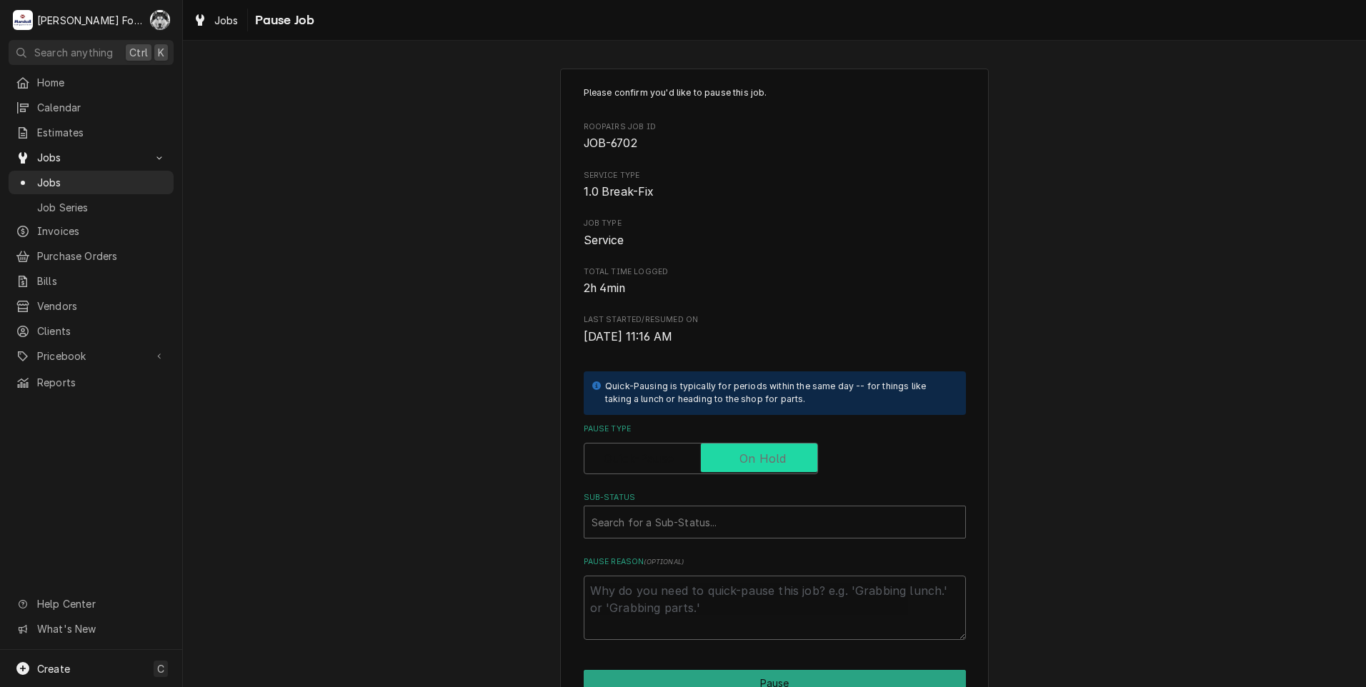
checkbox input "true"
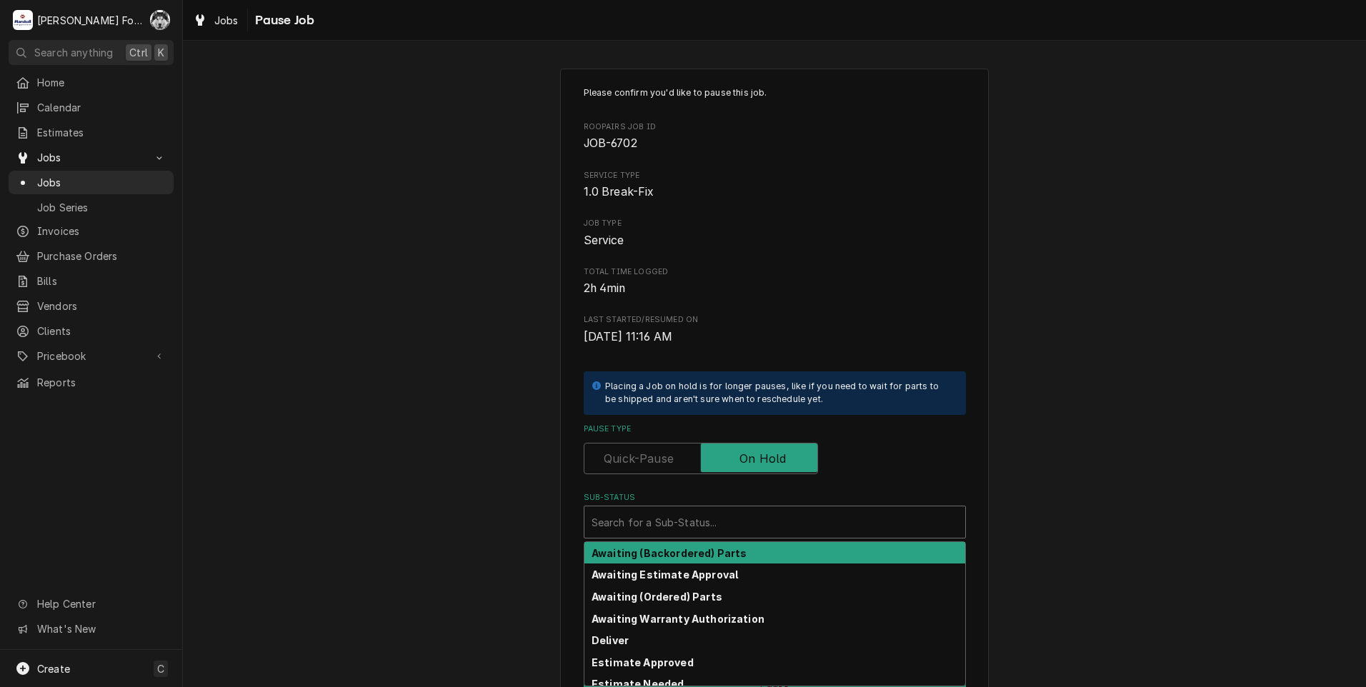
drag, startPoint x: 725, startPoint y: 514, endPoint x: 688, endPoint y: 595, distance: 87.9
click at [721, 519] on div "Sub-Status" at bounding box center [775, 522] width 367 height 26
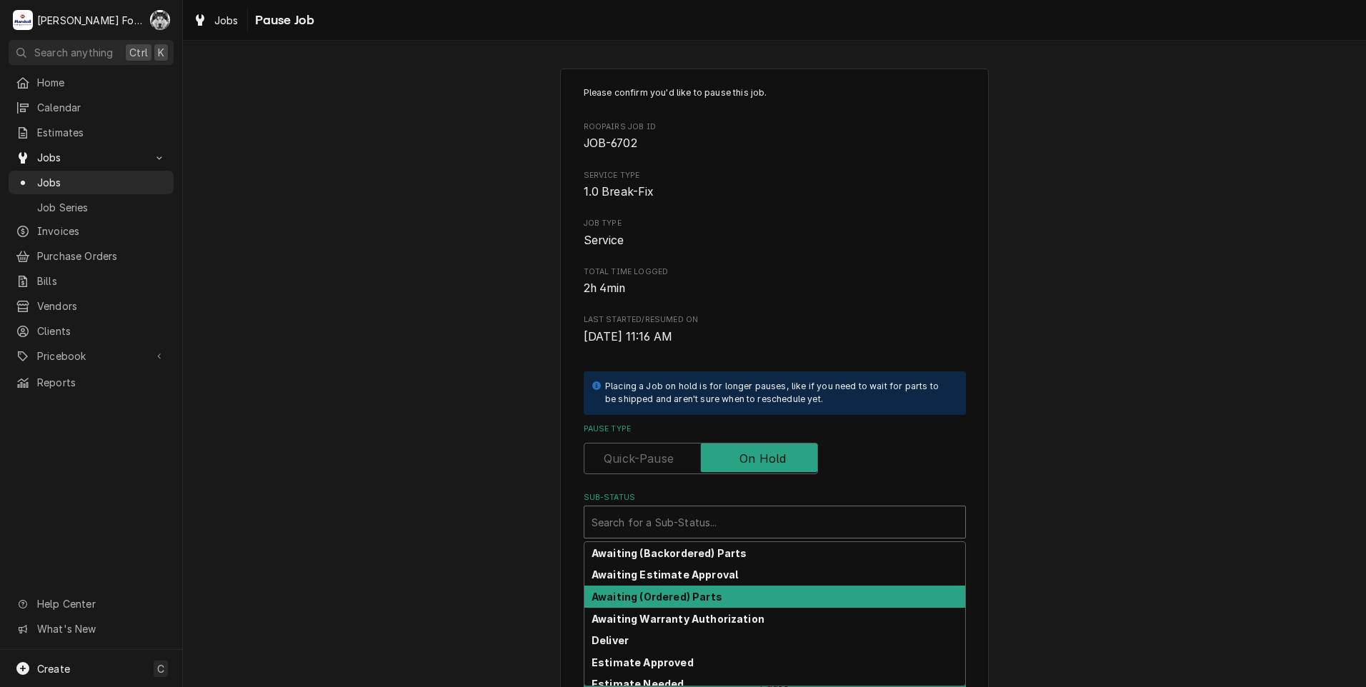
click at [682, 595] on strong "Awaiting (Ordered) Parts" at bounding box center [657, 597] width 131 height 12
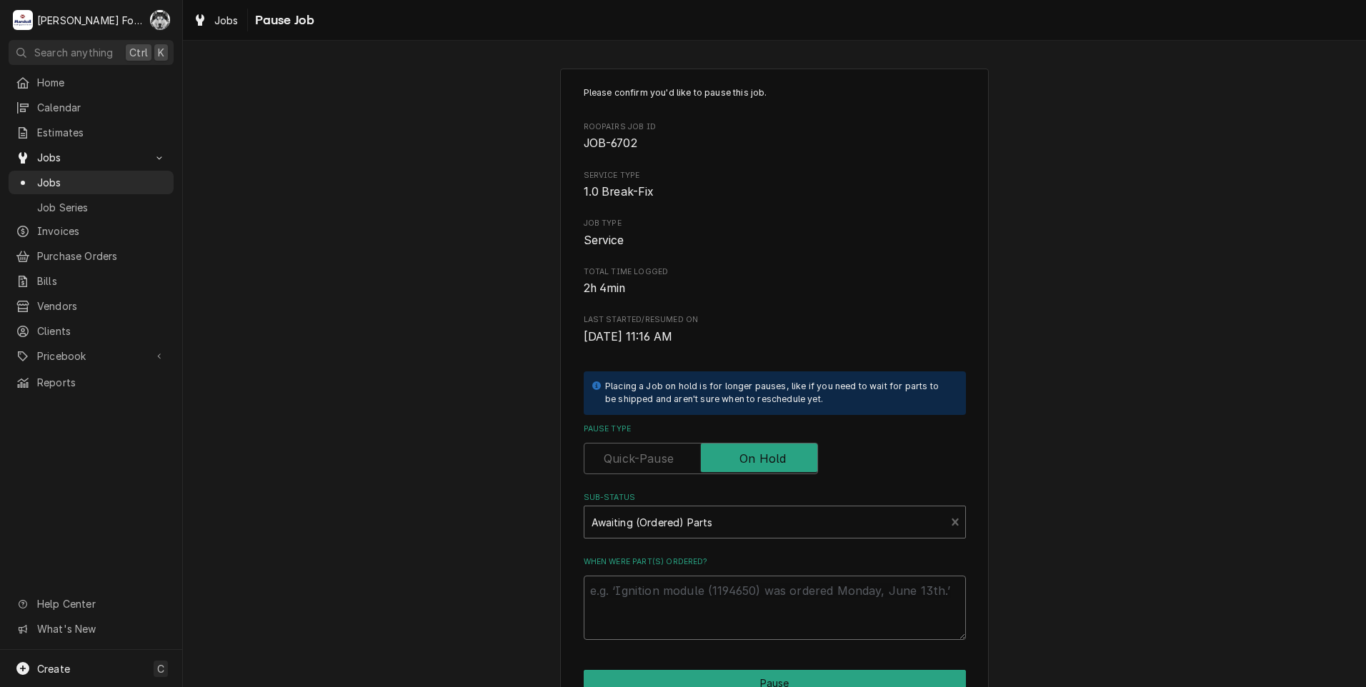
click at [673, 589] on textarea "When were part(s) ordered?" at bounding box center [775, 608] width 382 height 64
type textarea "x"
type textarea "8"
type textarea "x"
type textarea "8/"
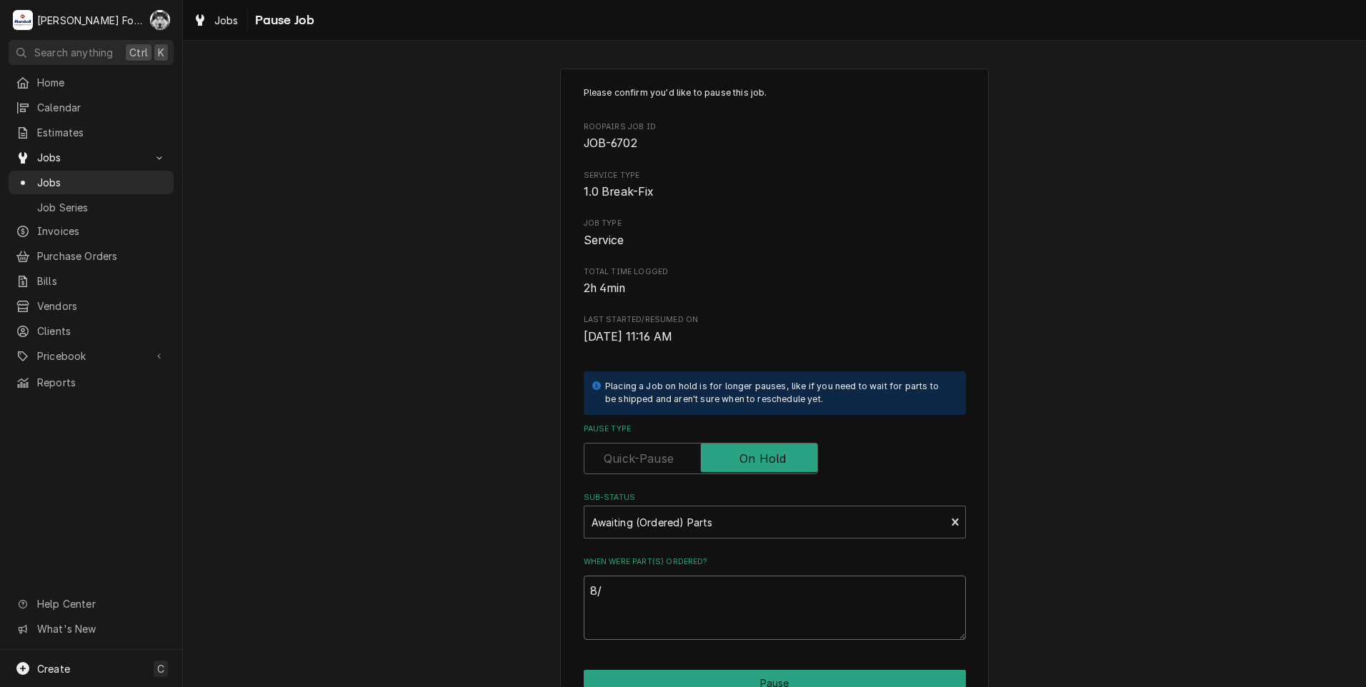
type textarea "x"
type textarea "8/1"
type textarea "x"
type textarea "8/18"
type textarea "x"
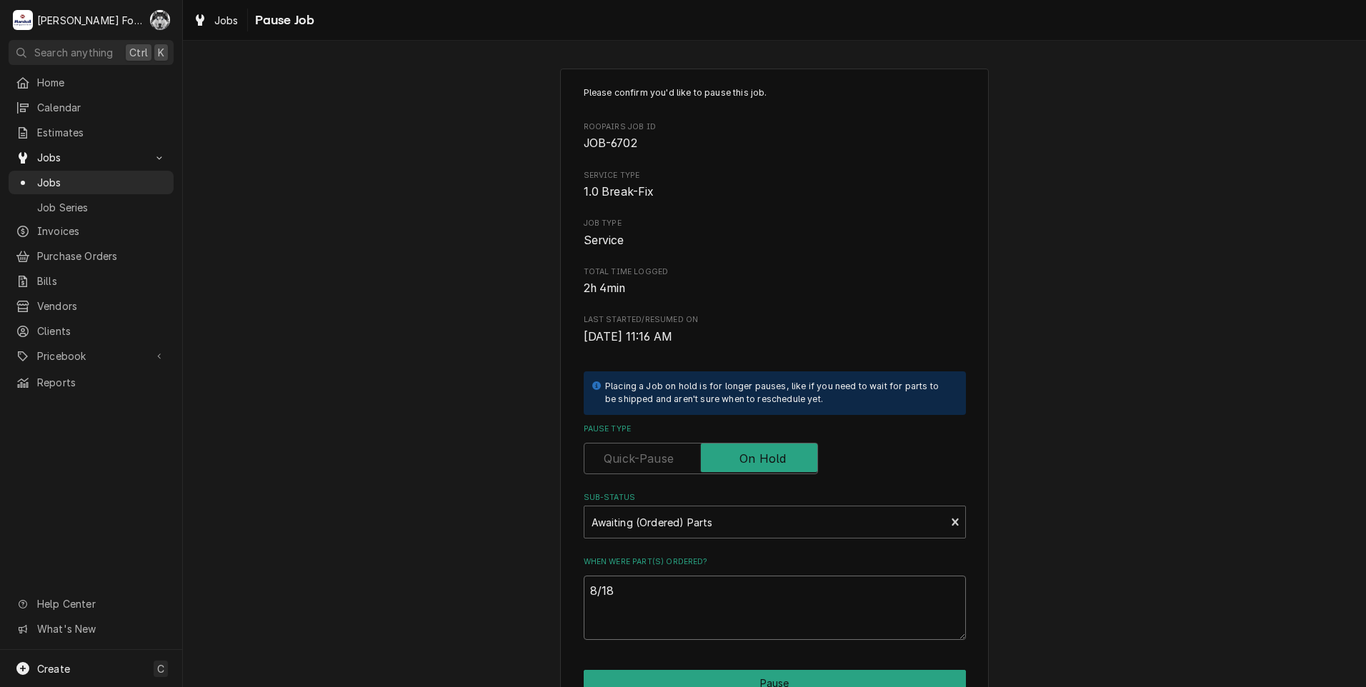
type textarea "8/18/"
type textarea "x"
type textarea "8/18/2"
type textarea "x"
type textarea "8/18/20"
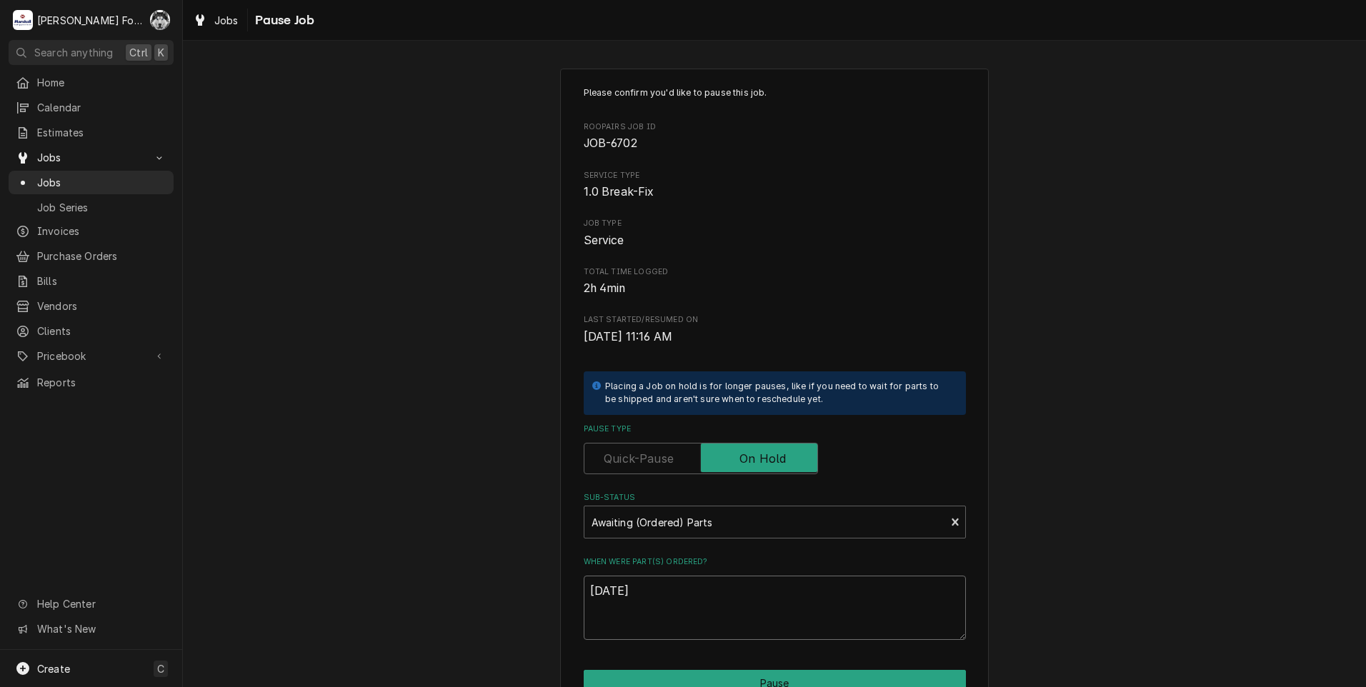
type textarea "x"
type textarea "8/18/202"
type textarea "x"
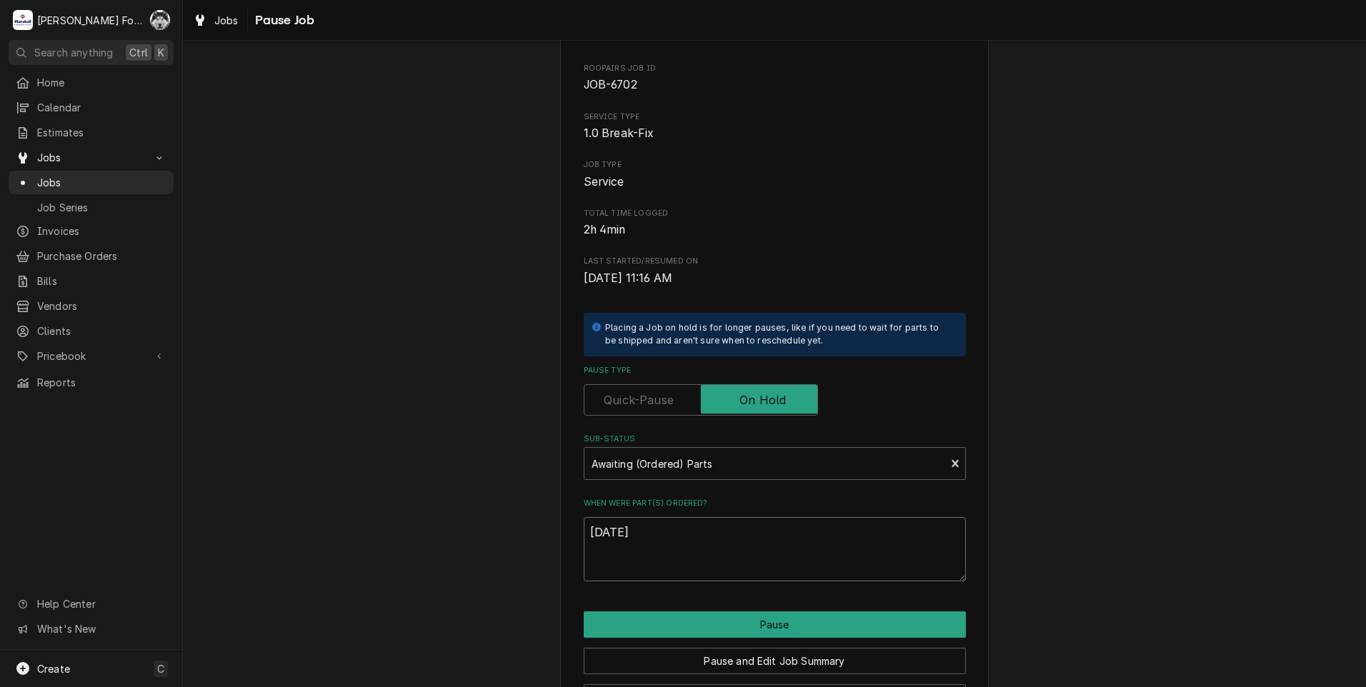
scroll to position [113, 0]
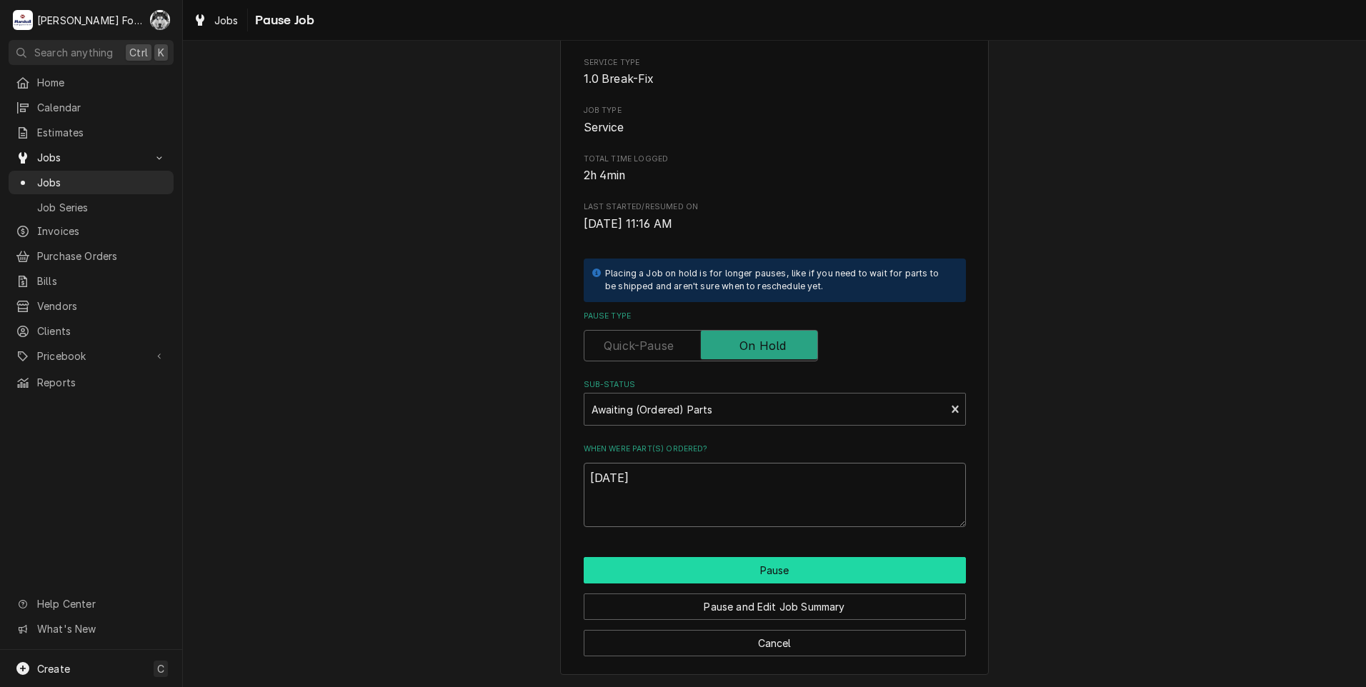
type textarea "[DATE]"
click at [707, 577] on button "Pause" at bounding box center [775, 570] width 382 height 26
type textarea "x"
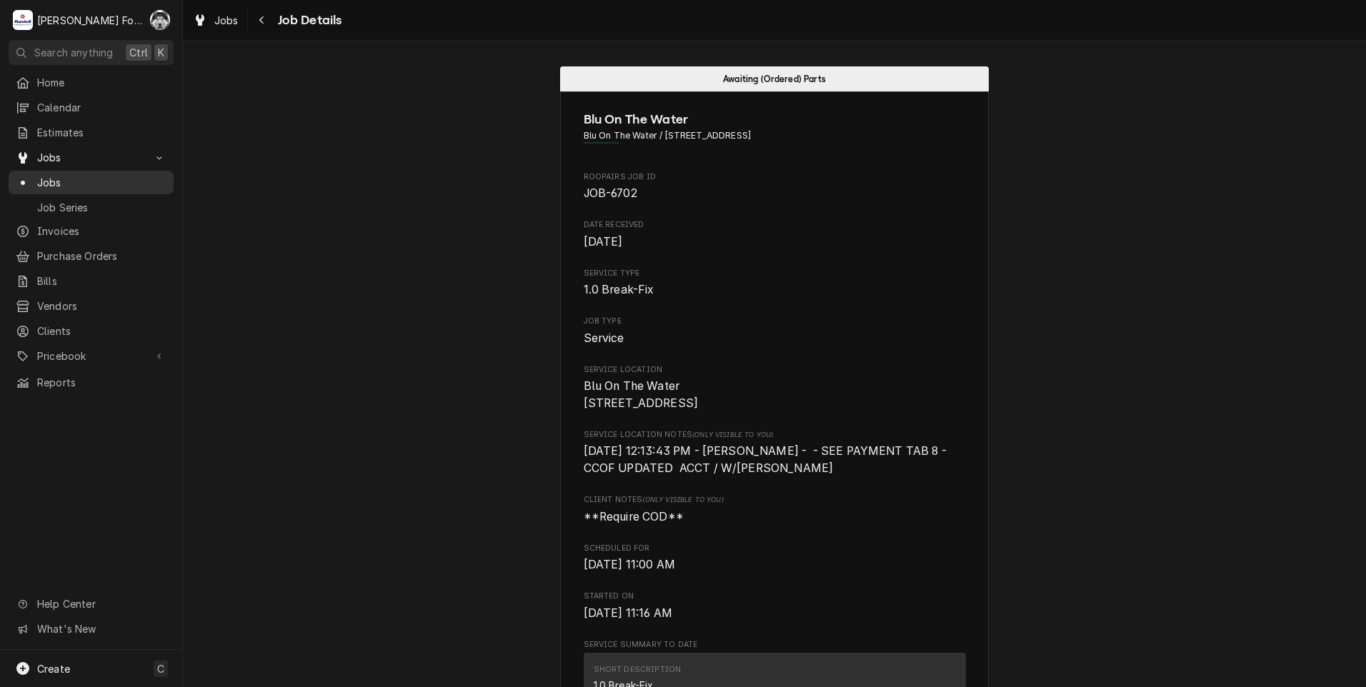
click at [54, 175] on span "Jobs" at bounding box center [101, 182] width 129 height 15
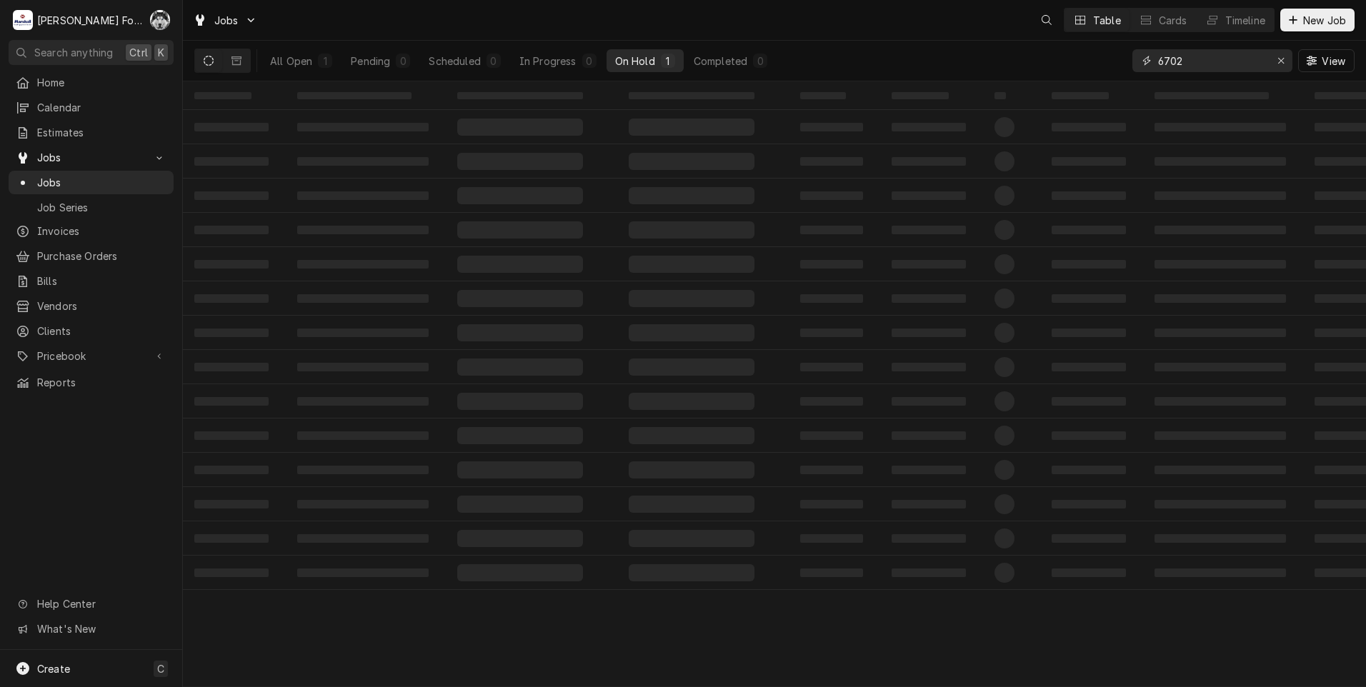
drag, startPoint x: 1195, startPoint y: 60, endPoint x: 1025, endPoint y: 96, distance: 173.9
click at [1036, 96] on div "Jobs Table Cards Timeline New Job All Open 1 Pending 0 Scheduled 0 In Progress …" at bounding box center [774, 343] width 1183 height 687
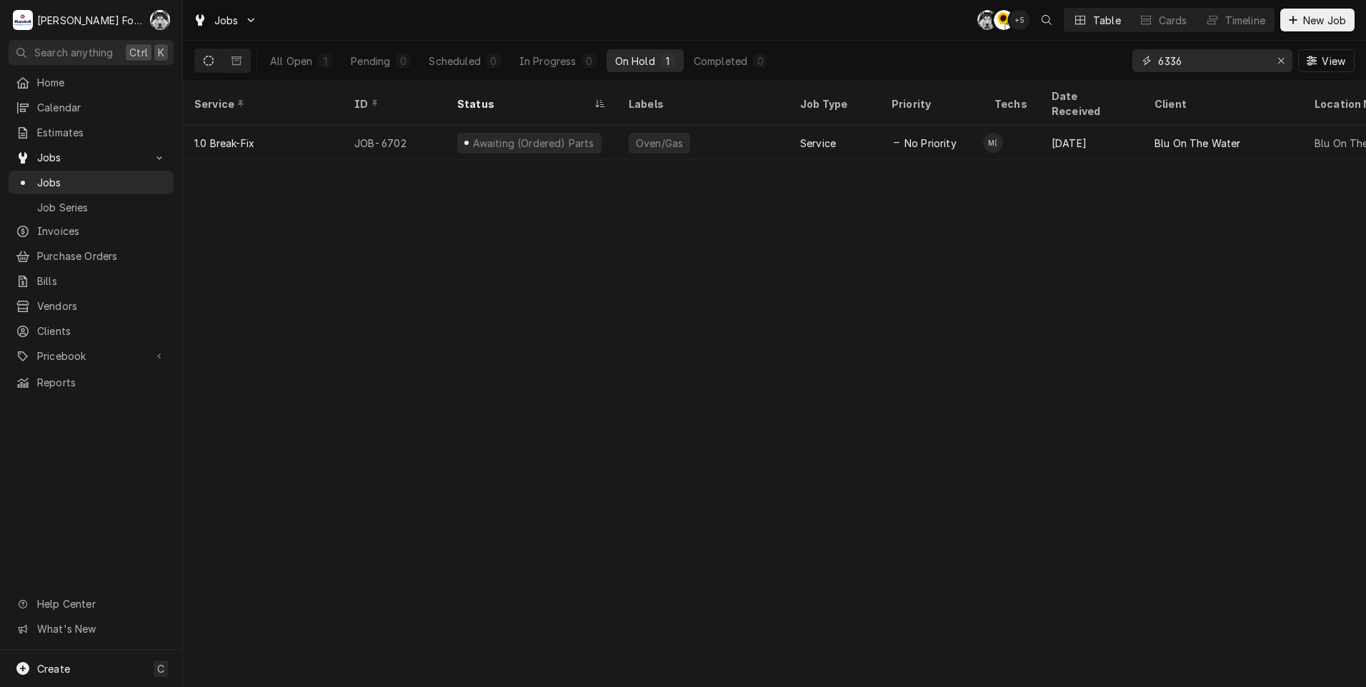
type input "6336"
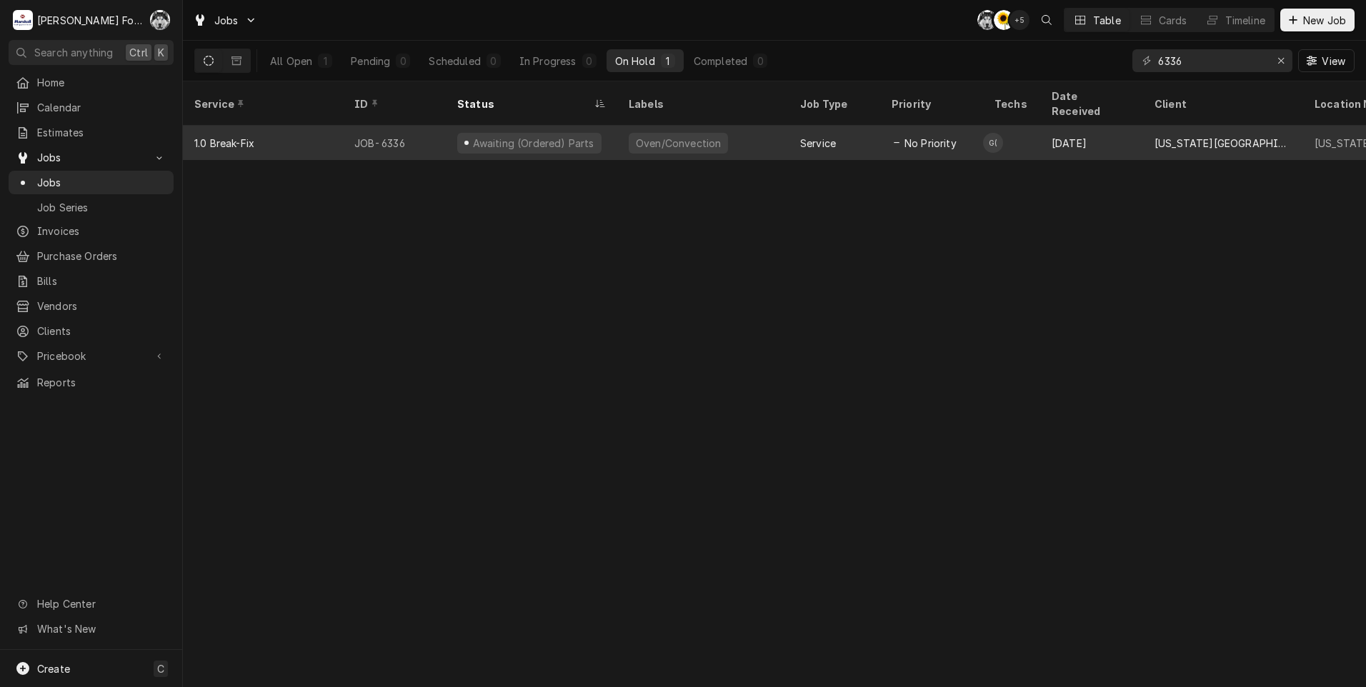
click at [777, 130] on div "Oven/Convection" at bounding box center [702, 143] width 171 height 34
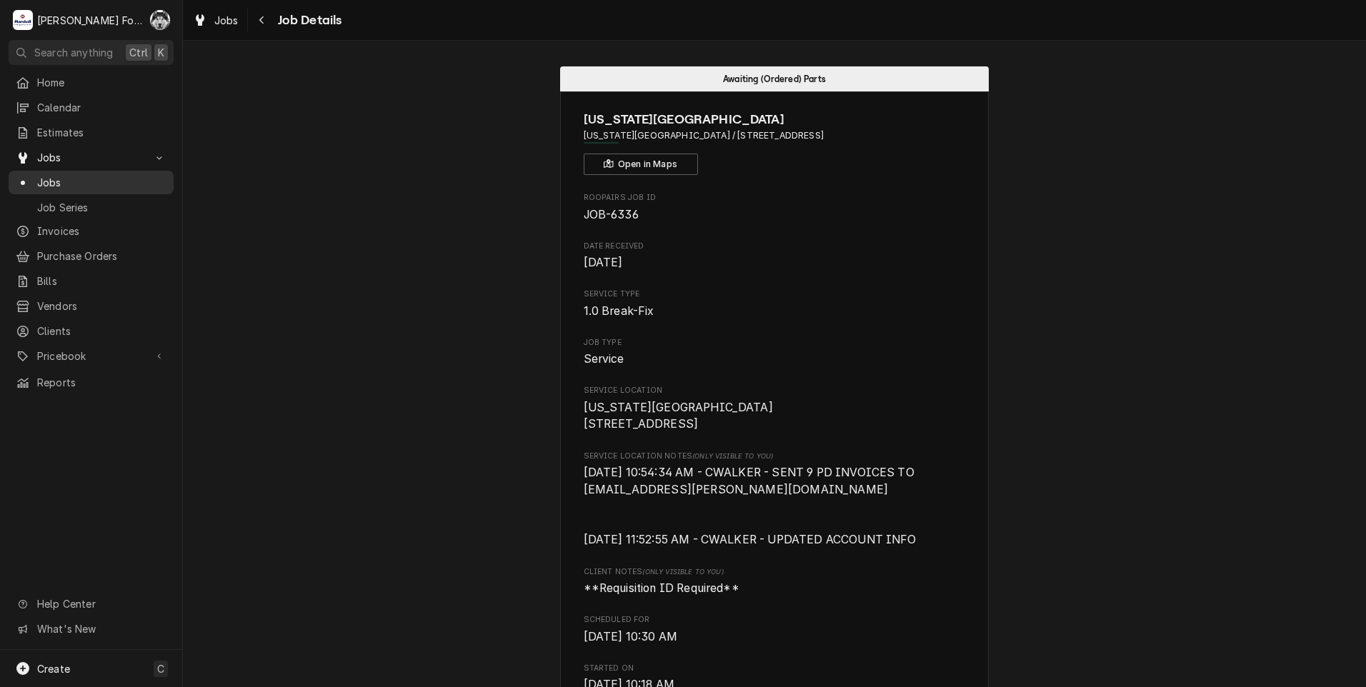
click at [44, 179] on span "Jobs" at bounding box center [101, 182] width 129 height 15
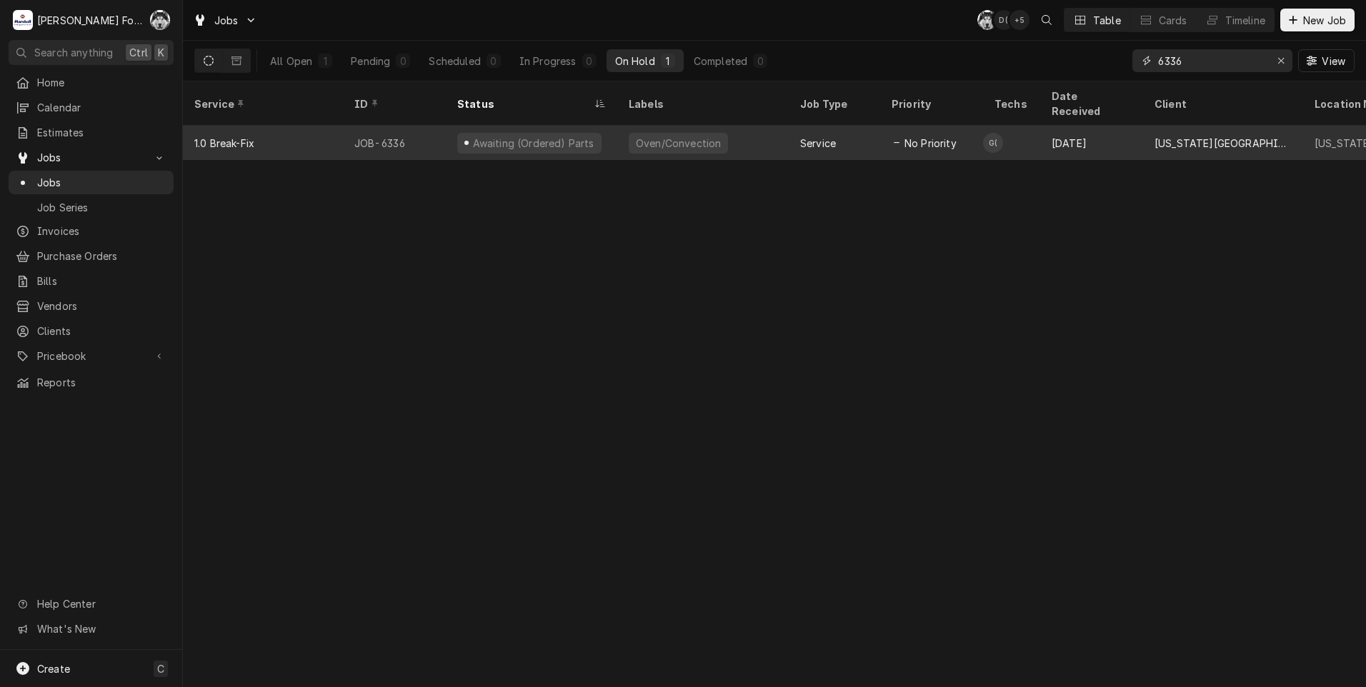
drag, startPoint x: 1213, startPoint y: 65, endPoint x: 775, endPoint y: 129, distance: 442.0
click at [787, 131] on div "Jobs C( D( + 5 Table Cards Timeline New Job All Open 1 Pending 0 Scheduled 0 In…" at bounding box center [774, 343] width 1183 height 687
type input "6201"
click at [653, 136] on div "Steam Table" at bounding box center [667, 143] width 64 height 15
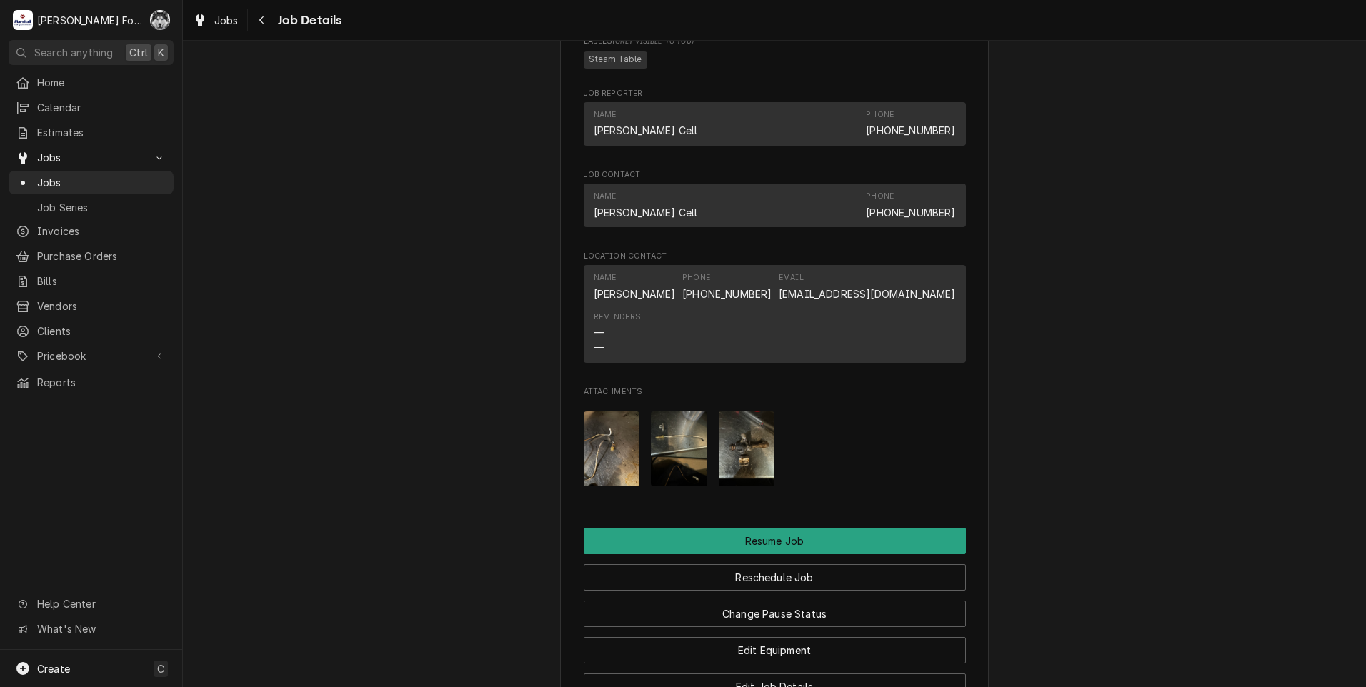
scroll to position [1148, 0]
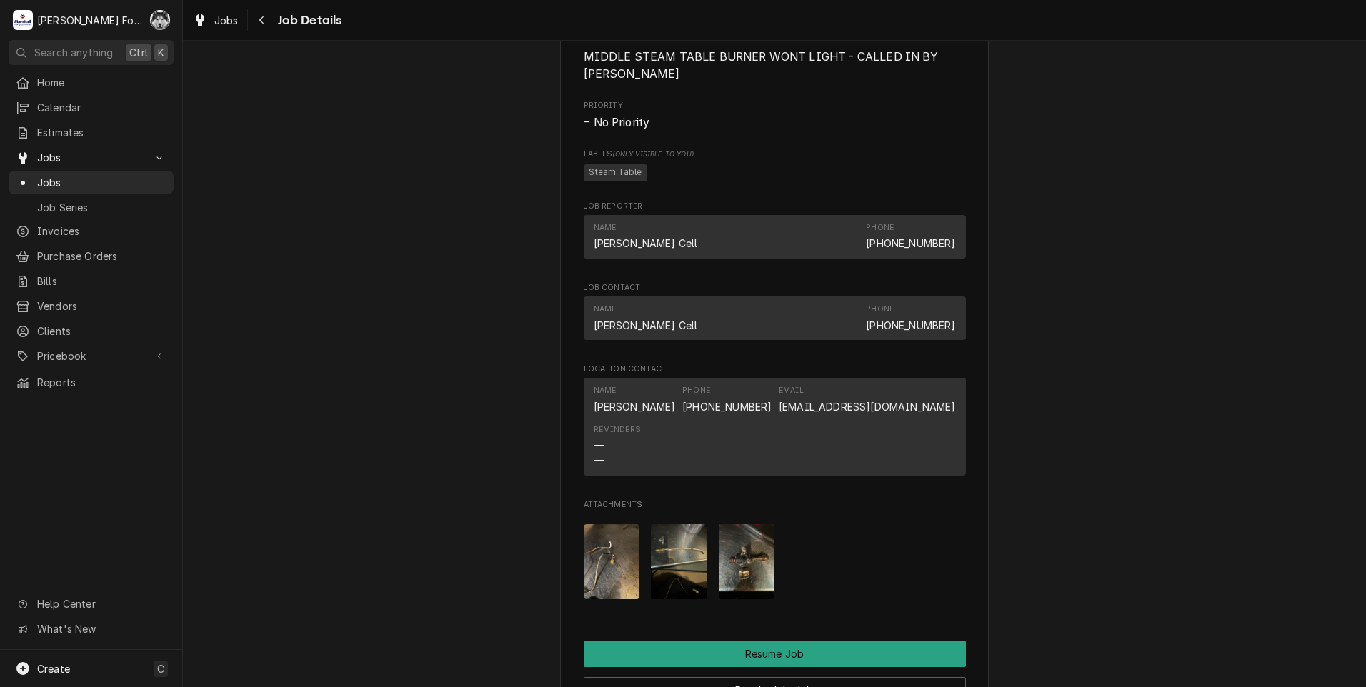
click at [665, 567] on img "Attachments" at bounding box center [679, 561] width 56 height 75
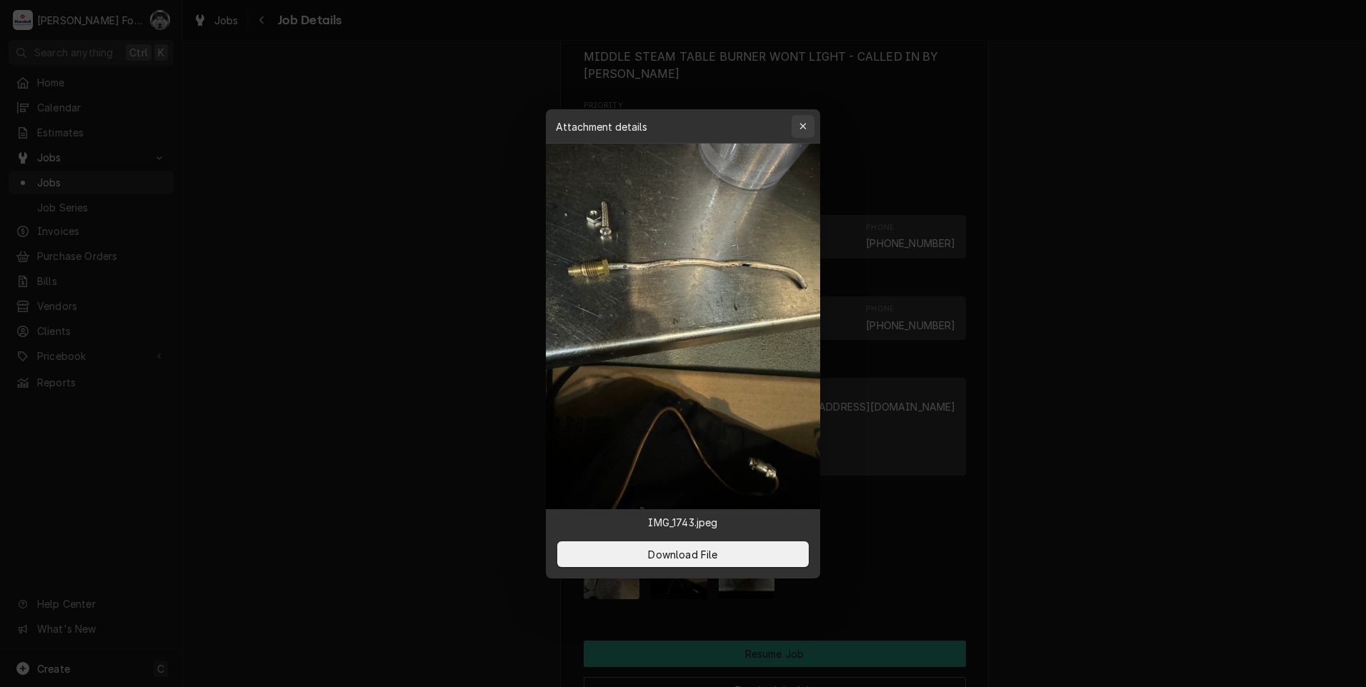
click at [806, 128] on icon "button" at bounding box center [804, 126] width 8 height 10
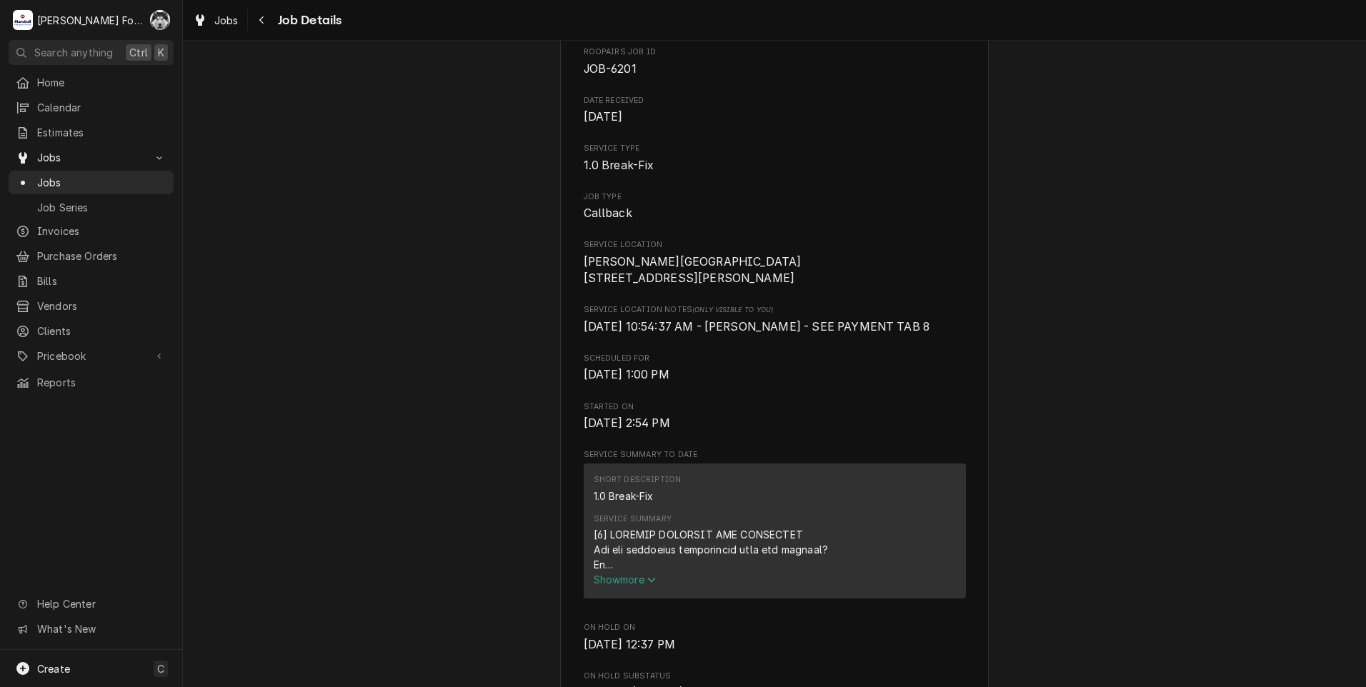
scroll to position [0, 0]
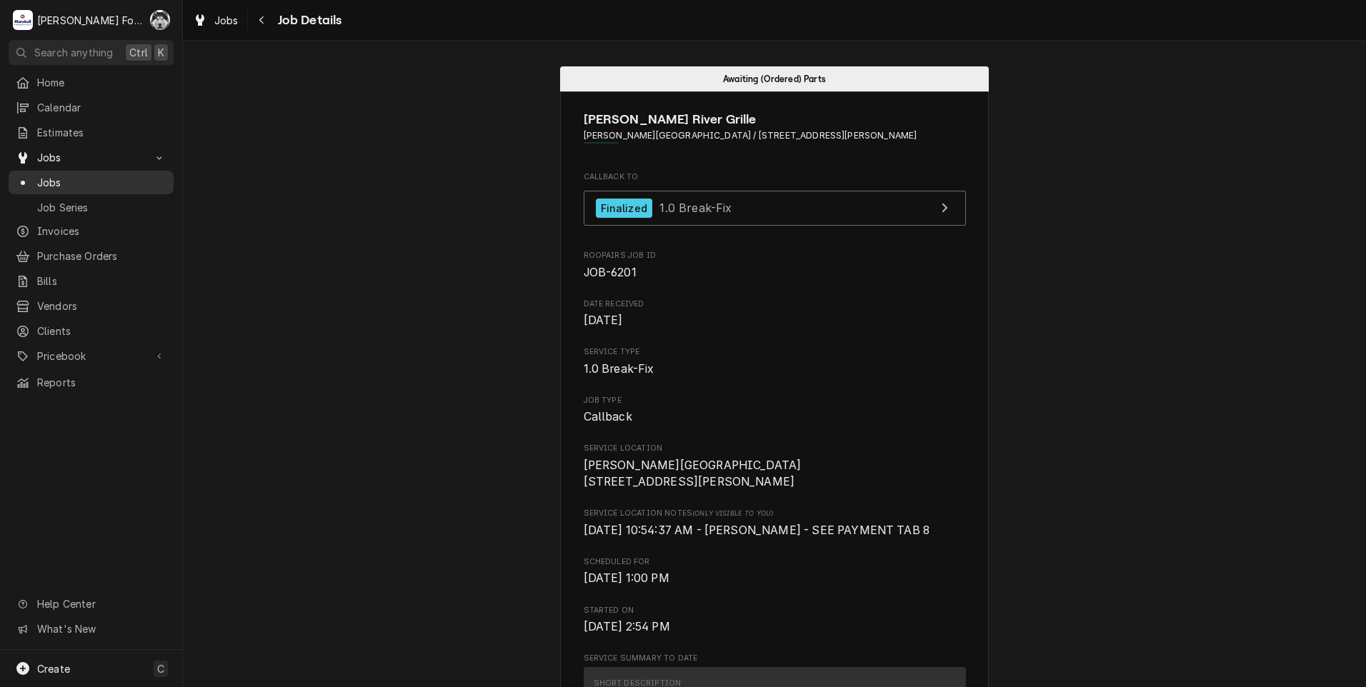
click at [57, 175] on span "Jobs" at bounding box center [101, 182] width 129 height 15
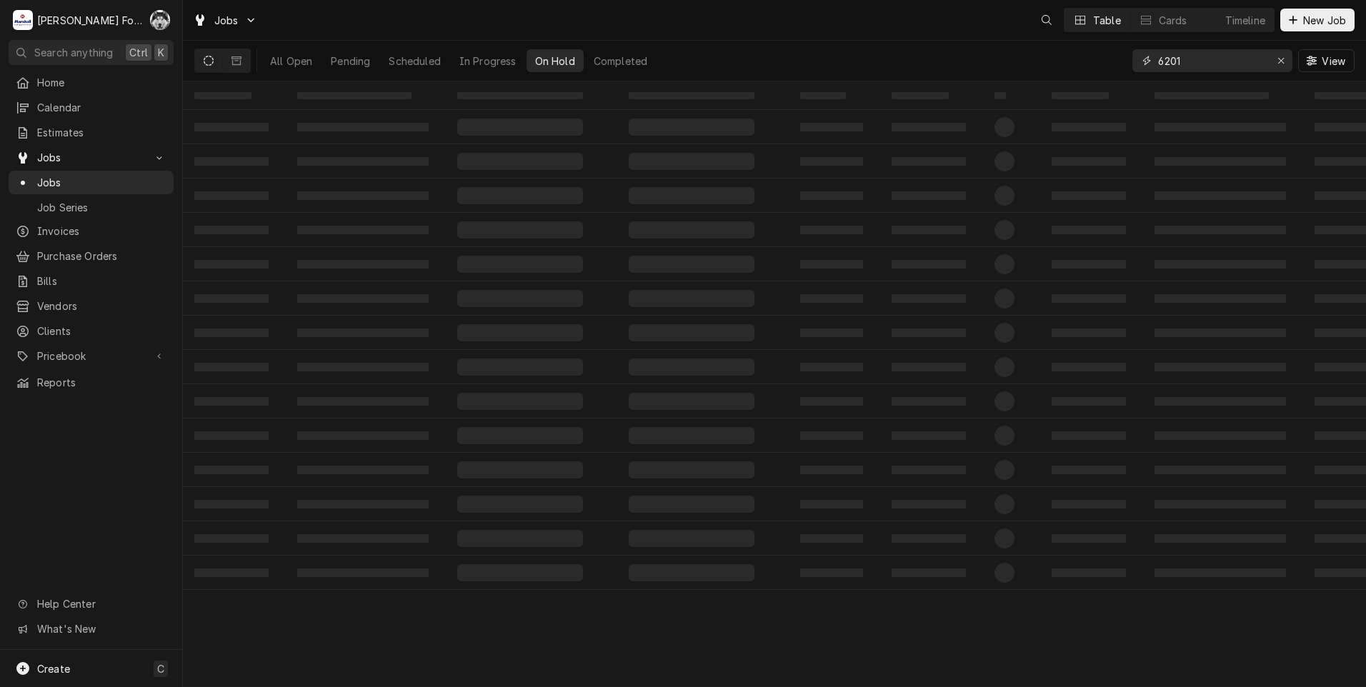
click at [1117, 89] on div "Jobs Table Cards Timeline New Job All Open Pending Scheduled In Progress On Hol…" at bounding box center [774, 343] width 1183 height 687
type input "6626"
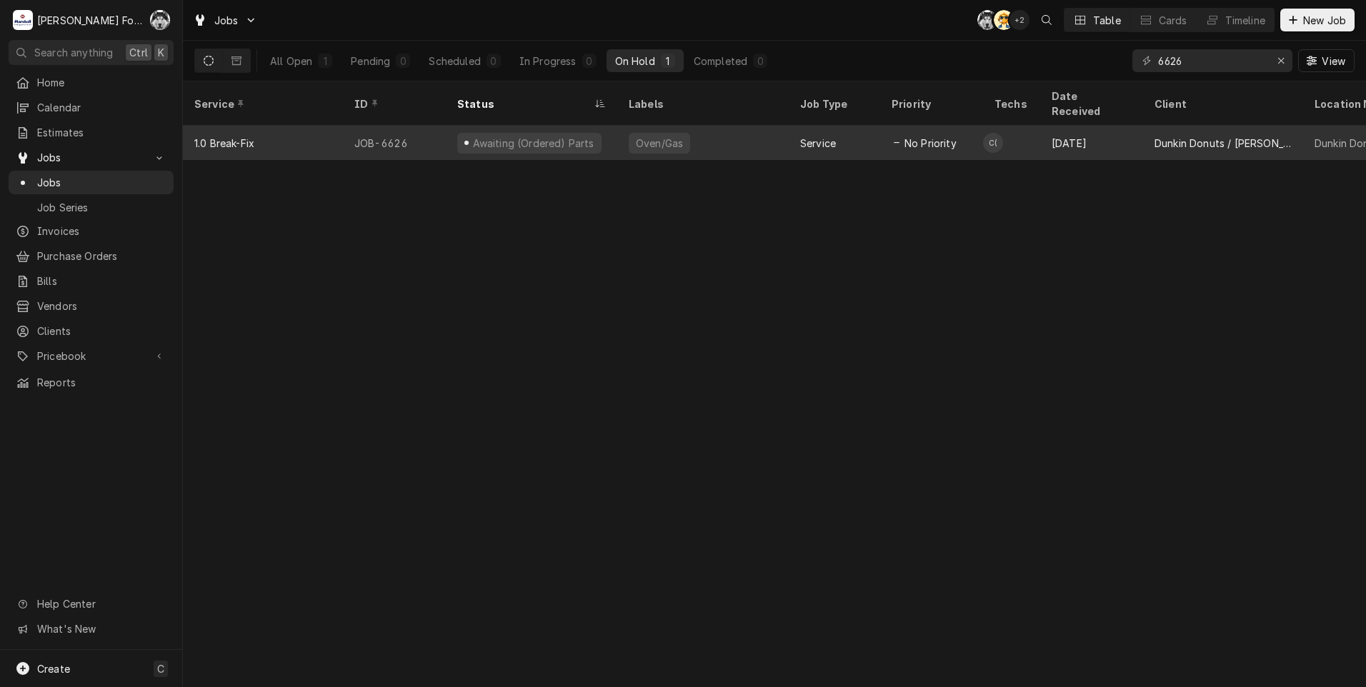
click at [466, 141] on div "Dynamic Content Wrapper" at bounding box center [466, 143] width 4 height 4
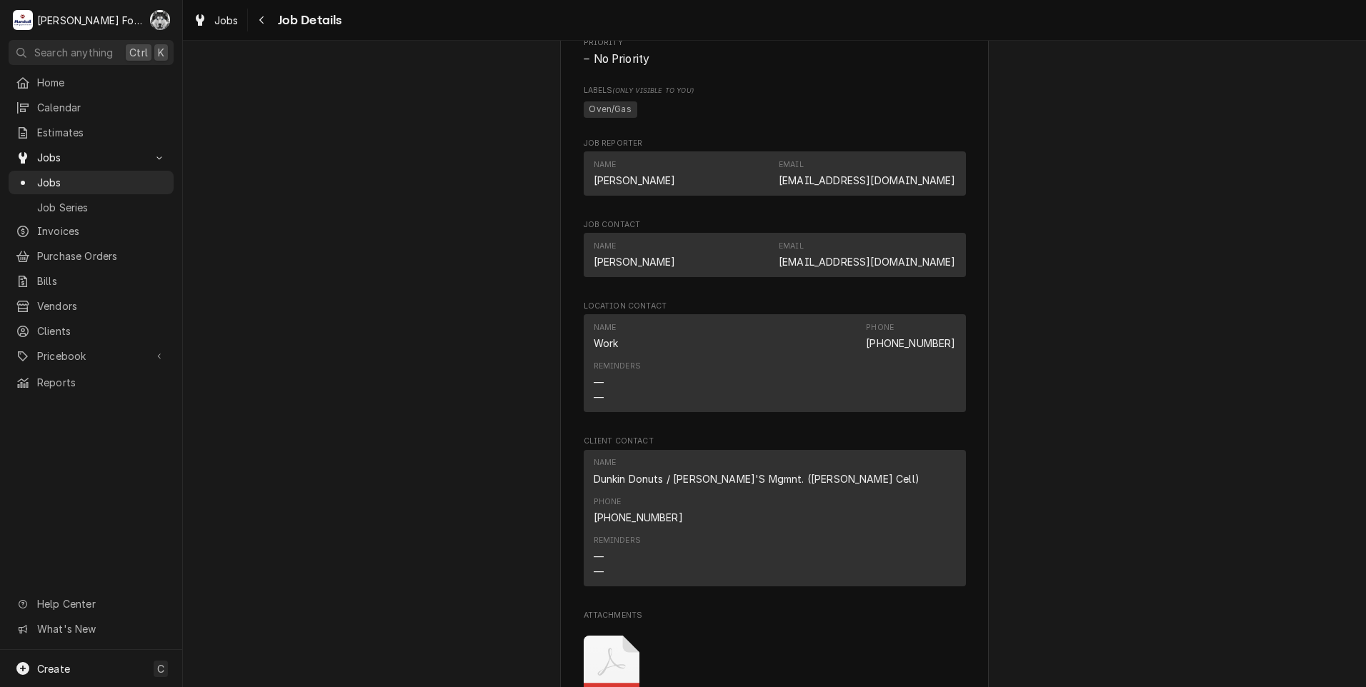
scroll to position [1969, 0]
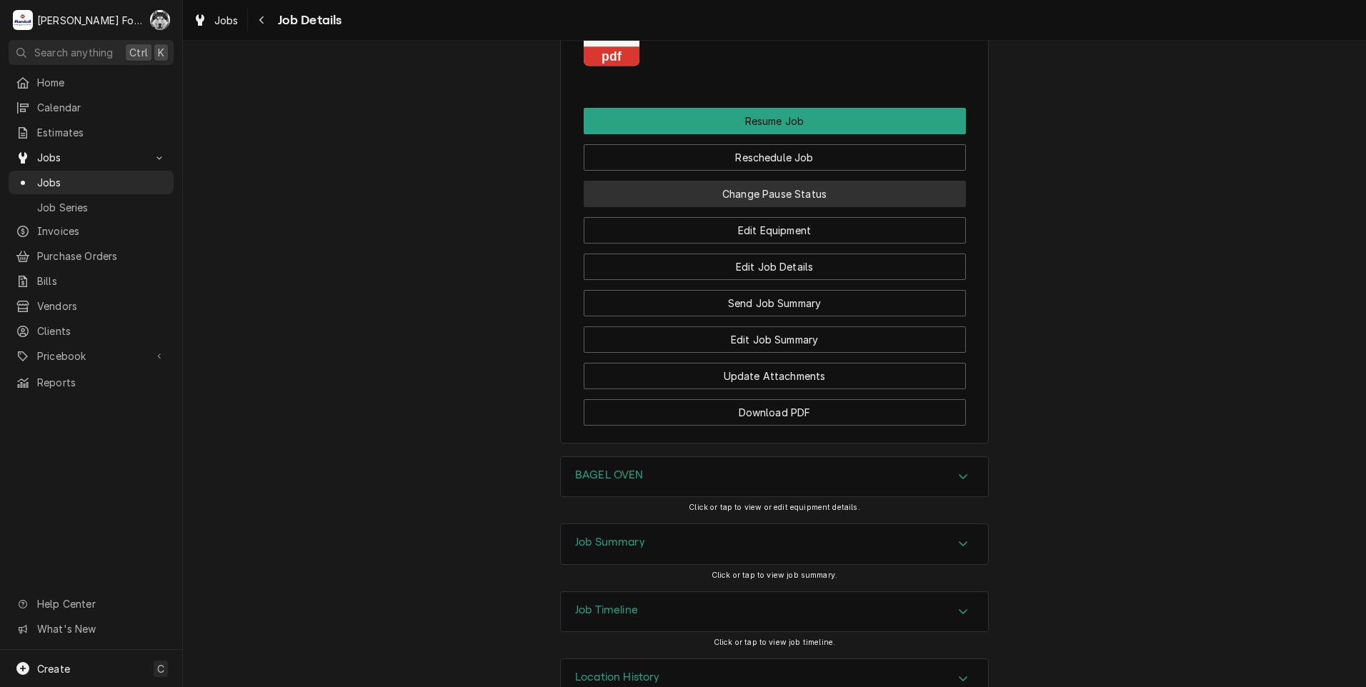
click at [737, 181] on button "Change Pause Status" at bounding box center [775, 194] width 382 height 26
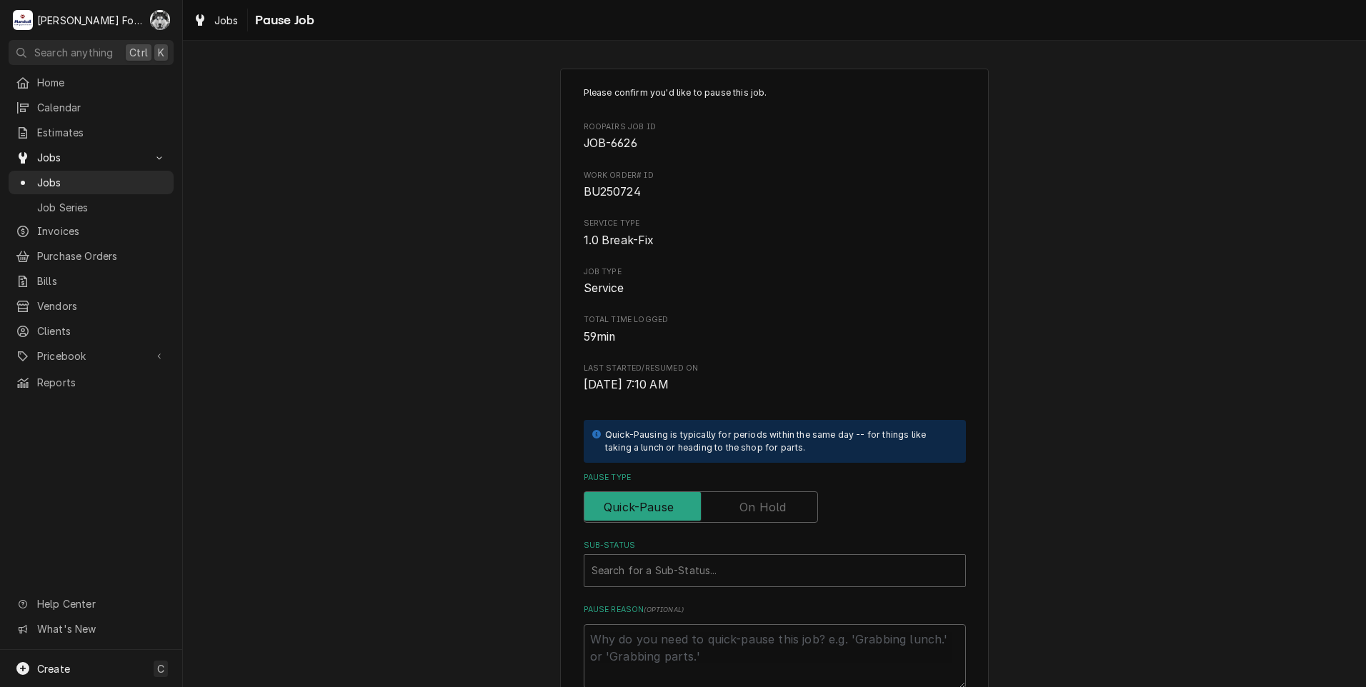
drag, startPoint x: 759, startPoint y: 511, endPoint x: 731, endPoint y: 533, distance: 35.6
click at [759, 510] on label "Pause Type" at bounding box center [701, 507] width 234 height 31
click at [759, 510] on input "Pause Type" at bounding box center [701, 507] width 222 height 31
checkbox input "true"
click at [672, 584] on div "Search for a Sub-Status..." at bounding box center [760, 570] width 352 height 31
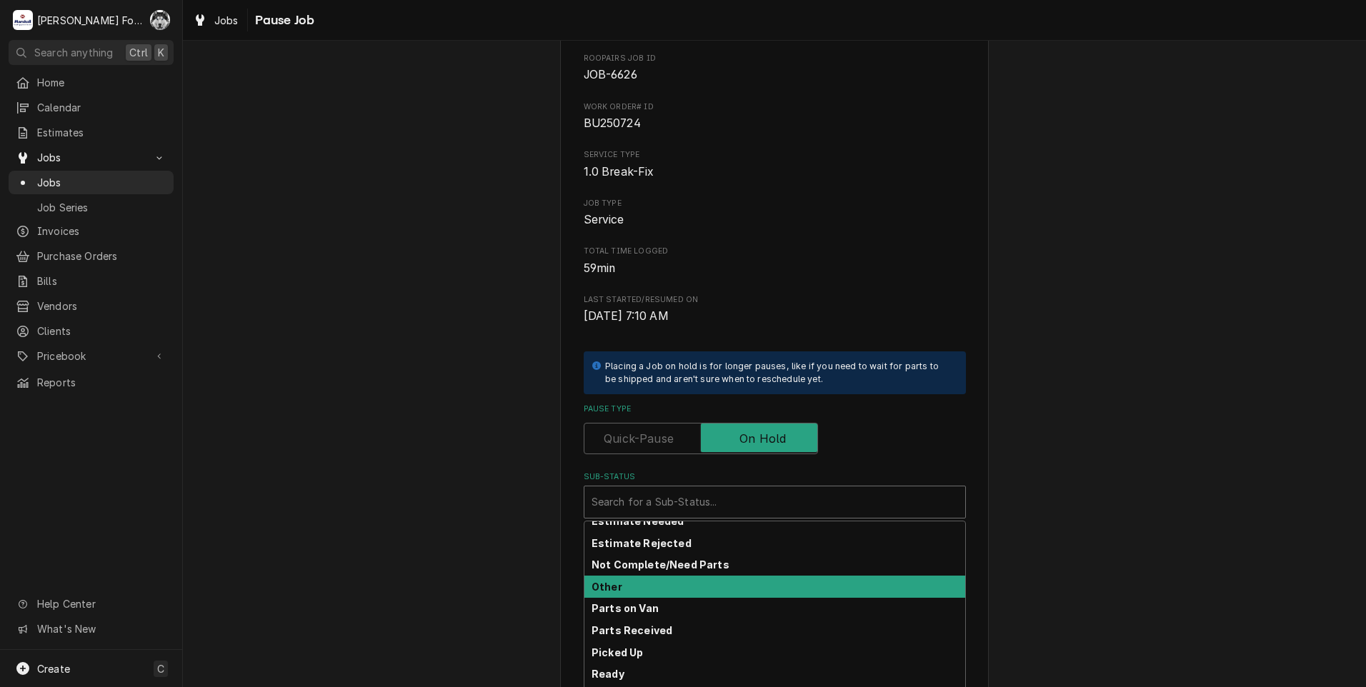
scroll to position [71, 0]
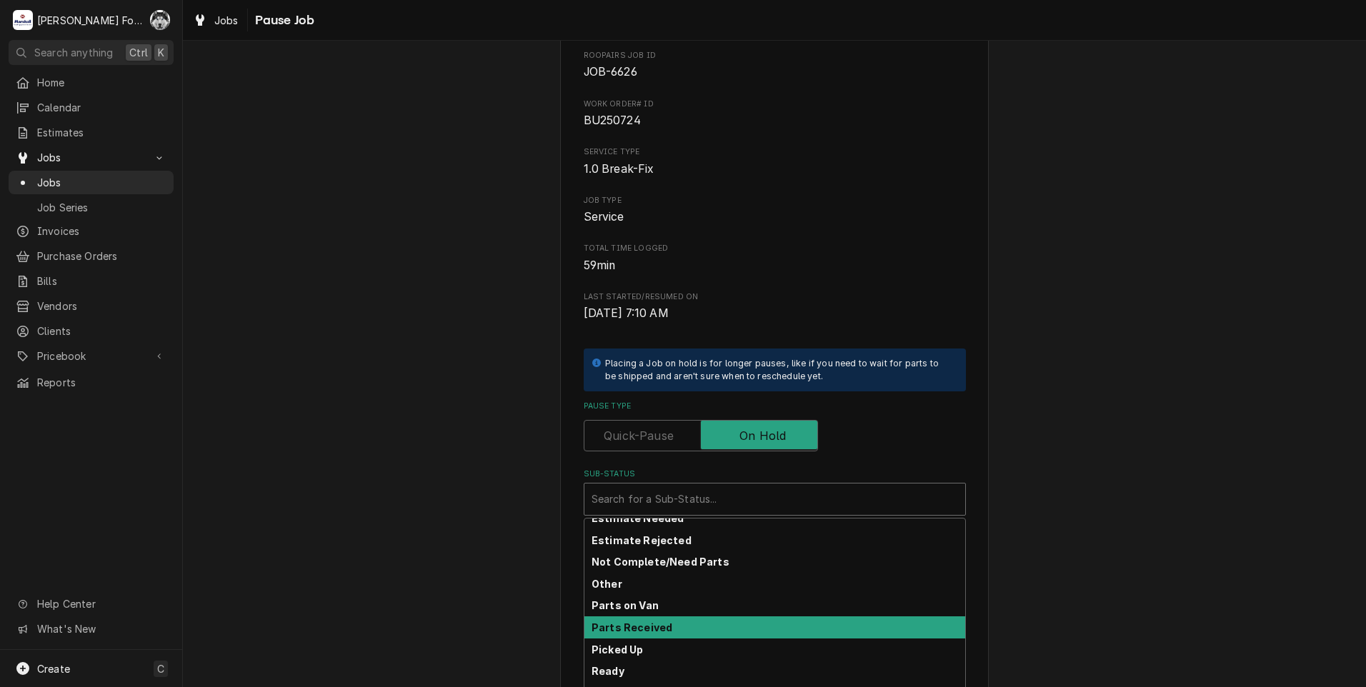
click at [644, 631] on strong "Parts Received" at bounding box center [632, 628] width 81 height 12
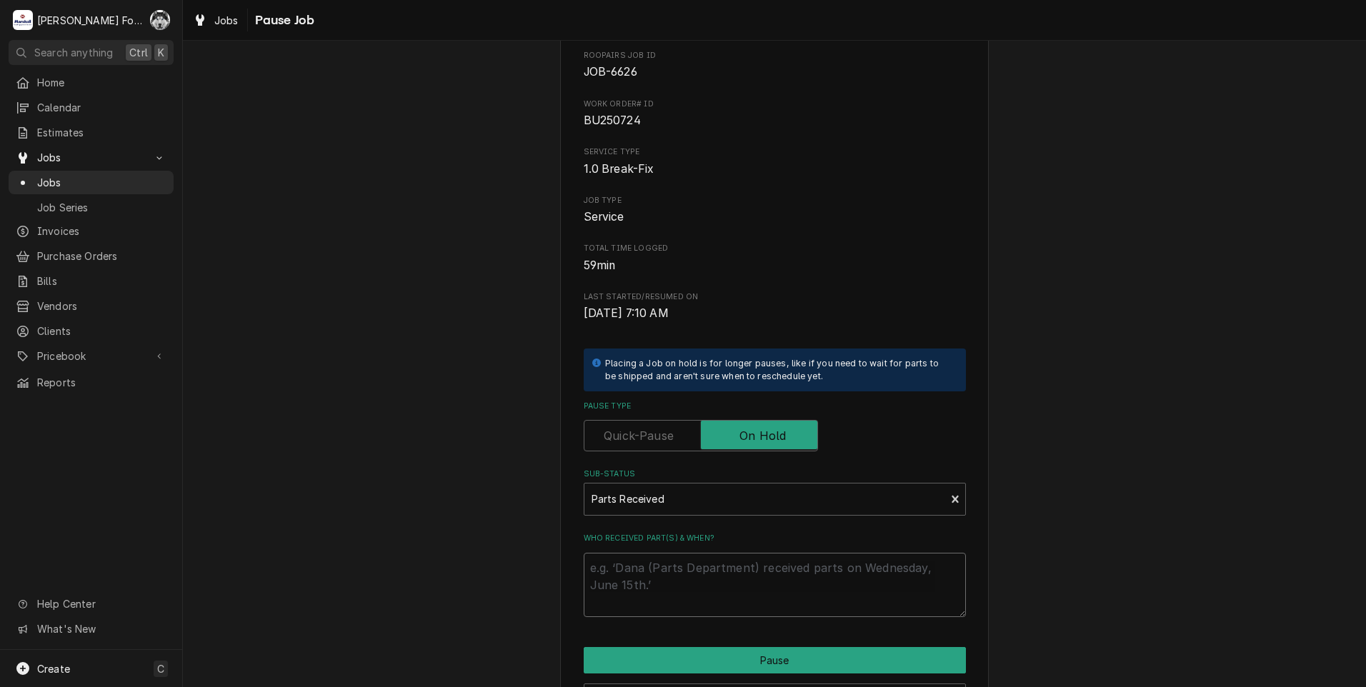
click at [643, 588] on textarea "Who received part(s) & when?" at bounding box center [775, 585] width 382 height 64
type textarea "x"
type textarea "8"
type textarea "x"
type textarea "8/"
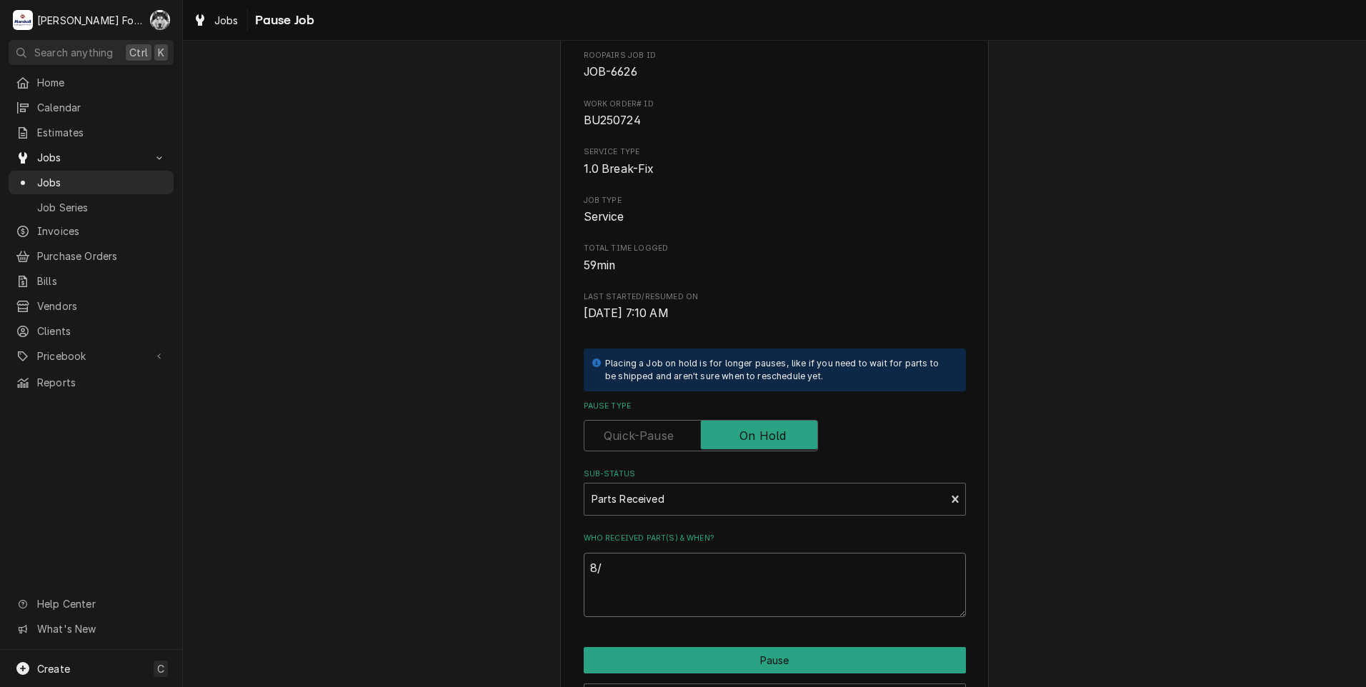
type textarea "x"
type textarea "8/1"
type textarea "x"
type textarea "8/18"
type textarea "x"
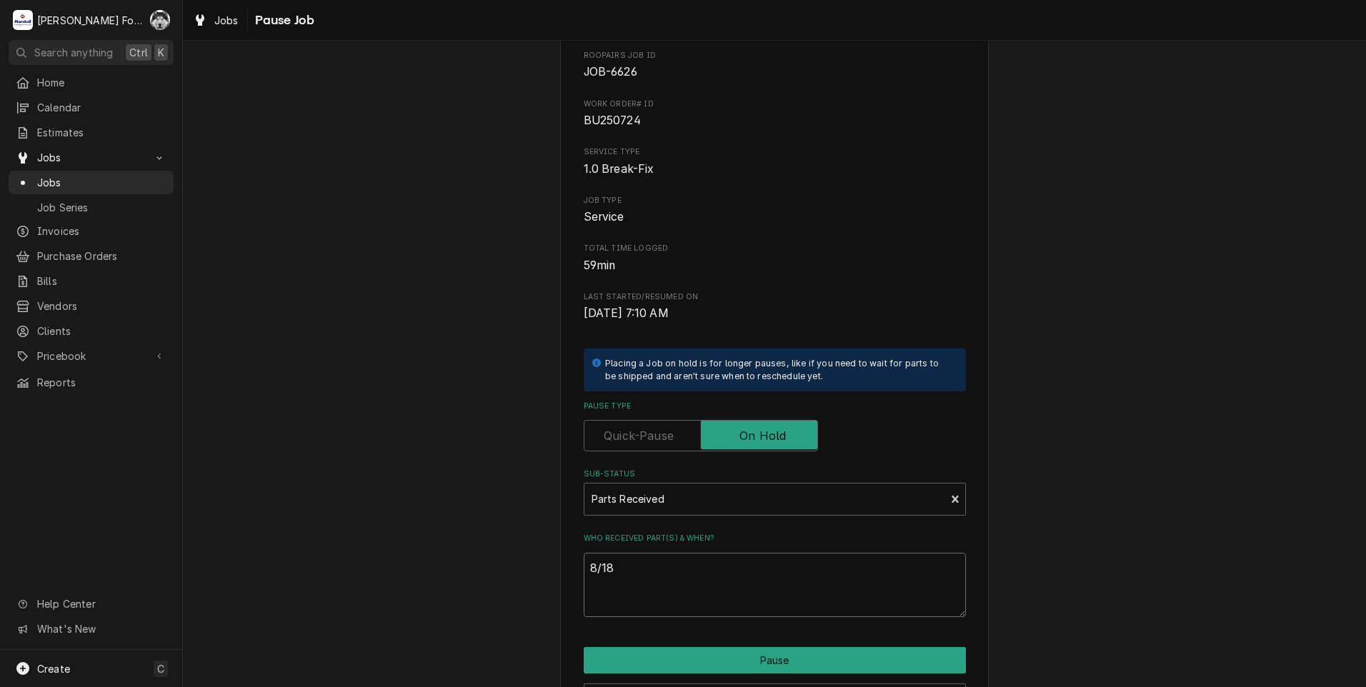
type textarea "8/18/"
type textarea "x"
type textarea "8/18/2"
type textarea "x"
type textarea "8/18/20"
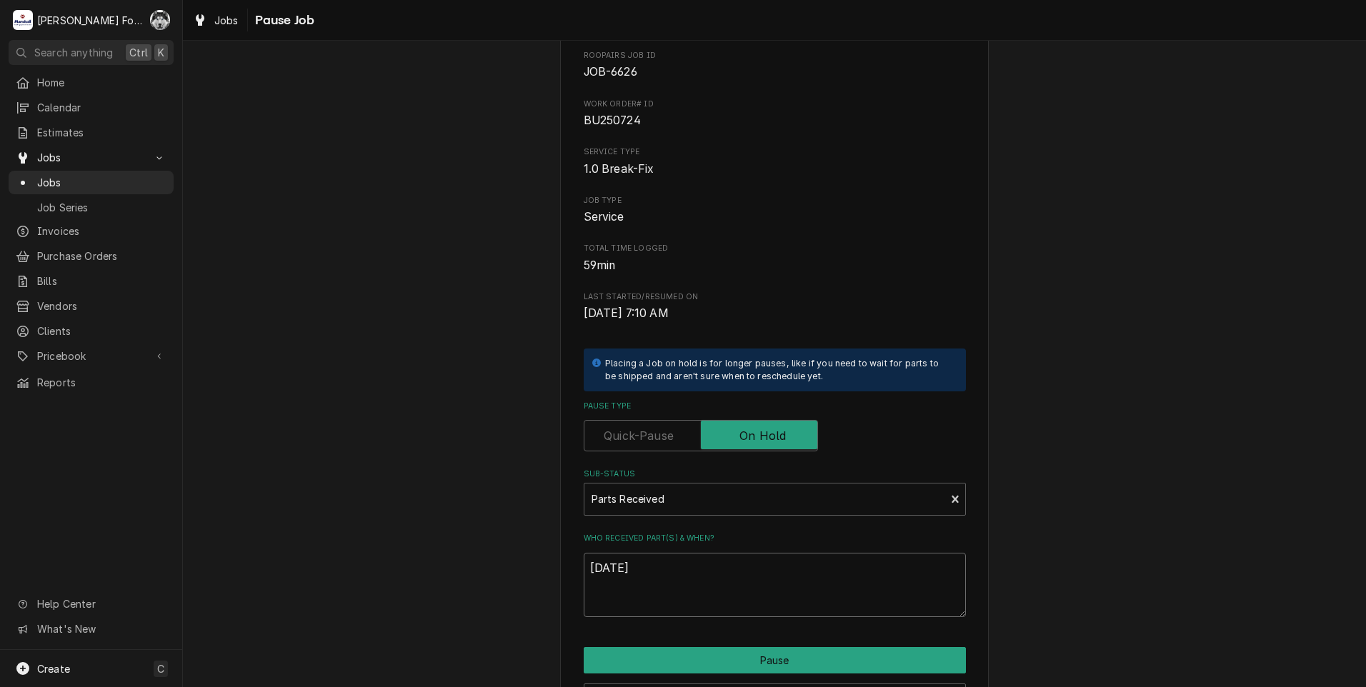
type textarea "x"
type textarea "8/18/202"
type textarea "x"
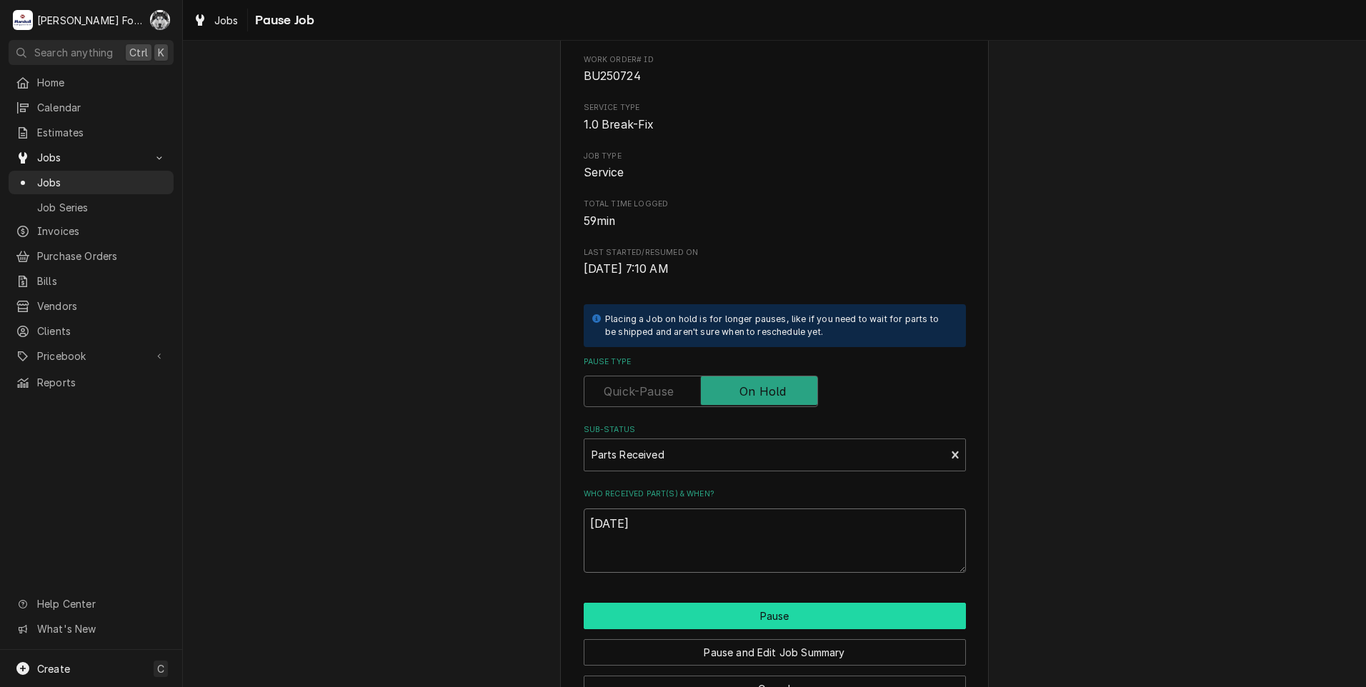
scroll to position [161, 0]
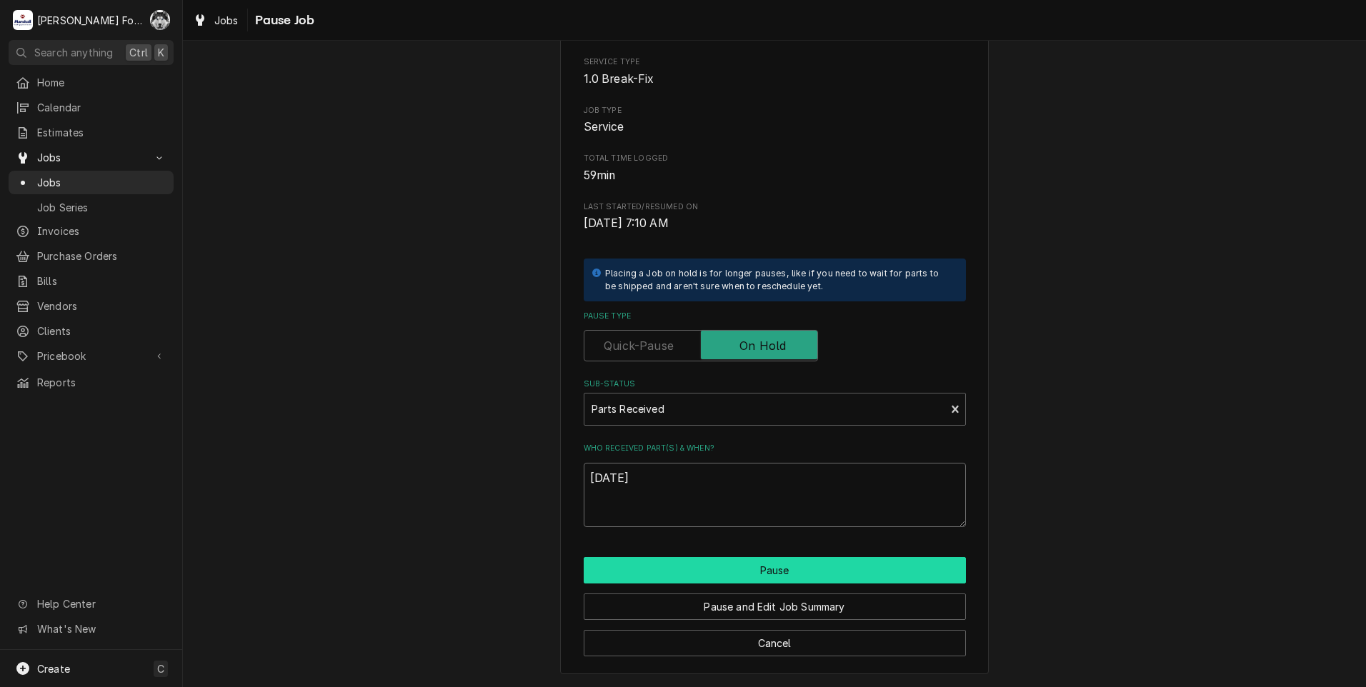
type textarea "[DATE]"
click at [690, 570] on button "Pause" at bounding box center [775, 570] width 382 height 26
type textarea "x"
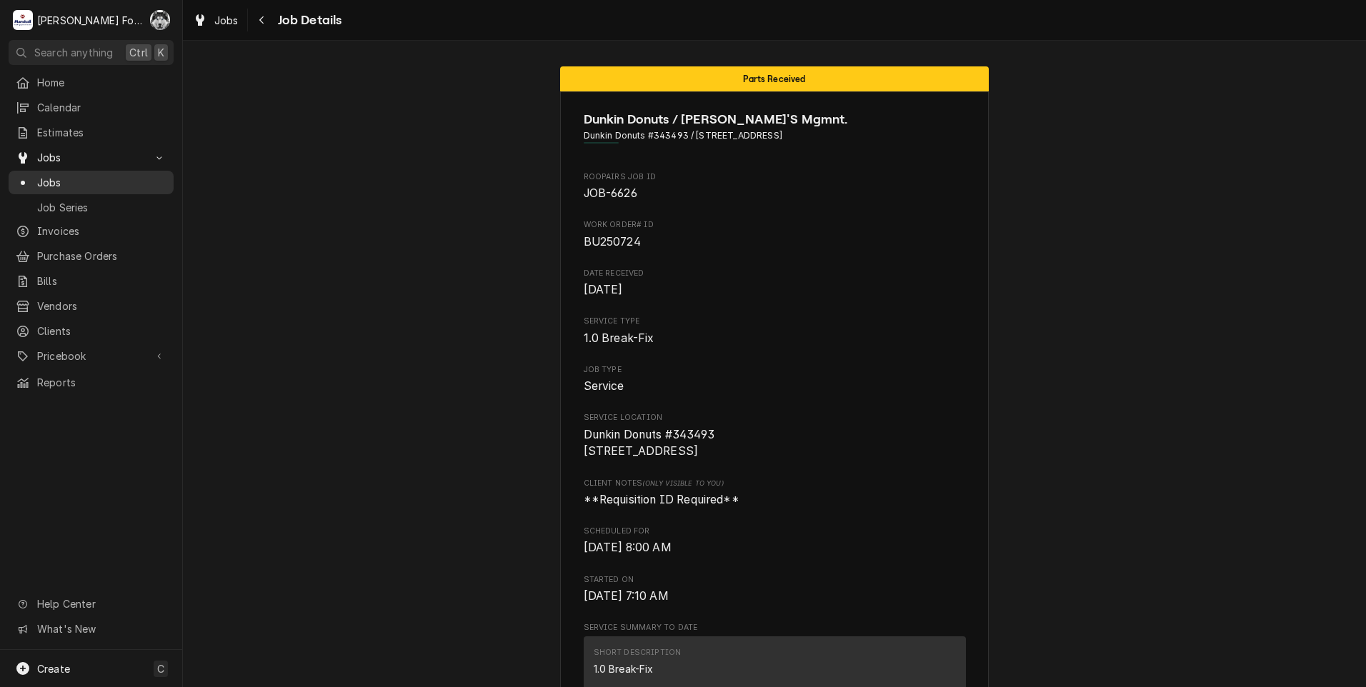
click at [39, 182] on span "Jobs" at bounding box center [101, 182] width 129 height 15
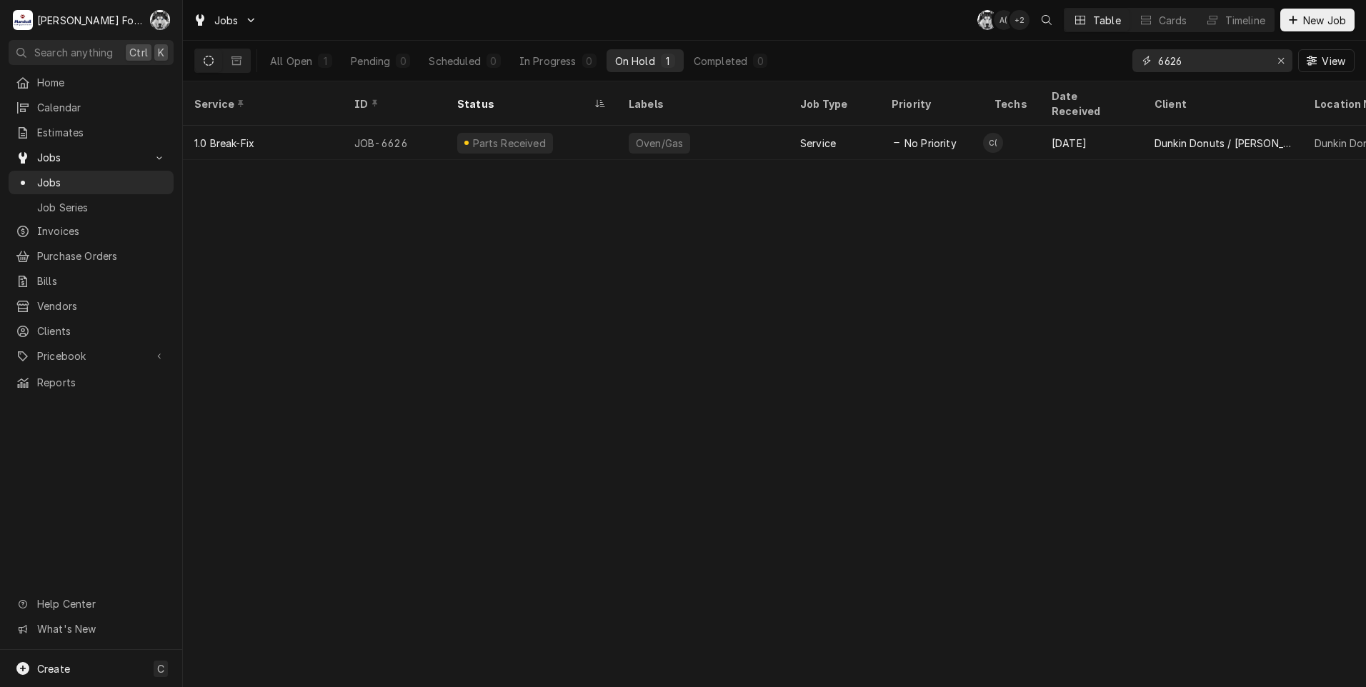
click at [1281, 61] on icon "Erase input" at bounding box center [1282, 61] width 8 height 10
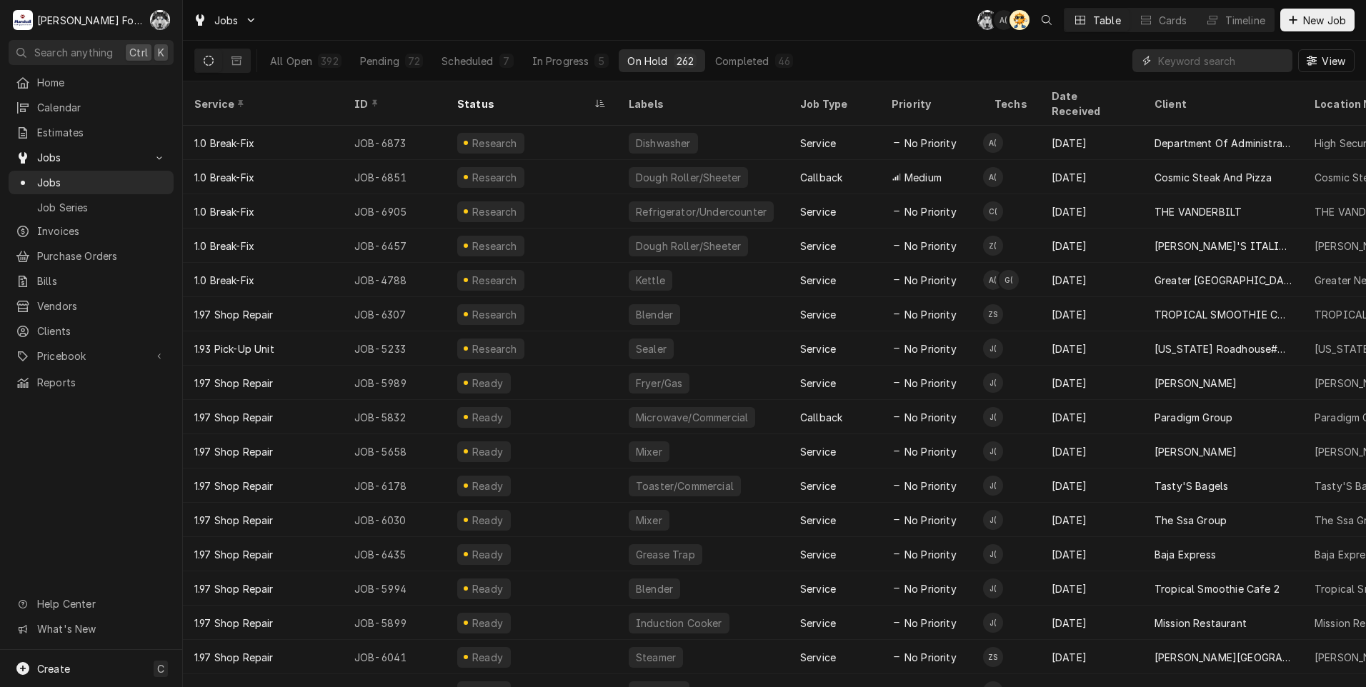
click at [1188, 62] on input "Dynamic Content Wrapper" at bounding box center [1221, 60] width 127 height 23
type input "not"
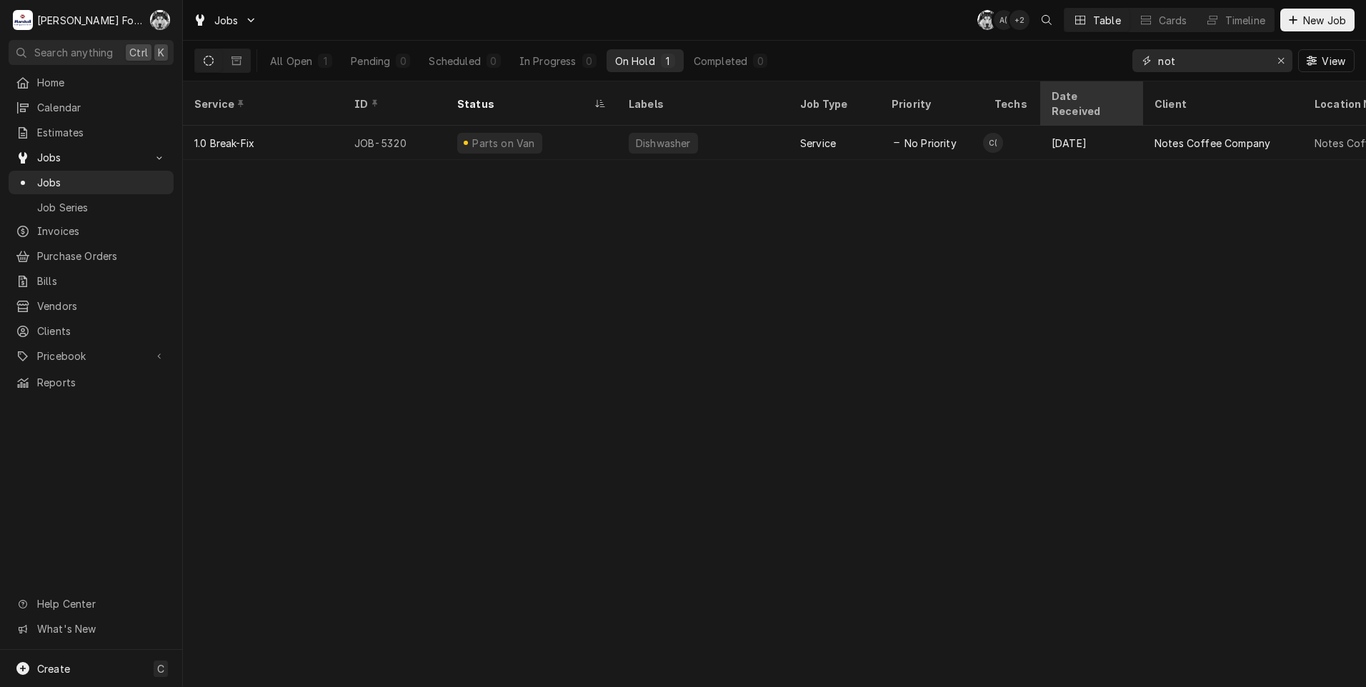
drag, startPoint x: 1209, startPoint y: 61, endPoint x: 1091, endPoint y: 84, distance: 120.2
click at [1091, 84] on div "Jobs C( A( + 2 Table Cards Timeline New Job All Open 1 Pending 0 Scheduled 0 In…" at bounding box center [774, 343] width 1183 height 687
